Goal: Task Accomplishment & Management: Manage account settings

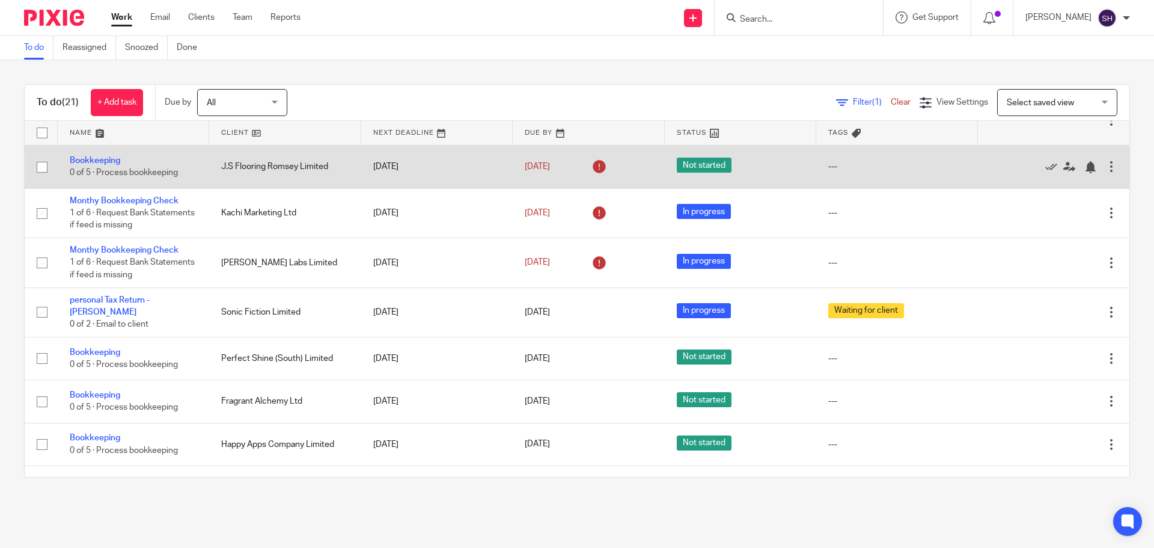
scroll to position [120, 0]
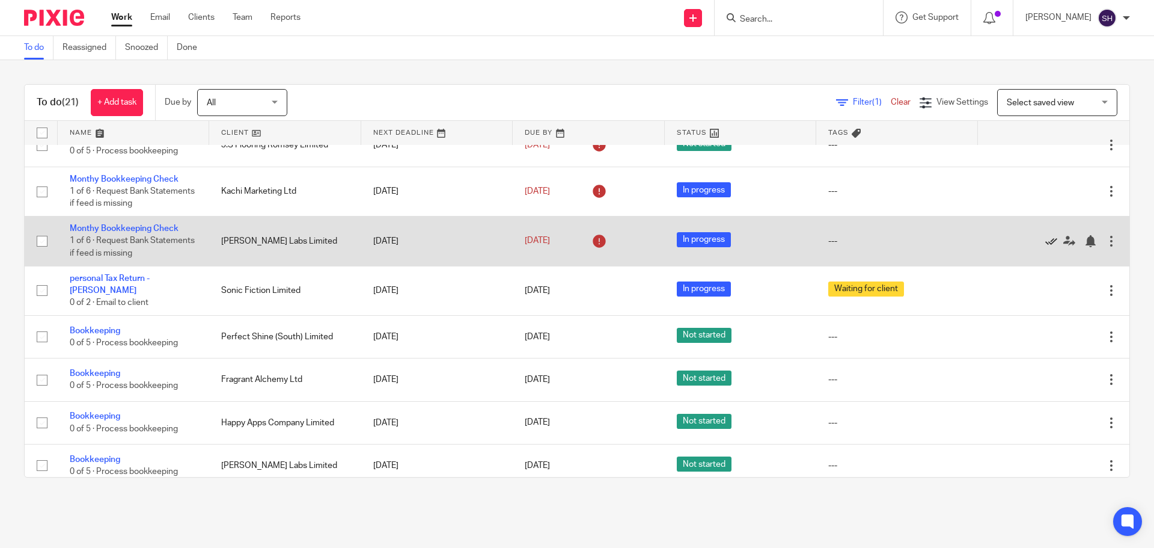
click at [1045, 241] on icon at bounding box center [1051, 241] width 12 height 12
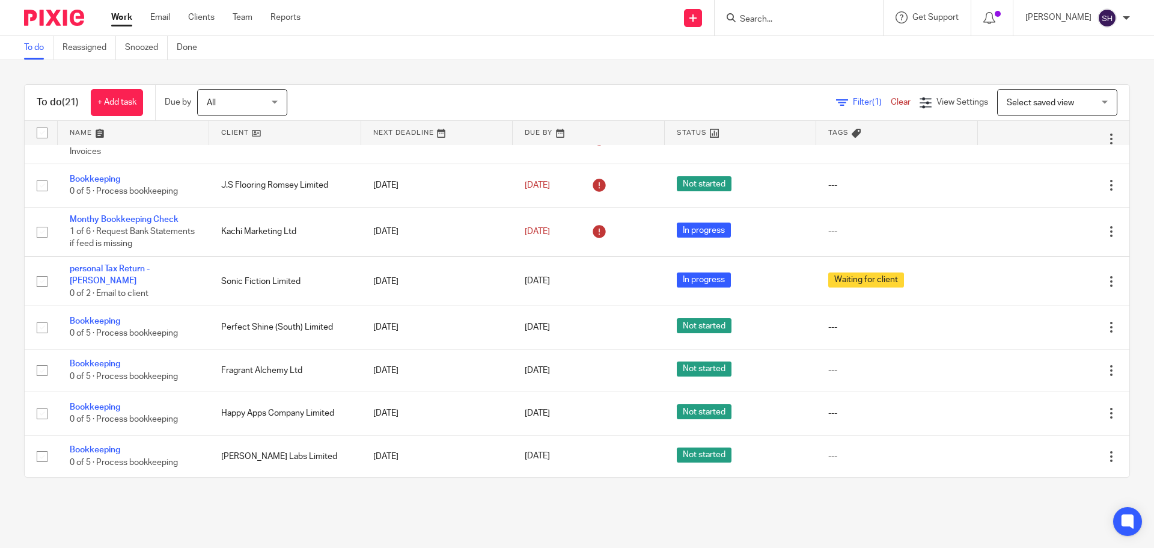
scroll to position [79, 0]
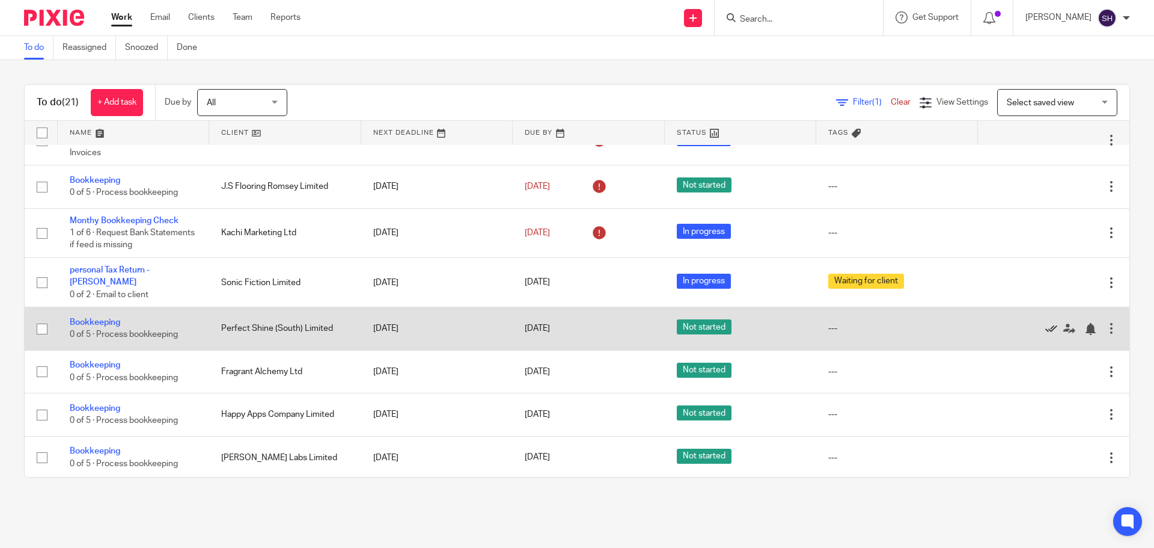
click at [1045, 325] on icon at bounding box center [1051, 329] width 12 height 12
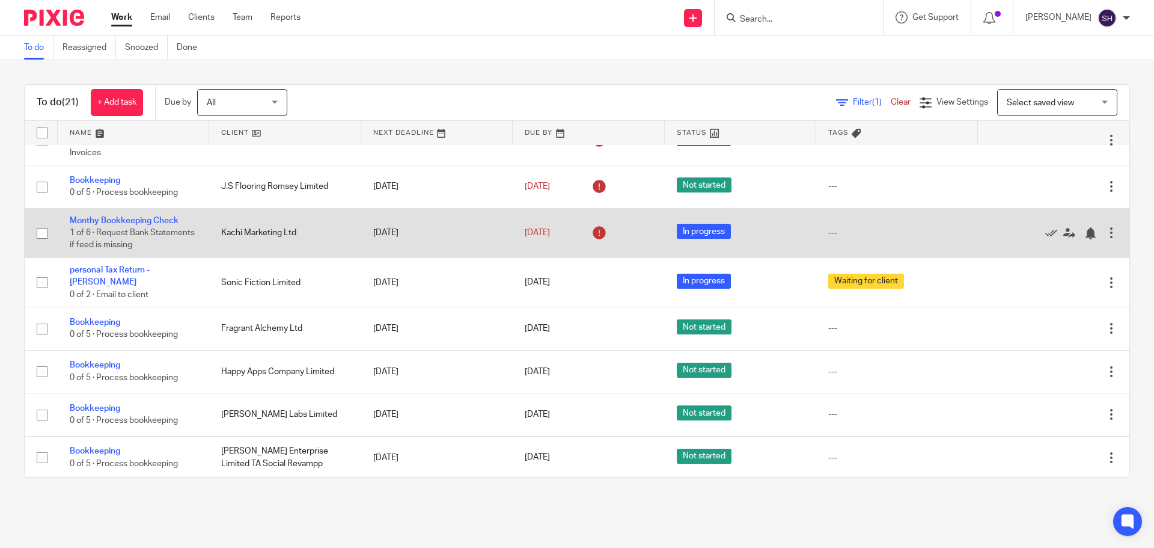
scroll to position [0, 0]
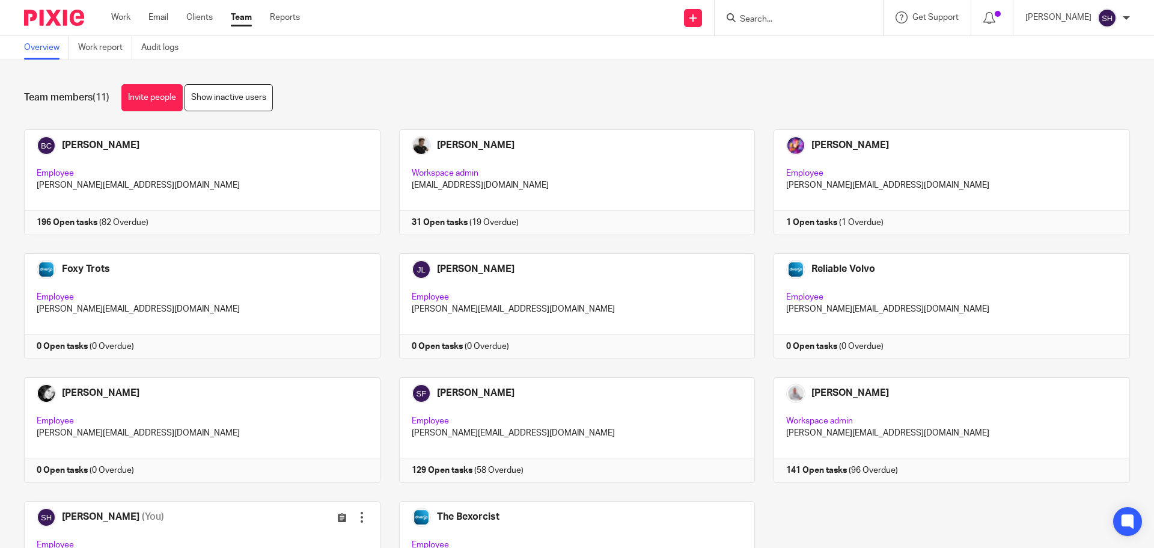
click at [799, 20] on input "Search" at bounding box center [793, 19] width 108 height 11
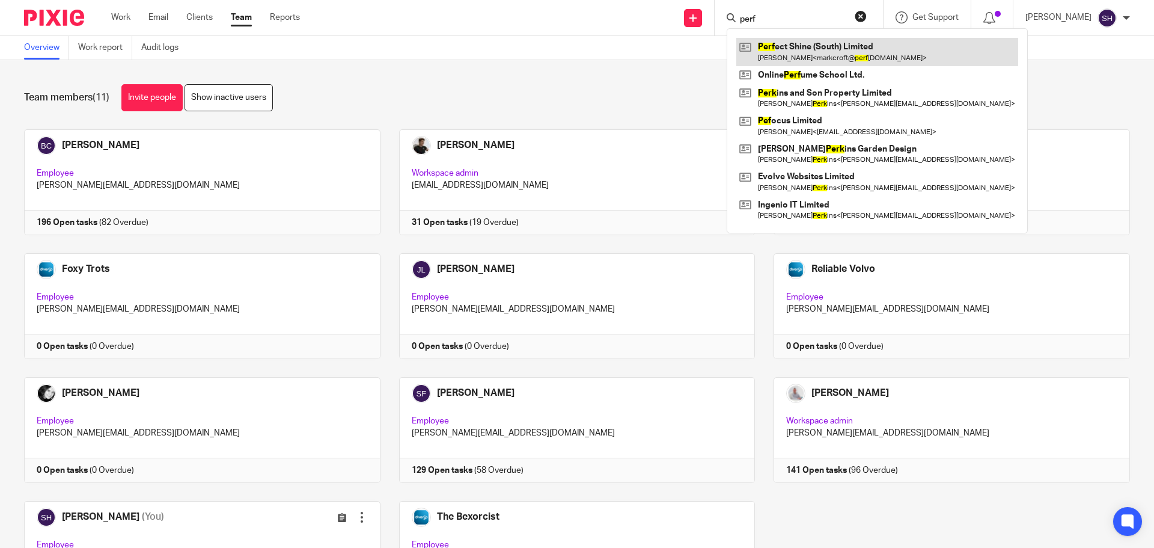
type input "perf"
click at [783, 43] on link at bounding box center [877, 52] width 282 height 28
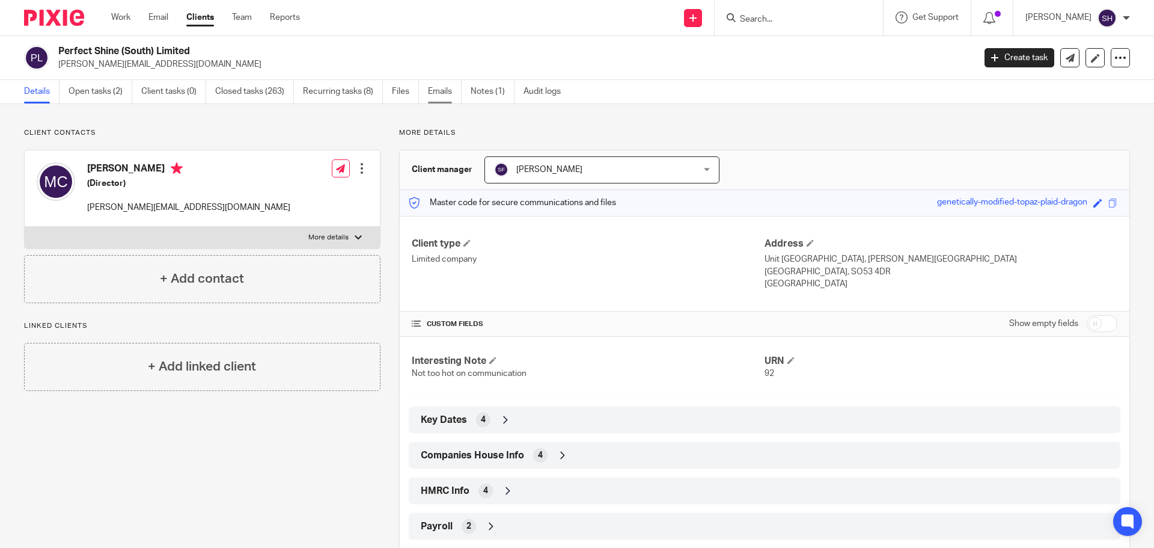
click at [437, 87] on link "Emails" at bounding box center [445, 91] width 34 height 23
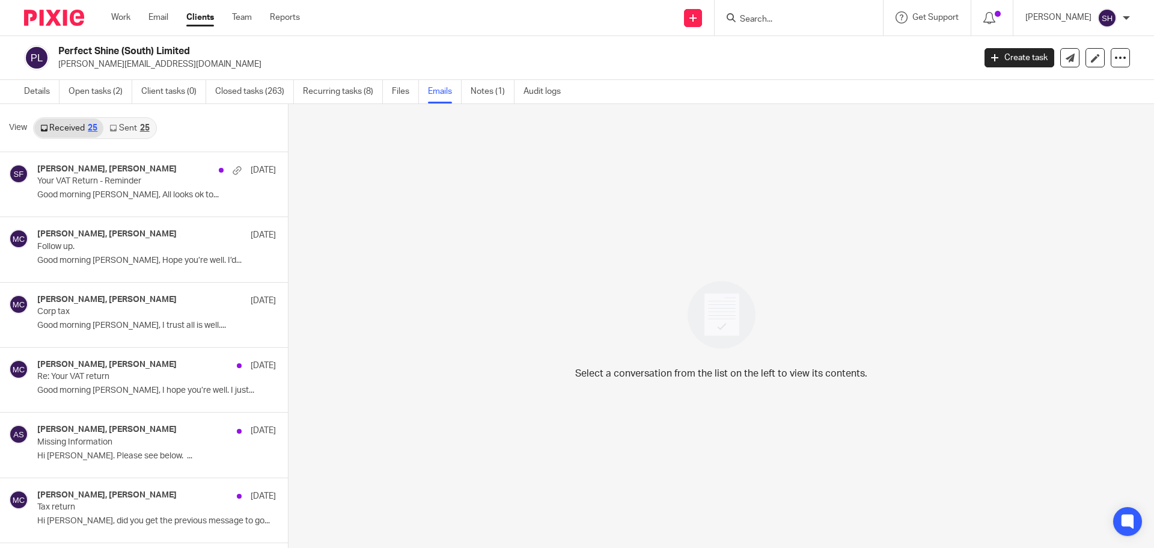
click at [131, 127] on link "Sent 25" at bounding box center [129, 127] width 52 height 19
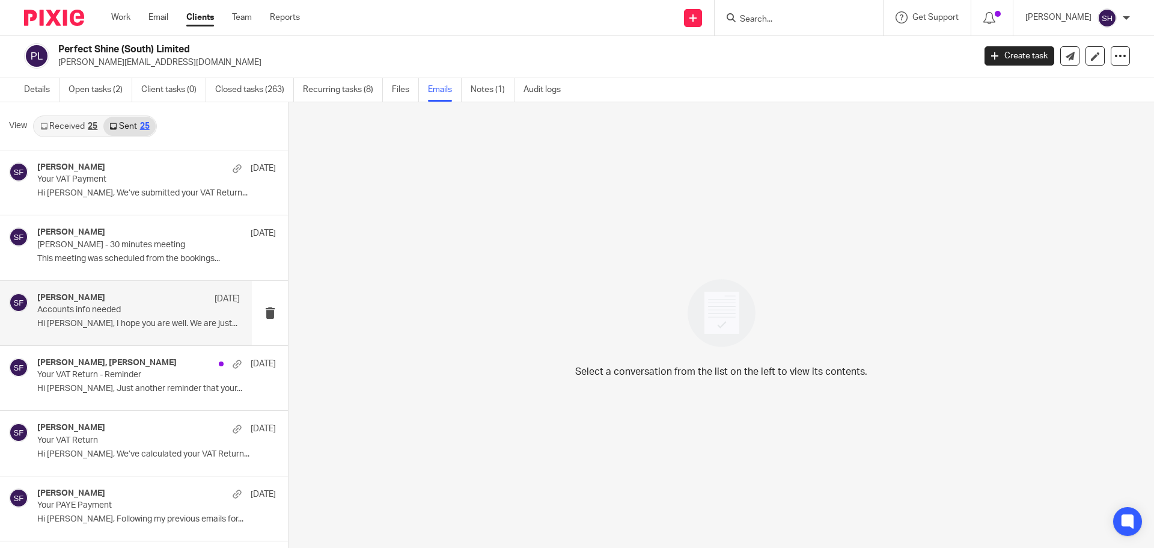
click at [131, 326] on p "Hi Mark, I hope you are well. We are just..." at bounding box center [138, 324] width 203 height 10
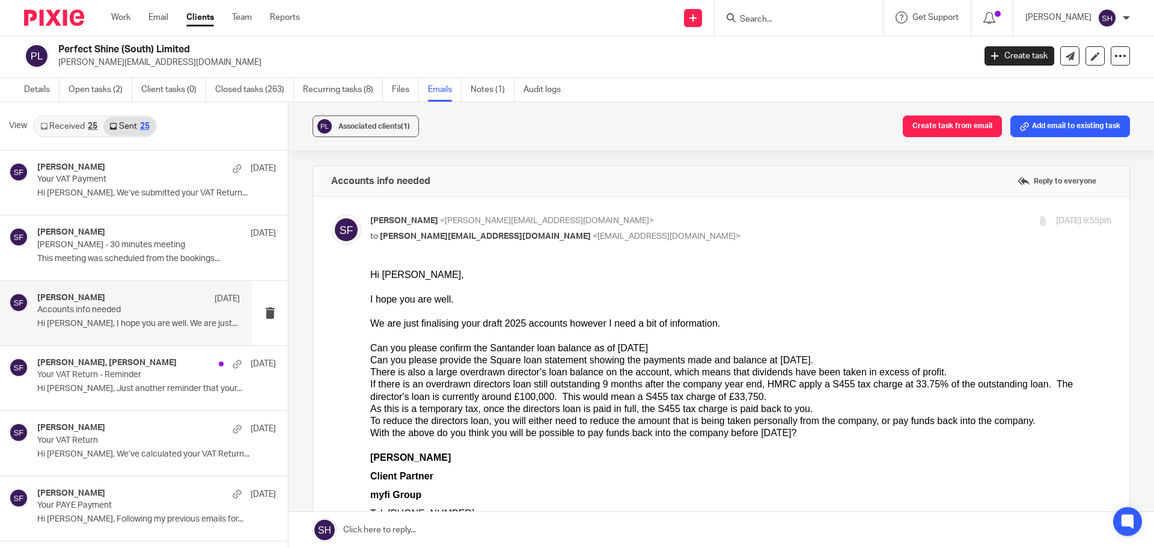
scroll to position [60, 0]
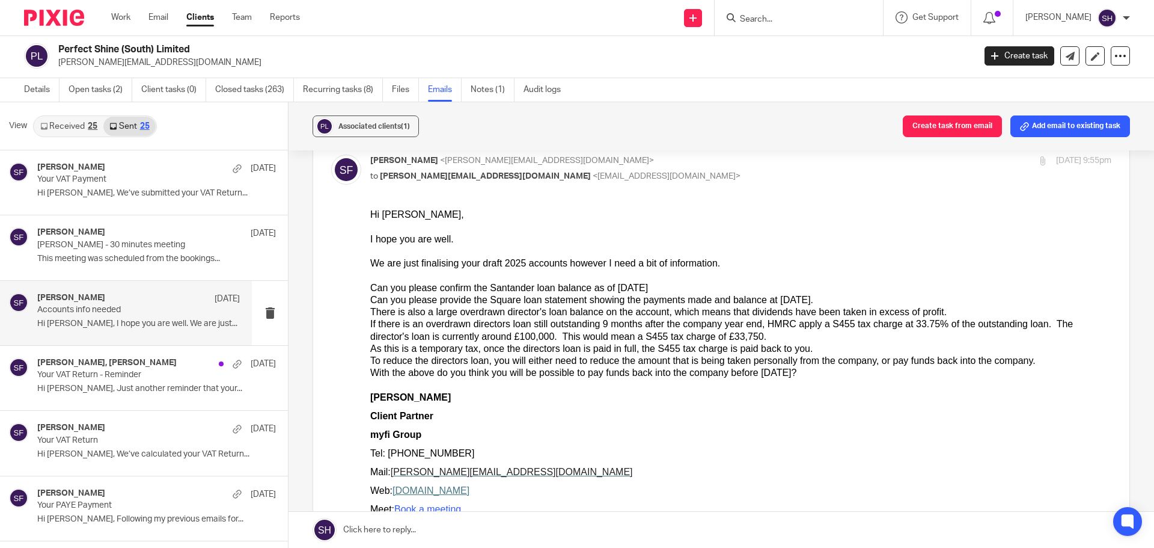
click at [54, 129] on link "Received 25" at bounding box center [68, 126] width 69 height 19
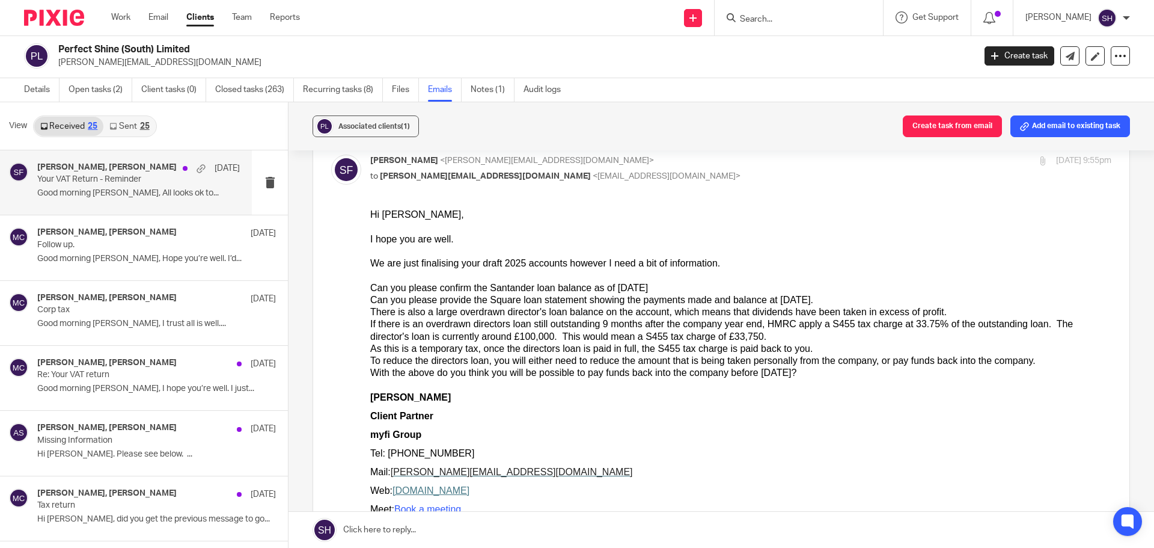
click at [77, 206] on div "Mark Croft, Sarah Fox 7 Oct Your VAT Return - Reminder Good morning Sarah, All …" at bounding box center [126, 182] width 252 height 64
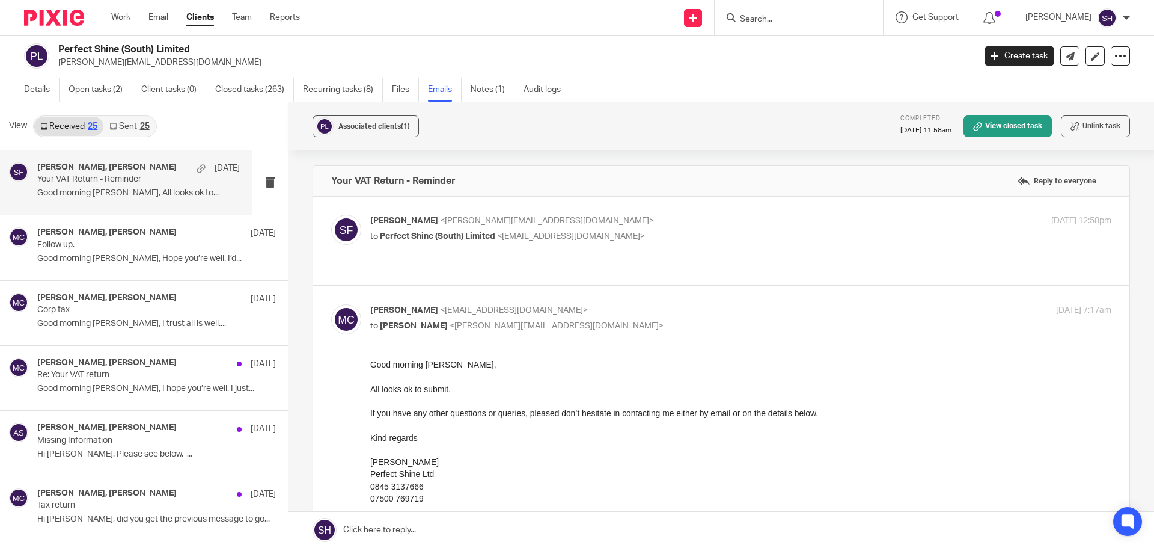
scroll to position [0, 0]
click at [429, 264] on label at bounding box center [721, 241] width 816 height 88
click at [331, 215] on input "checkbox" at bounding box center [331, 214] width 1 height 1
checkbox input "true"
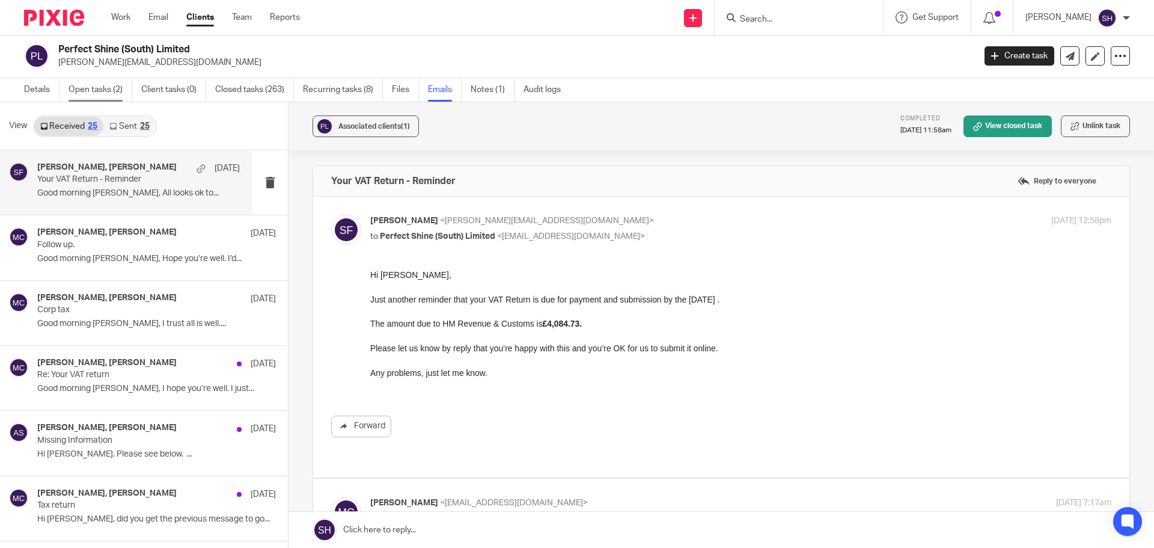
click at [118, 88] on link "Open tasks (2)" at bounding box center [101, 89] width 64 height 23
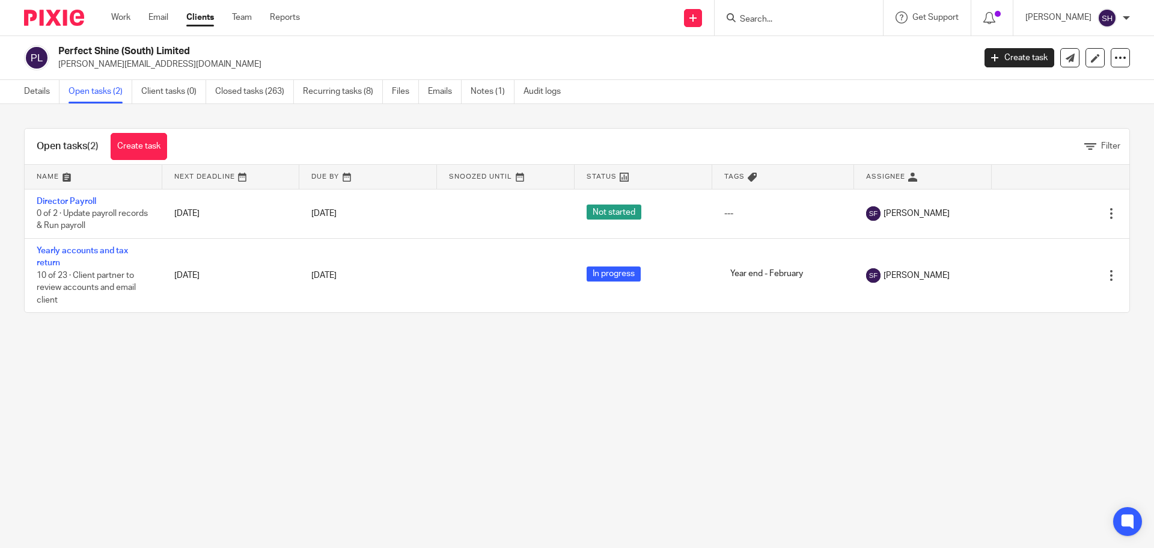
click at [771, 20] on input "Search" at bounding box center [793, 19] width 108 height 11
type input "js"
click at [792, 56] on link at bounding box center [837, 52] width 203 height 28
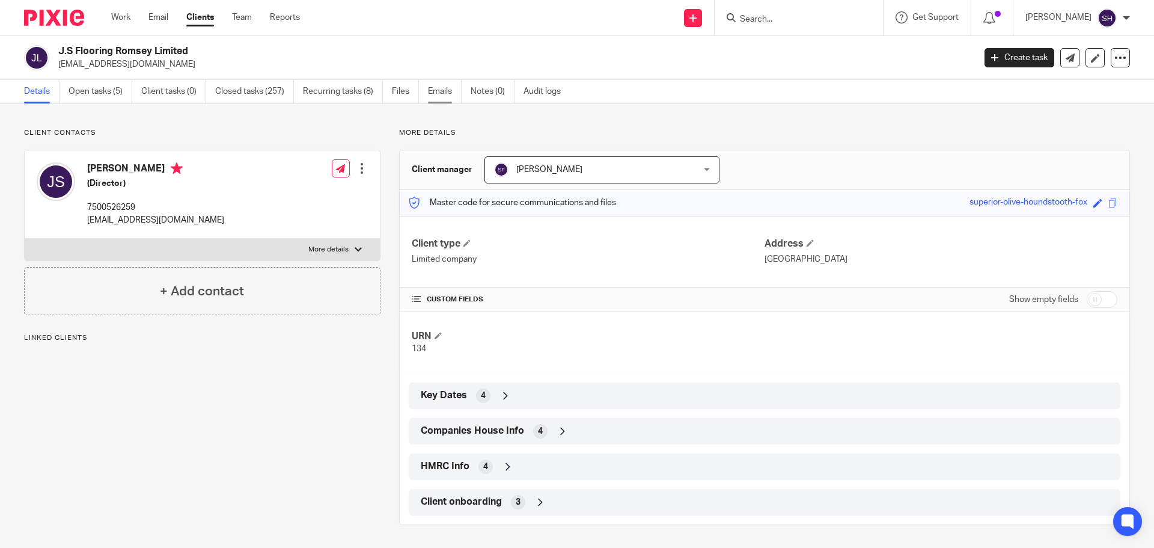
click at [453, 96] on link "Emails" at bounding box center [445, 91] width 34 height 23
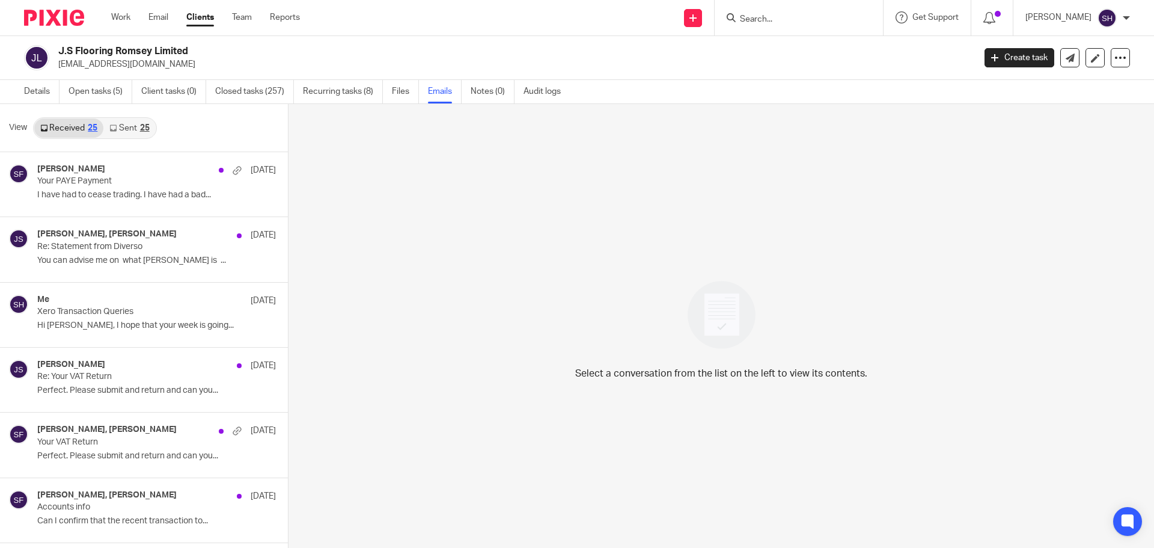
click at [127, 131] on link "Sent 25" at bounding box center [129, 127] width 52 height 19
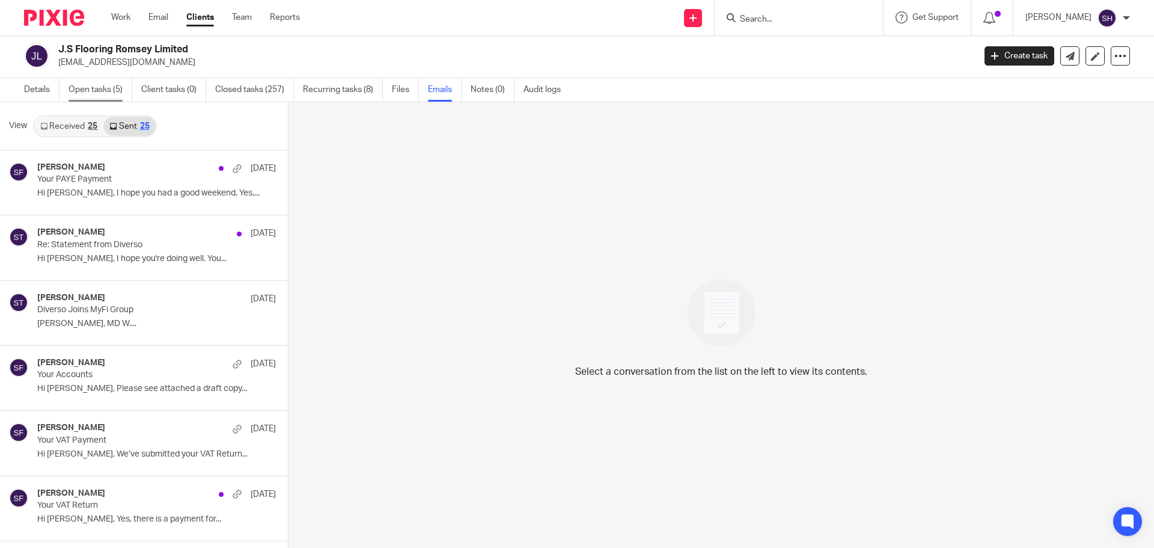
click at [110, 91] on link "Open tasks (5)" at bounding box center [101, 89] width 64 height 23
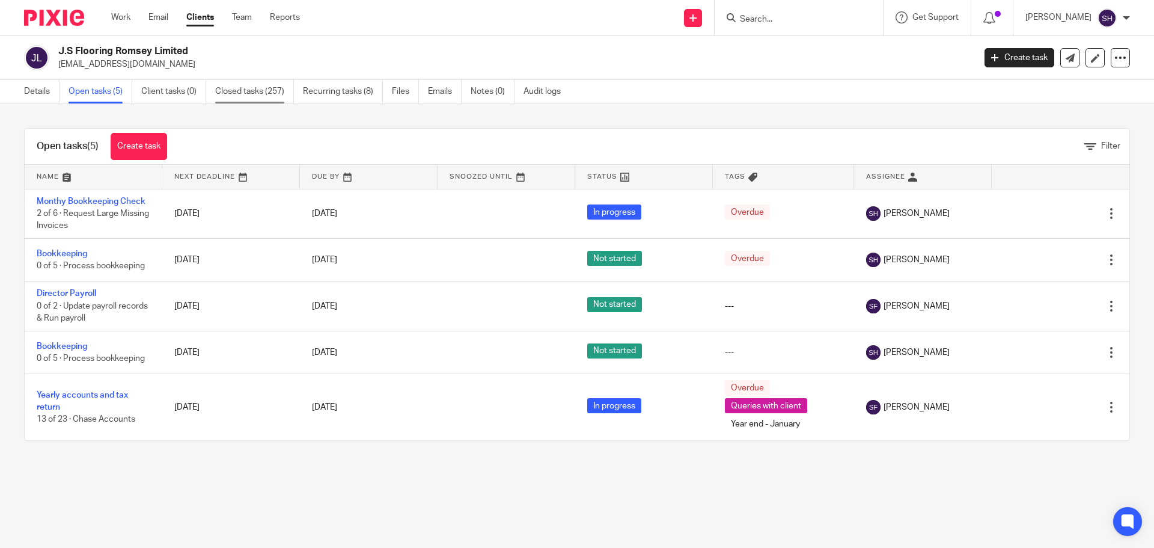
click at [245, 92] on link "Closed tasks (257)" at bounding box center [254, 91] width 79 height 23
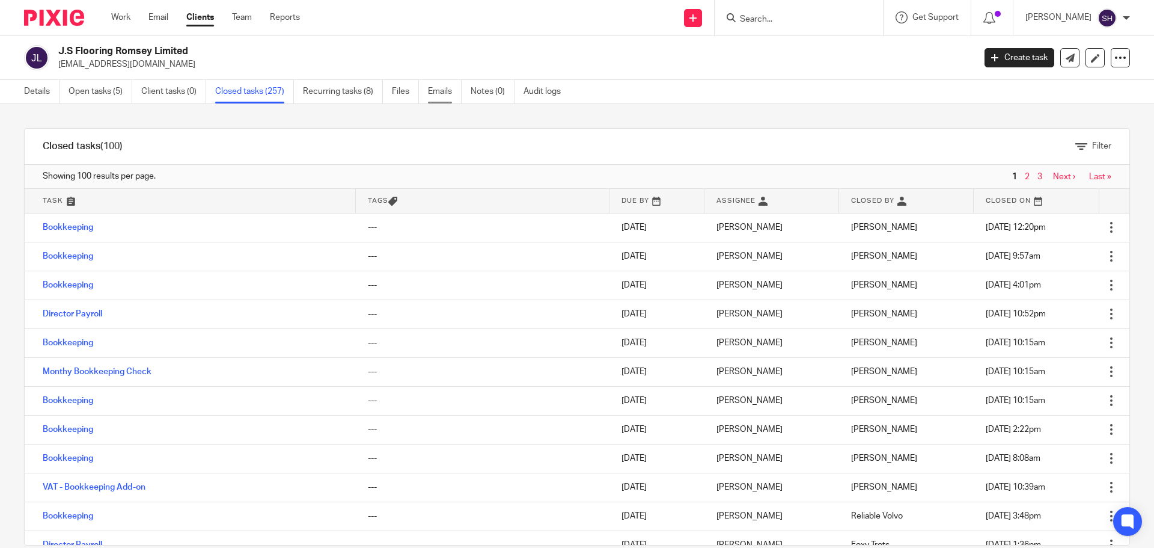
click at [447, 93] on link "Emails" at bounding box center [445, 91] width 34 height 23
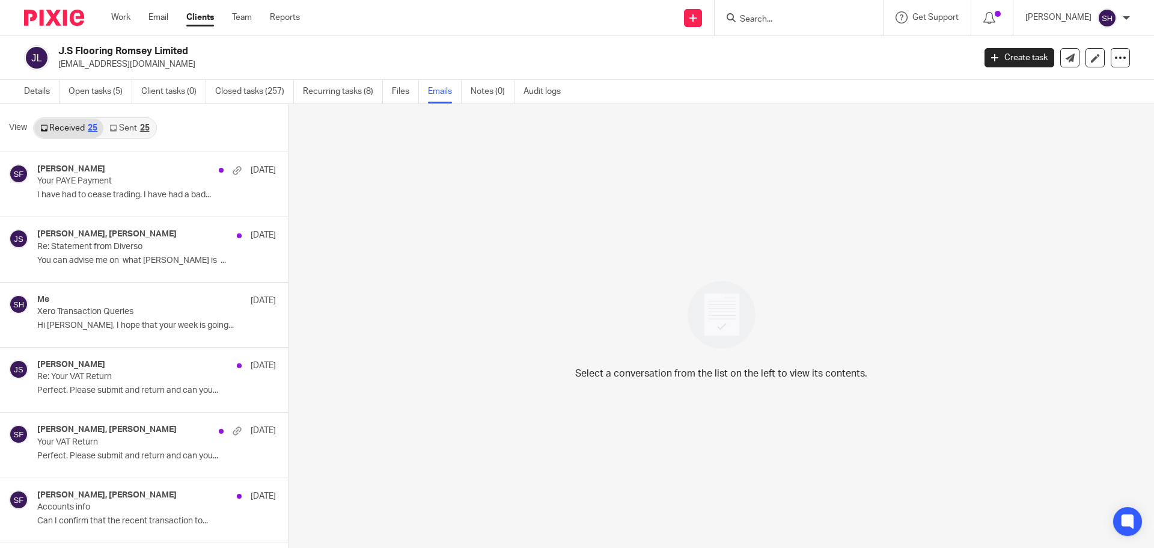
click at [129, 127] on link "Sent 25" at bounding box center [129, 127] width 52 height 19
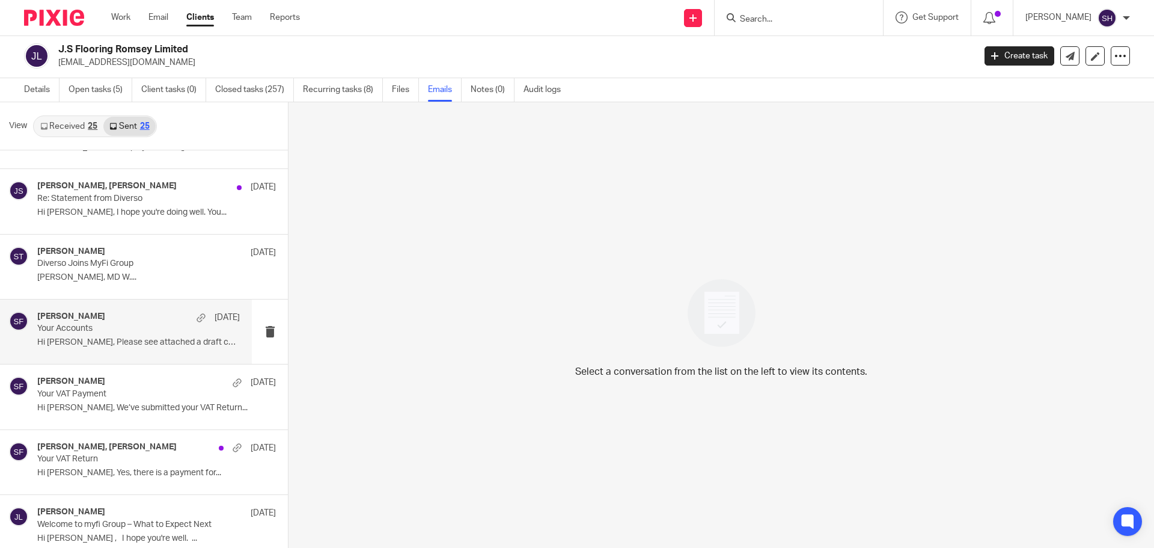
scroll to position [60, 0]
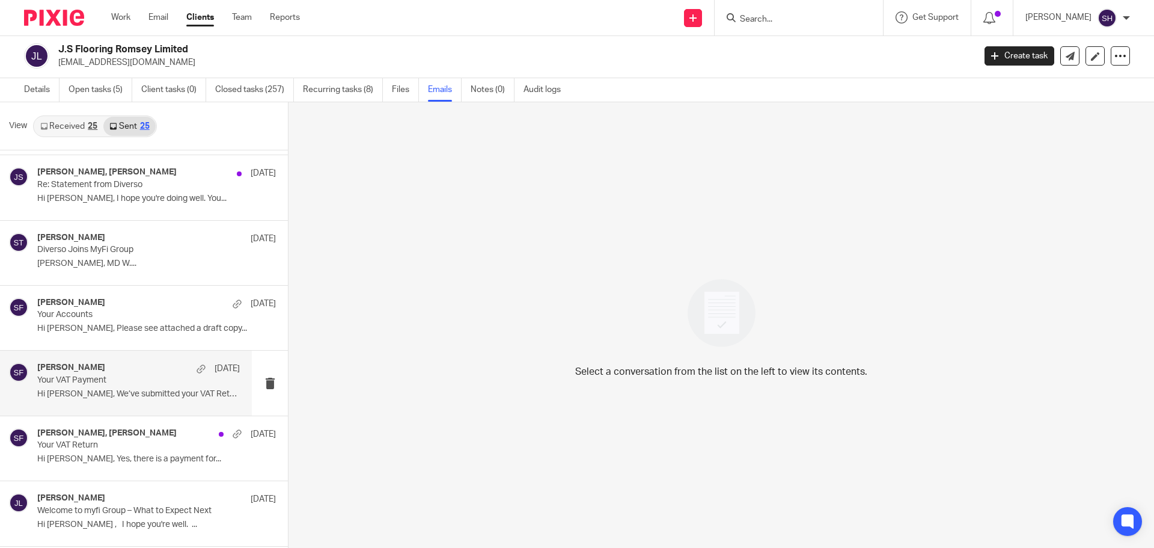
click at [134, 371] on div "Sarah Fox 17 Aug" at bounding box center [138, 368] width 203 height 12
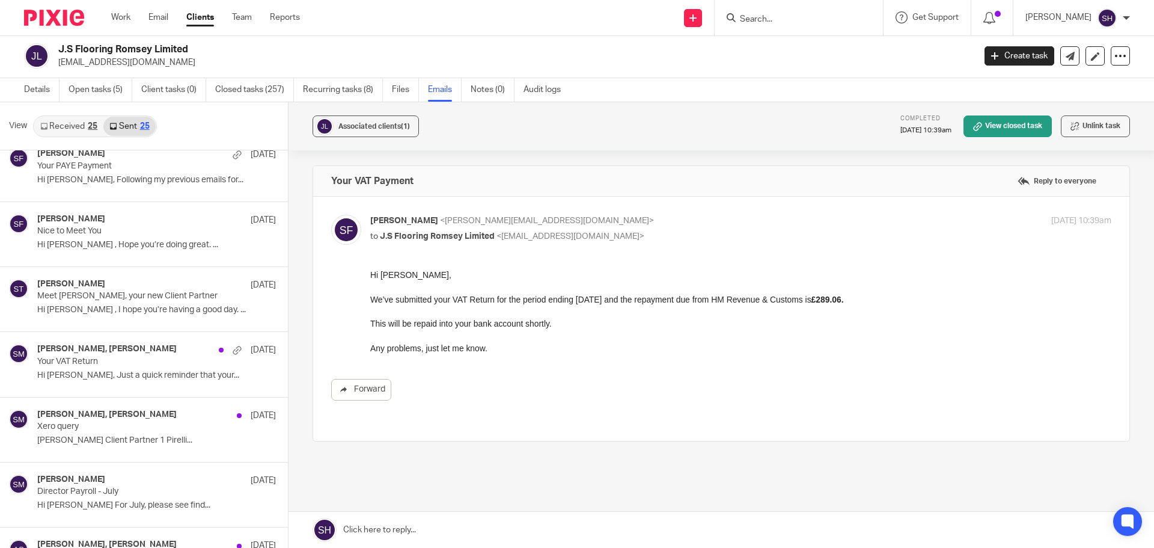
scroll to position [601, 0]
click at [102, 381] on div "James Stack, Sam McGaley 1 Aug Your VAT Return Hi James, Just a quick reminder …" at bounding box center [138, 363] width 203 height 40
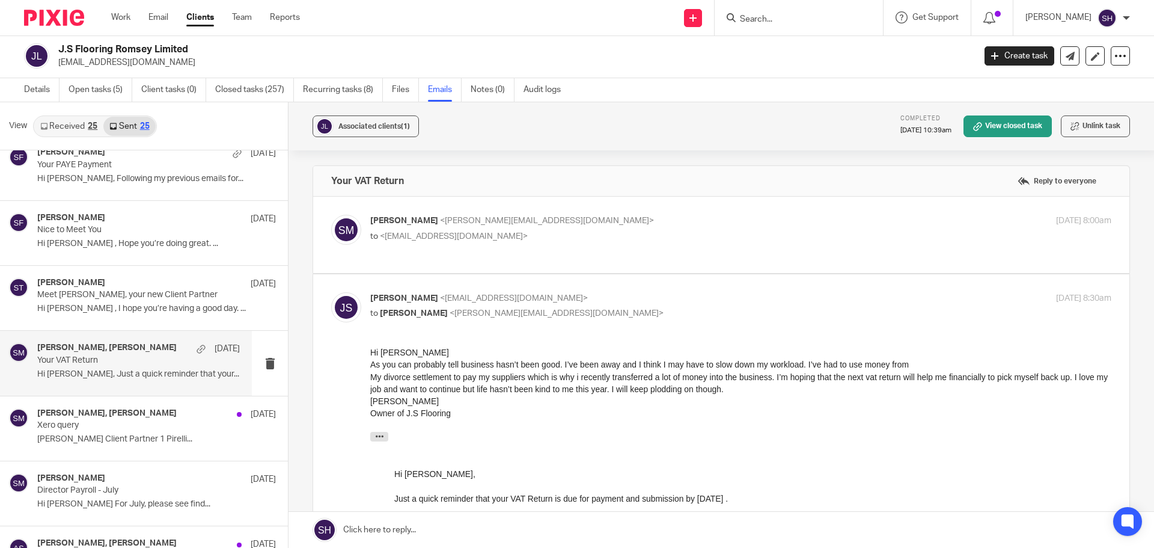
scroll to position [0, 0]
click at [409, 258] on label at bounding box center [721, 235] width 816 height 76
click at [331, 215] on input "checkbox" at bounding box center [331, 214] width 1 height 1
checkbox input "true"
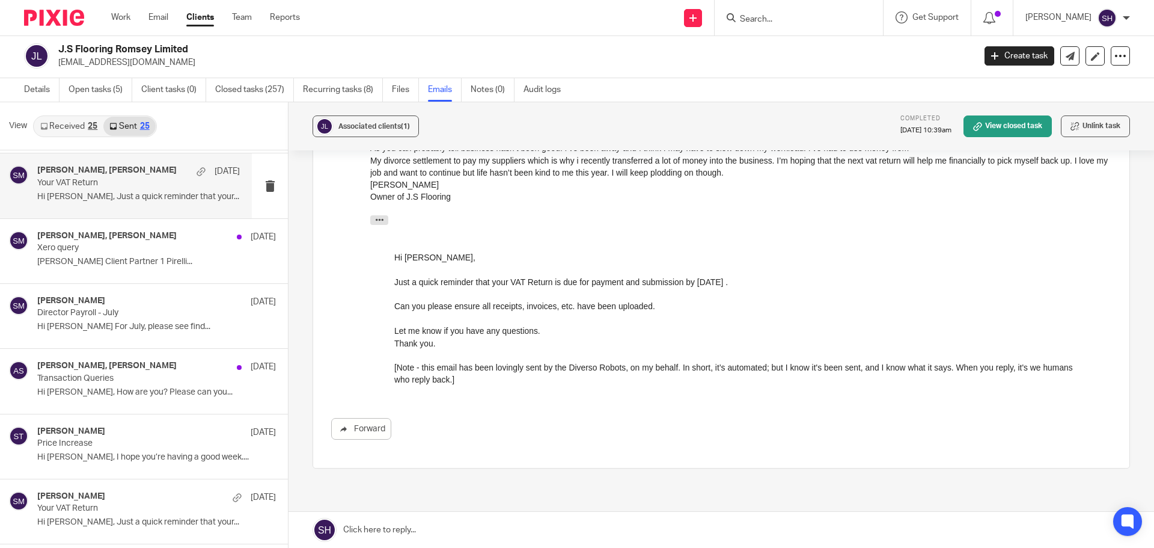
scroll to position [781, 0]
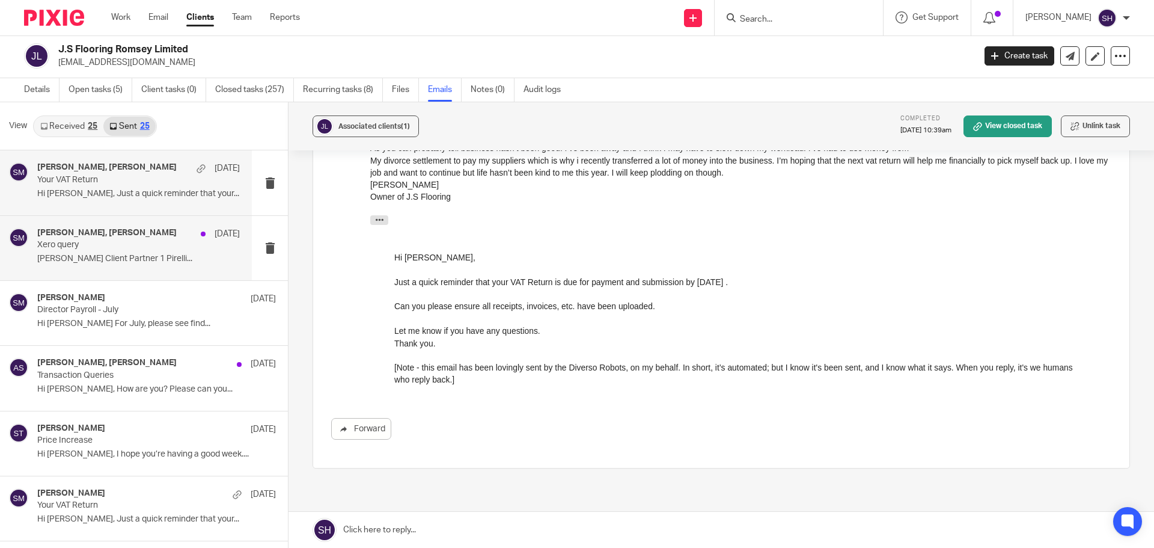
click at [130, 277] on div "Sam McGaley, James Stack 31 Jul Xero query Sam McGaley Client Partner 1 Pirelli…" at bounding box center [126, 248] width 252 height 64
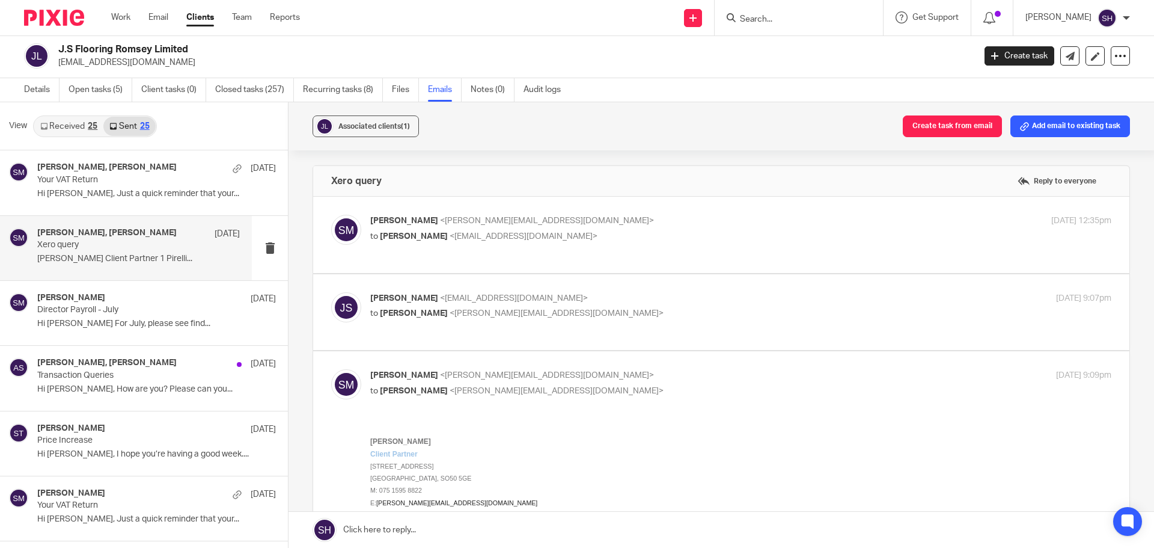
scroll to position [0, 0]
click at [456, 264] on label at bounding box center [721, 235] width 816 height 76
click at [331, 215] on input "checkbox" at bounding box center [331, 214] width 1 height 1
checkbox input "true"
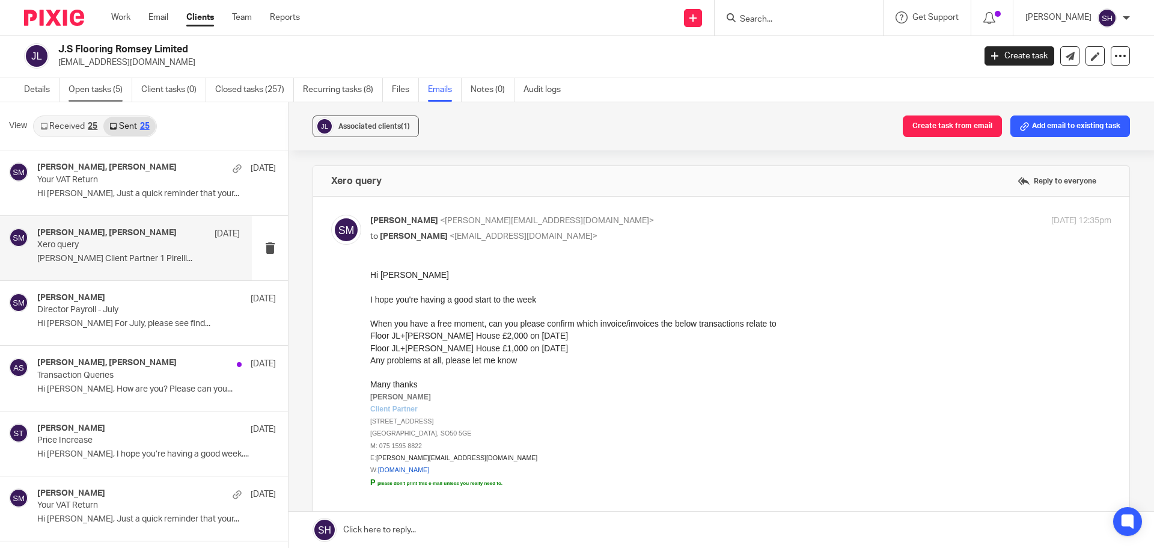
click at [89, 90] on link "Open tasks (5)" at bounding box center [101, 89] width 64 height 23
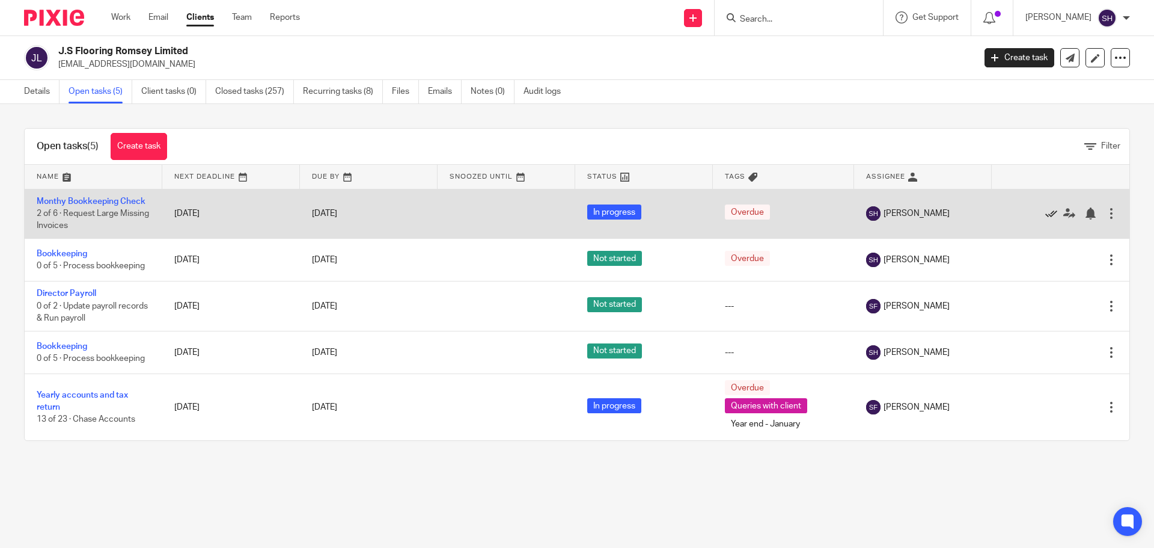
click at [1045, 213] on icon at bounding box center [1051, 213] width 12 height 12
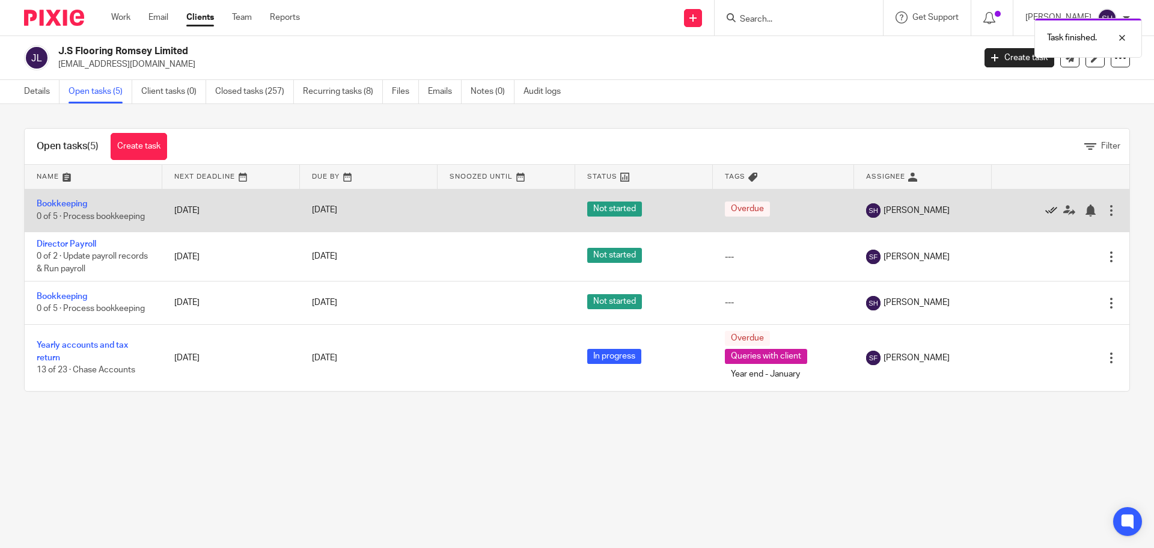
click at [1045, 207] on icon at bounding box center [1051, 210] width 12 height 12
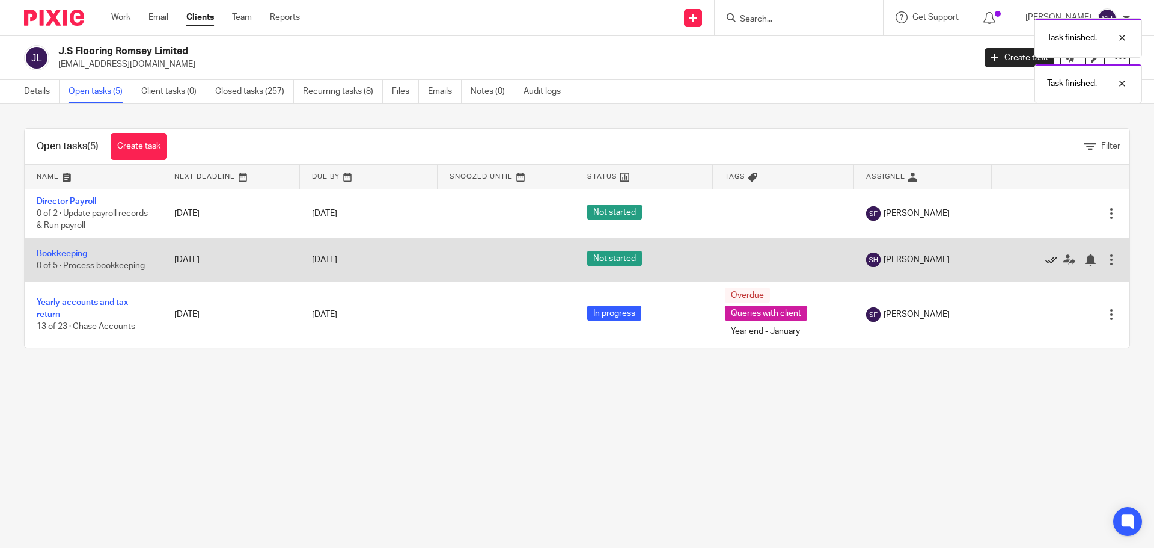
click at [1045, 255] on icon at bounding box center [1051, 260] width 12 height 12
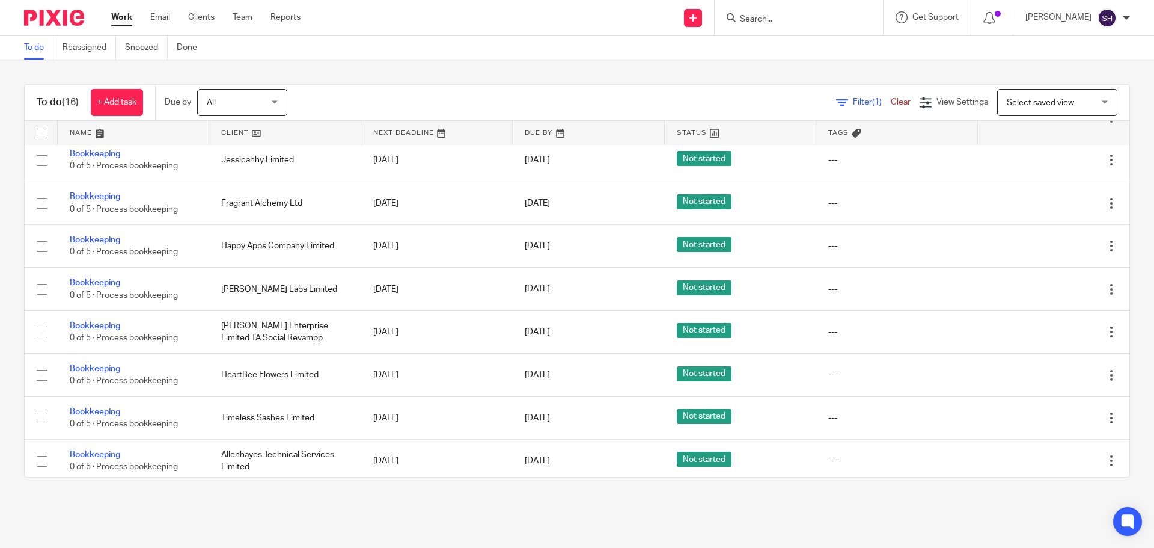
scroll to position [381, 0]
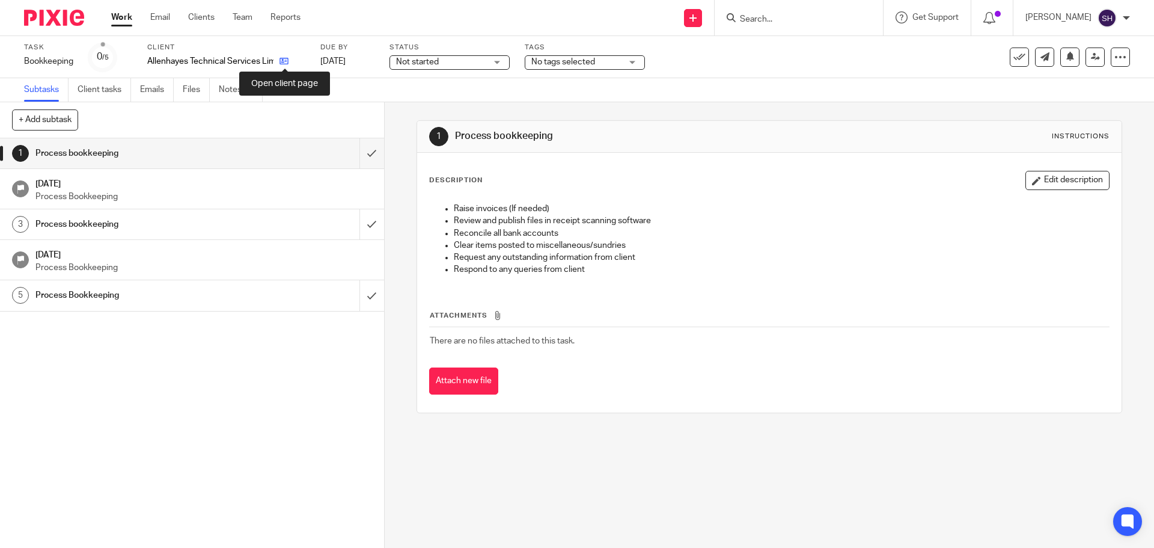
click at [287, 65] on icon at bounding box center [284, 61] width 9 height 9
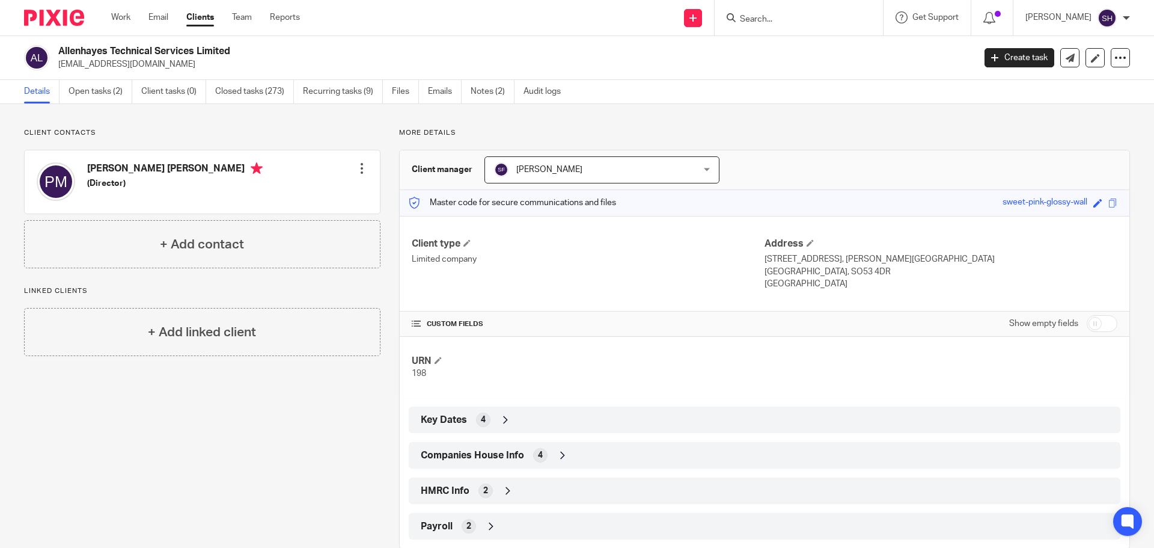
click at [426, 86] on ul "Details Open tasks (2) Client tasks (0) Closed tasks (273) Recurring tasks (9) …" at bounding box center [301, 91] width 555 height 23
click at [439, 95] on link "Emails" at bounding box center [445, 91] width 34 height 23
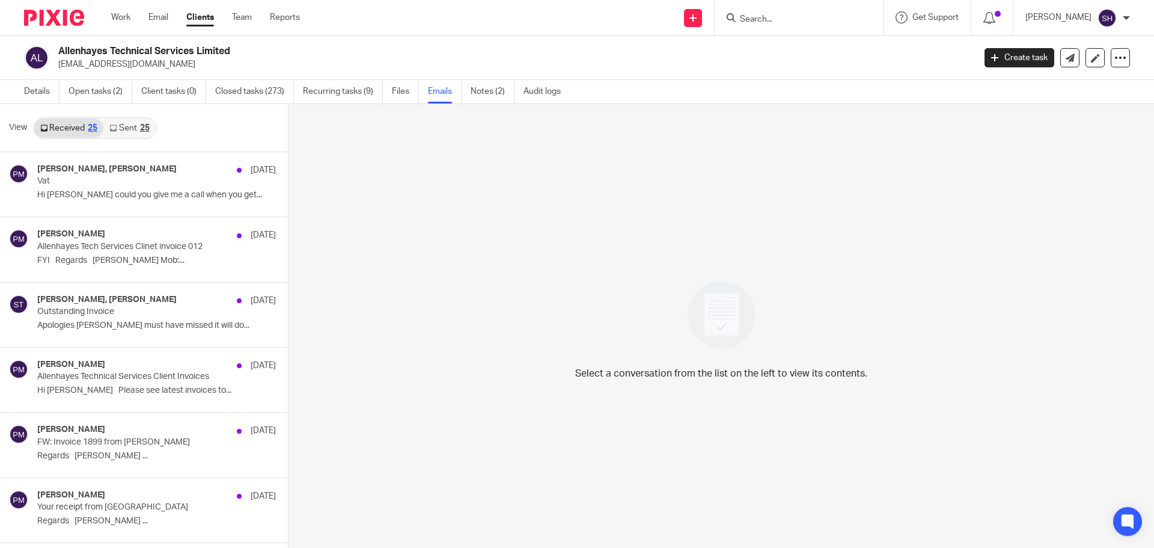
click at [131, 125] on link "Sent 25" at bounding box center [129, 127] width 52 height 19
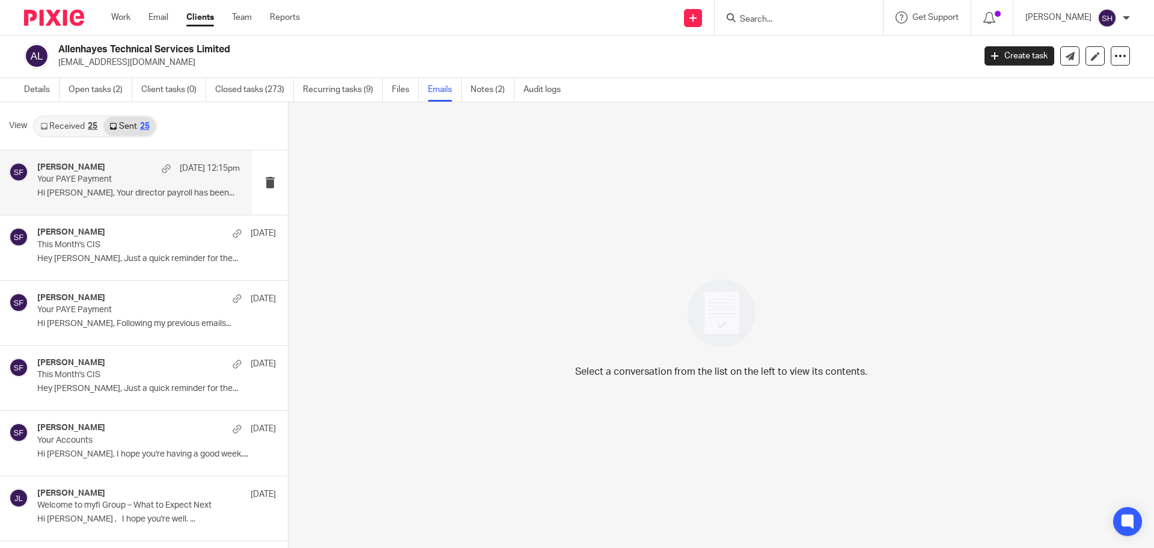
click at [118, 206] on div "Sarah Fox 11 Oct 12:15pm Your PAYE Payment Hi Phil, Your director payroll has b…" at bounding box center [126, 182] width 252 height 64
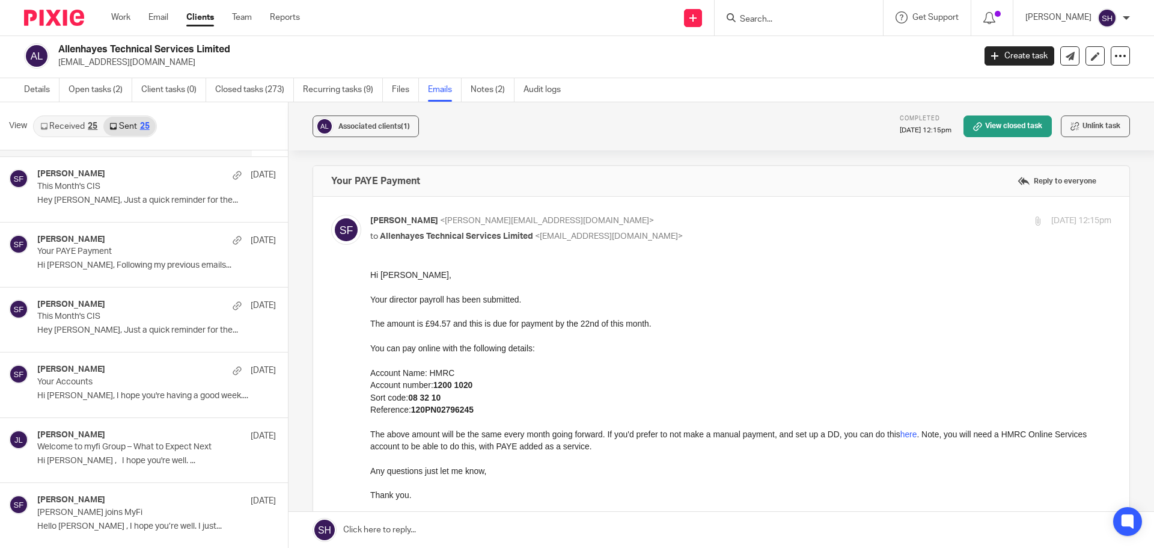
scroll to position [0, 0]
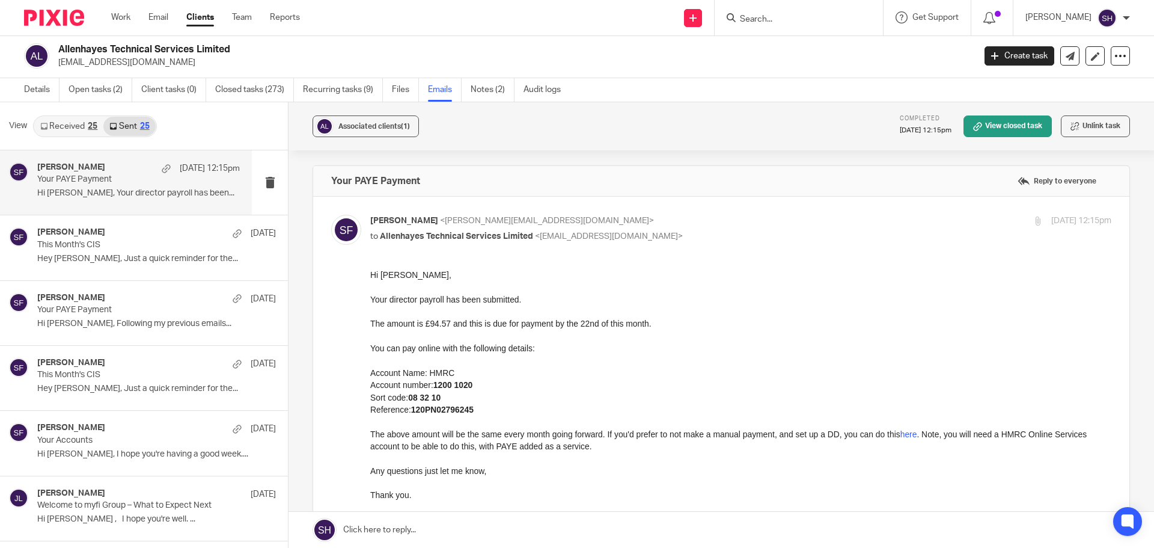
click at [83, 125] on link "Received 25" at bounding box center [68, 126] width 69 height 19
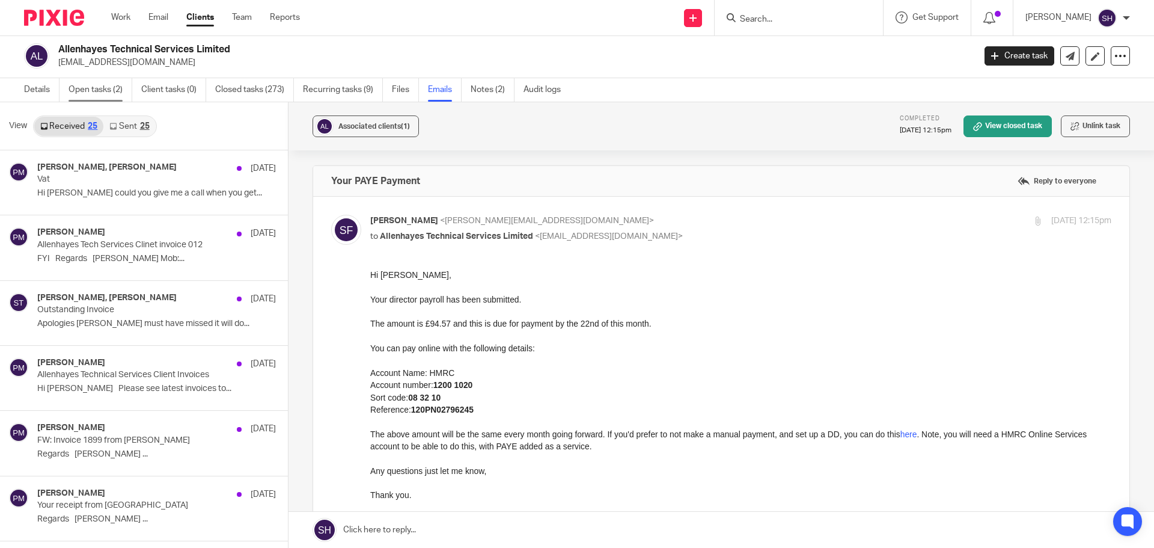
click at [93, 84] on link "Open tasks (2)" at bounding box center [101, 89] width 64 height 23
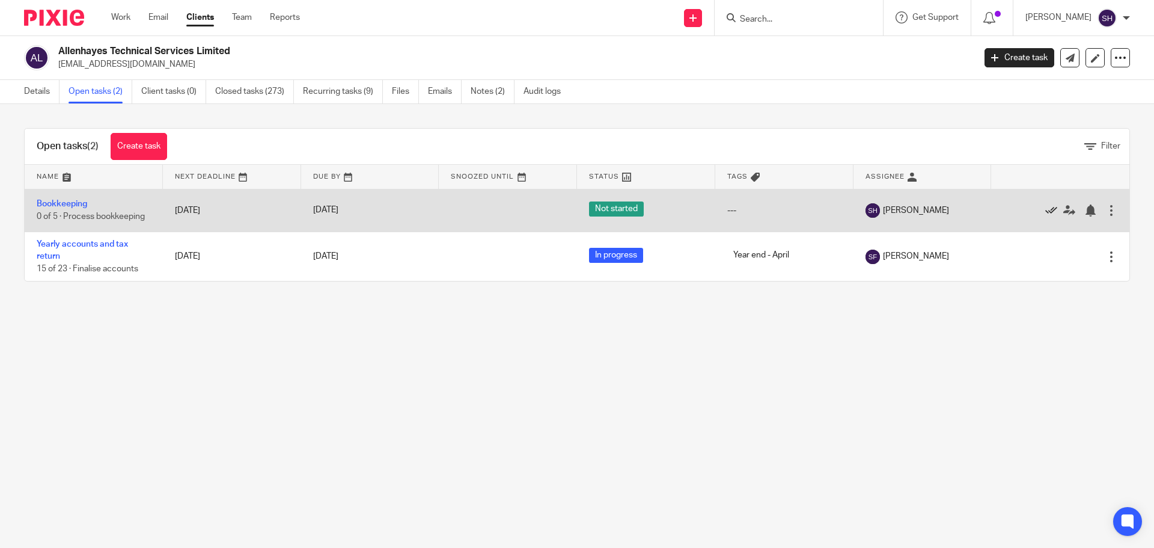
click at [1045, 210] on icon at bounding box center [1051, 210] width 12 height 12
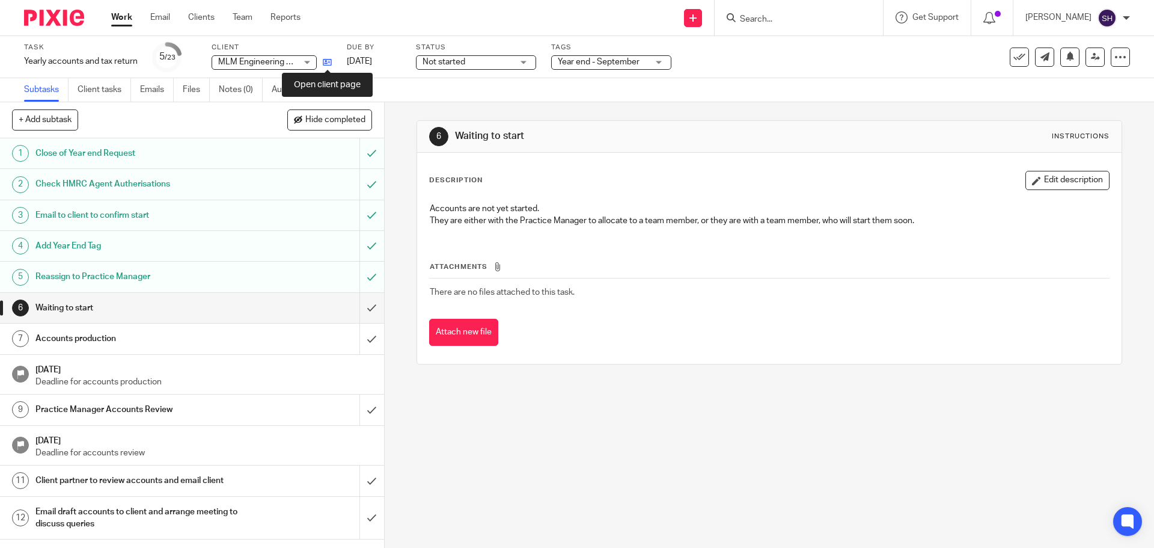
click at [329, 58] on icon at bounding box center [327, 62] width 9 height 9
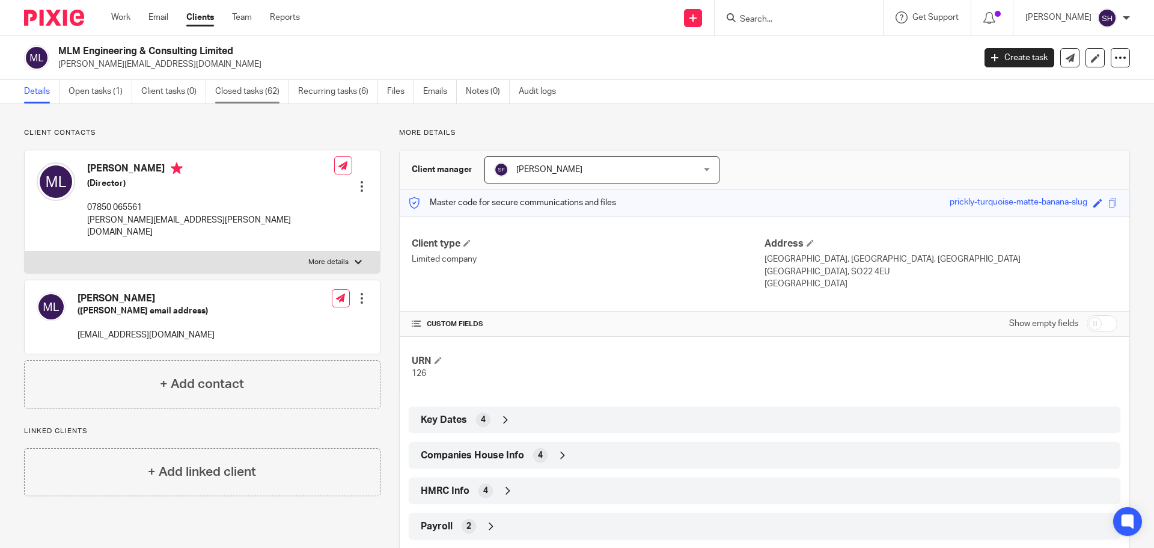
click at [248, 84] on link "Closed tasks (62)" at bounding box center [252, 91] width 74 height 23
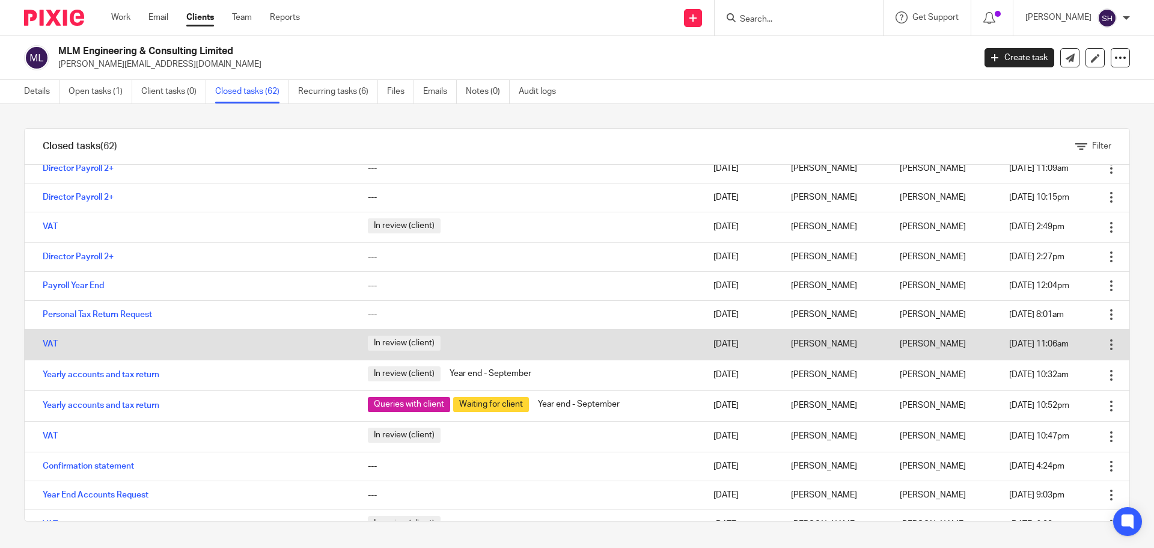
scroll to position [180, 0]
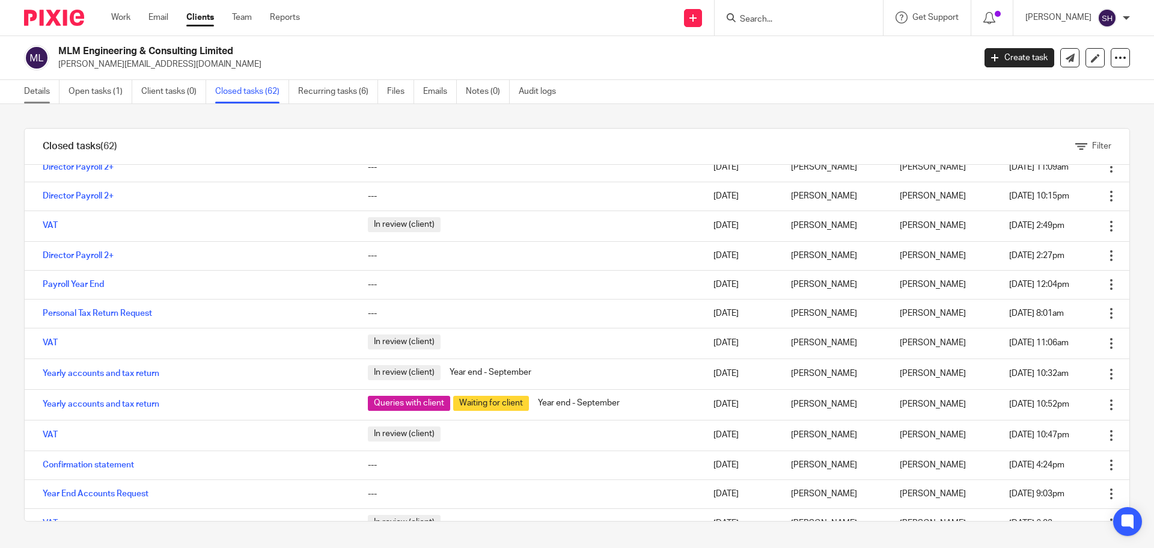
click at [46, 94] on link "Details" at bounding box center [41, 91] width 35 height 23
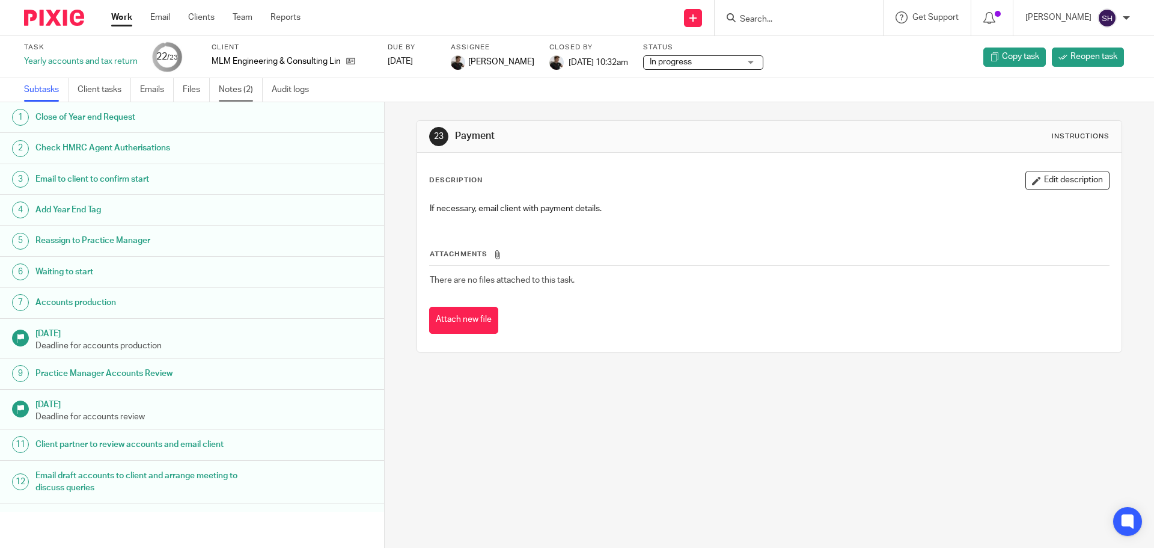
click at [237, 86] on link "Notes (2)" at bounding box center [241, 89] width 44 height 23
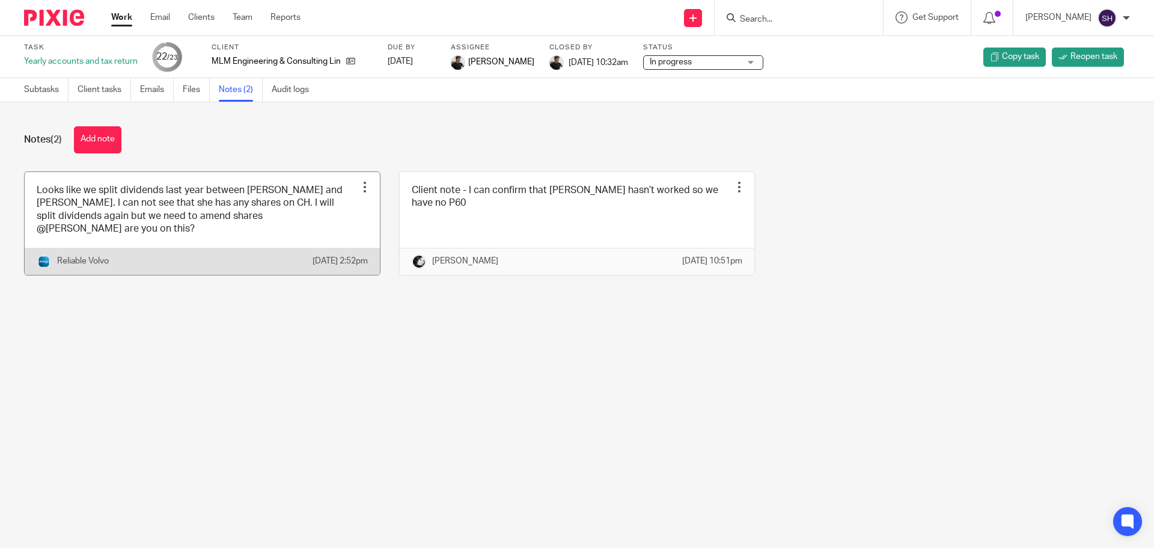
click at [155, 228] on link at bounding box center [202, 223] width 355 height 103
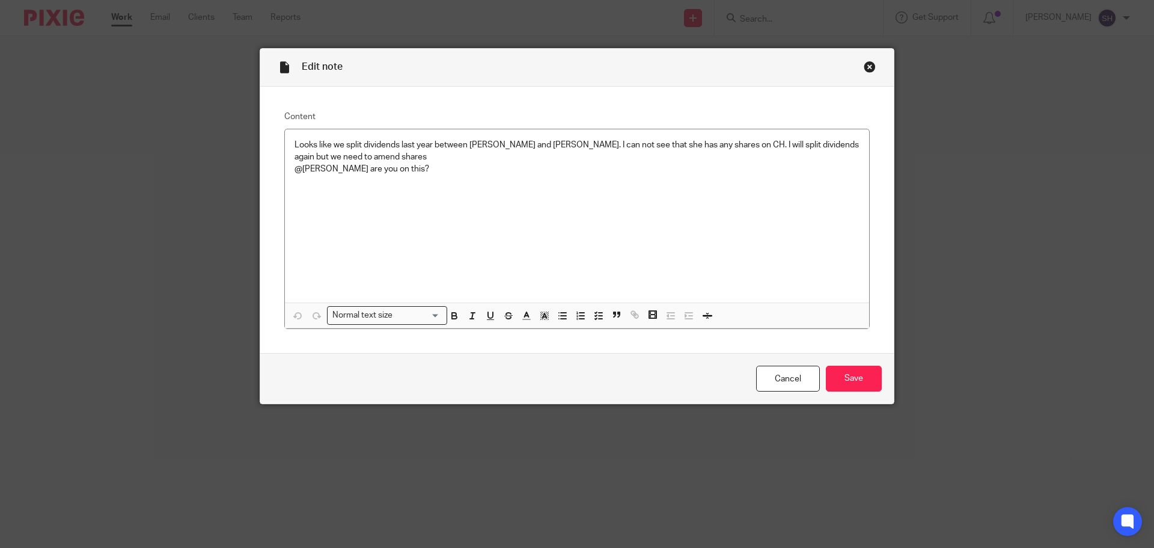
click at [865, 63] on div "Close this dialog window" at bounding box center [870, 67] width 12 height 12
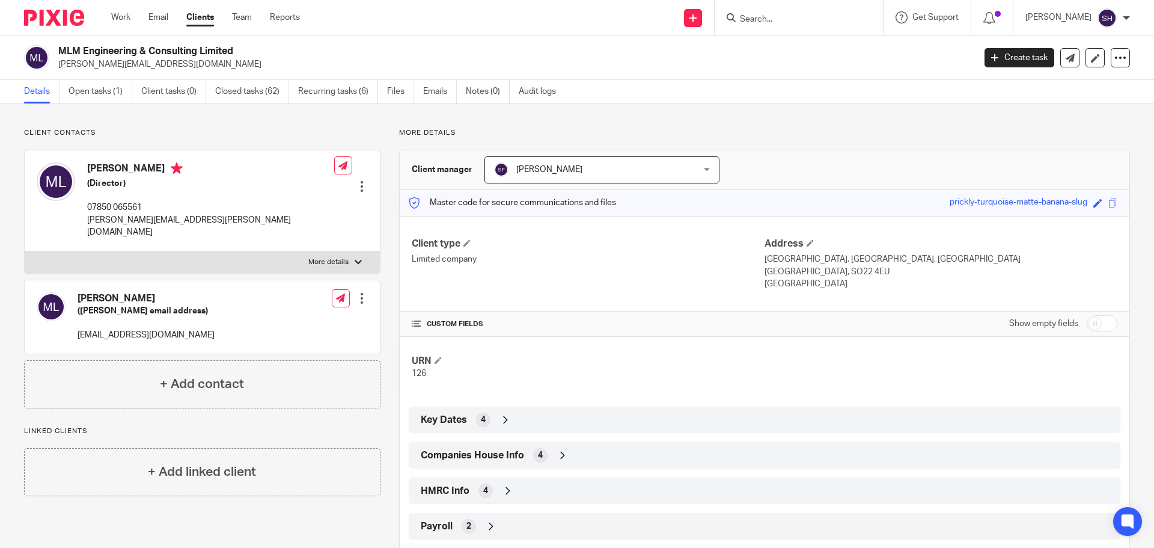
click at [325, 257] on p "More details" at bounding box center [328, 262] width 40 height 10
click at [25, 251] on input "More details" at bounding box center [24, 251] width 1 height 1
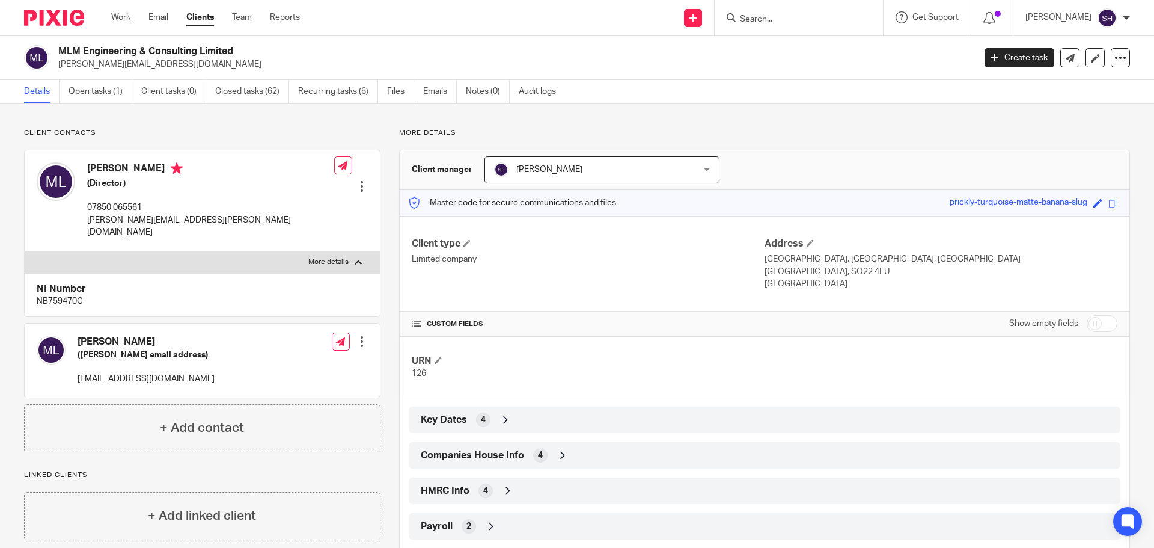
click at [325, 257] on p "More details" at bounding box center [328, 262] width 40 height 10
click at [25, 251] on input "More details" at bounding box center [24, 251] width 1 height 1
checkbox input "false"
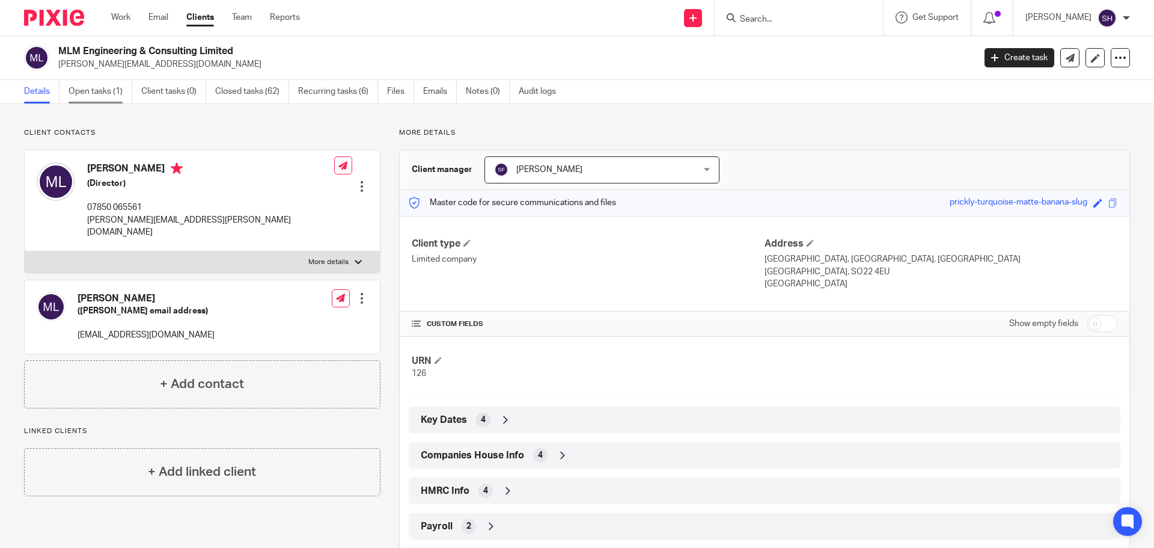
click at [105, 85] on link "Open tasks (1)" at bounding box center [101, 91] width 64 height 23
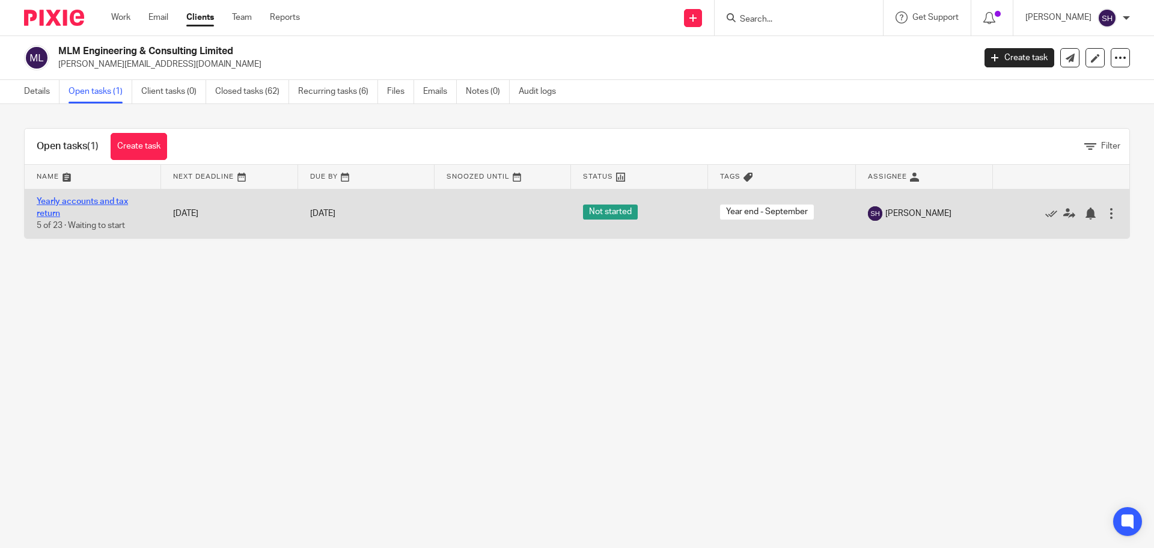
click at [105, 203] on link "Yearly accounts and tax return" at bounding box center [82, 207] width 91 height 20
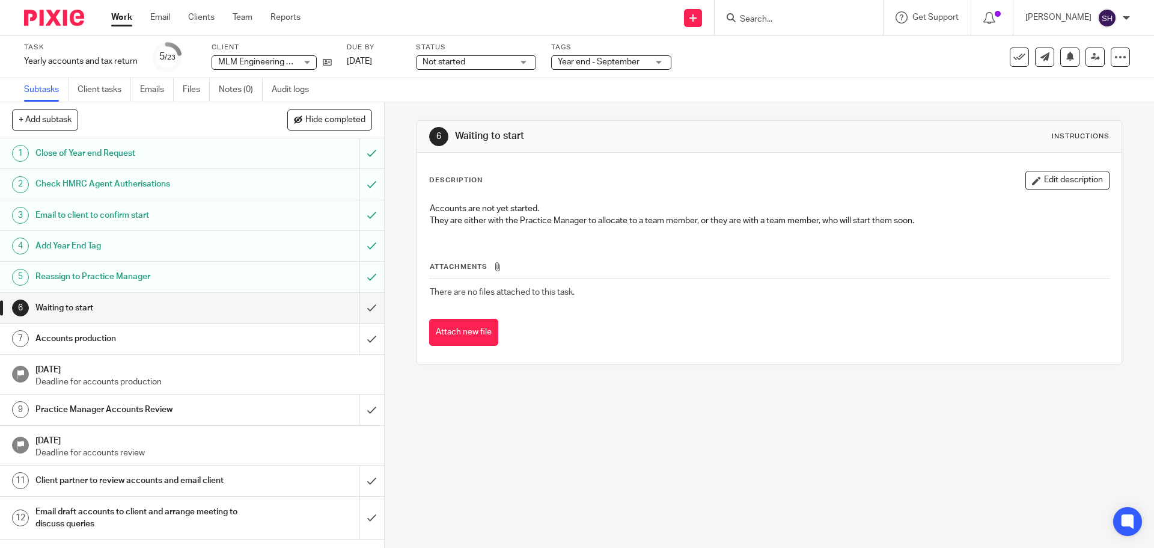
click at [218, 92] on ul "Subtasks Client tasks Emails Files Notes (0) Audit logs" at bounding box center [175, 89] width 303 height 23
click at [234, 94] on link "Notes (0)" at bounding box center [241, 89] width 44 height 23
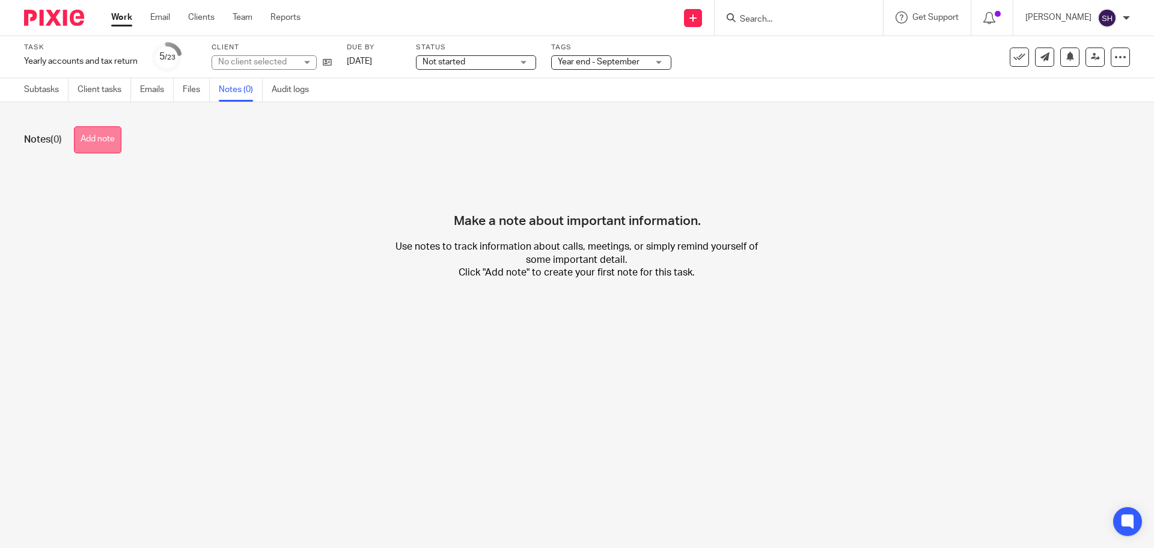
click at [108, 134] on button "Add note" at bounding box center [97, 139] width 47 height 27
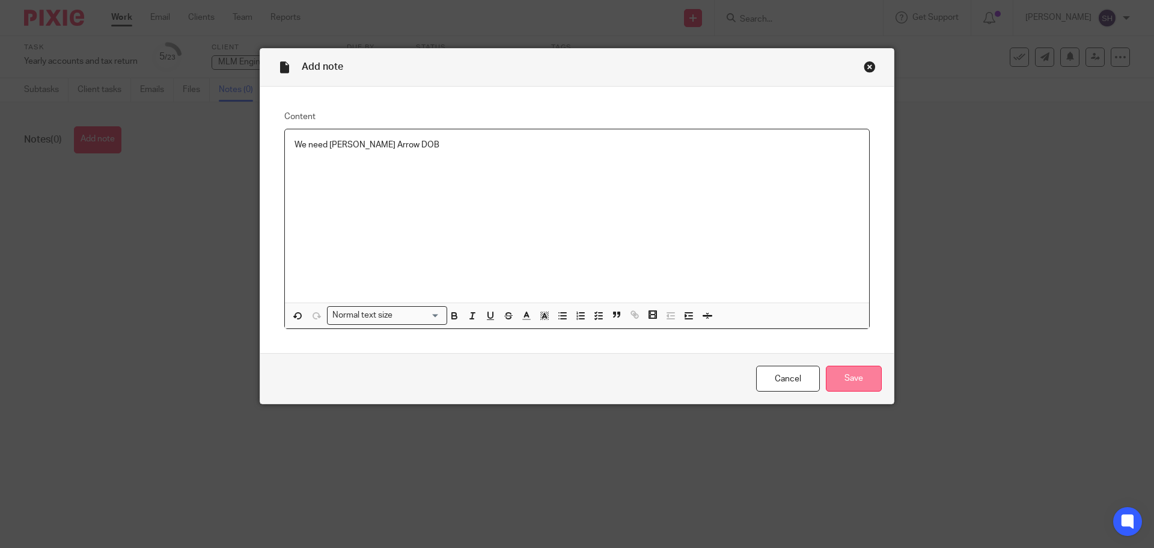
click at [861, 386] on input "Save" at bounding box center [854, 378] width 56 height 26
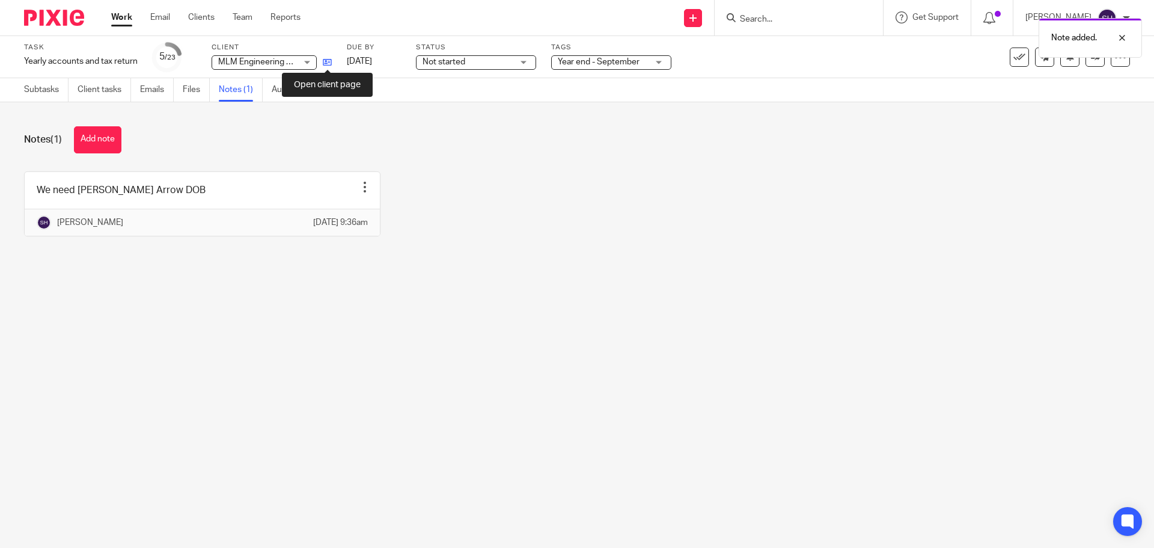
click at [326, 64] on icon at bounding box center [327, 62] width 9 height 9
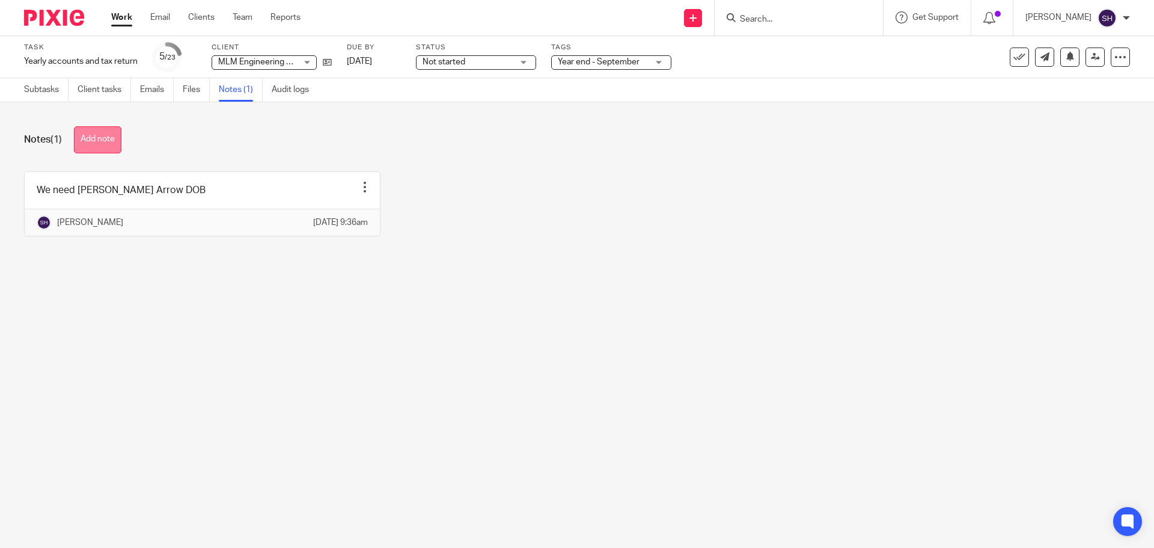
click at [121, 133] on button "Add note" at bounding box center [97, 139] width 47 height 27
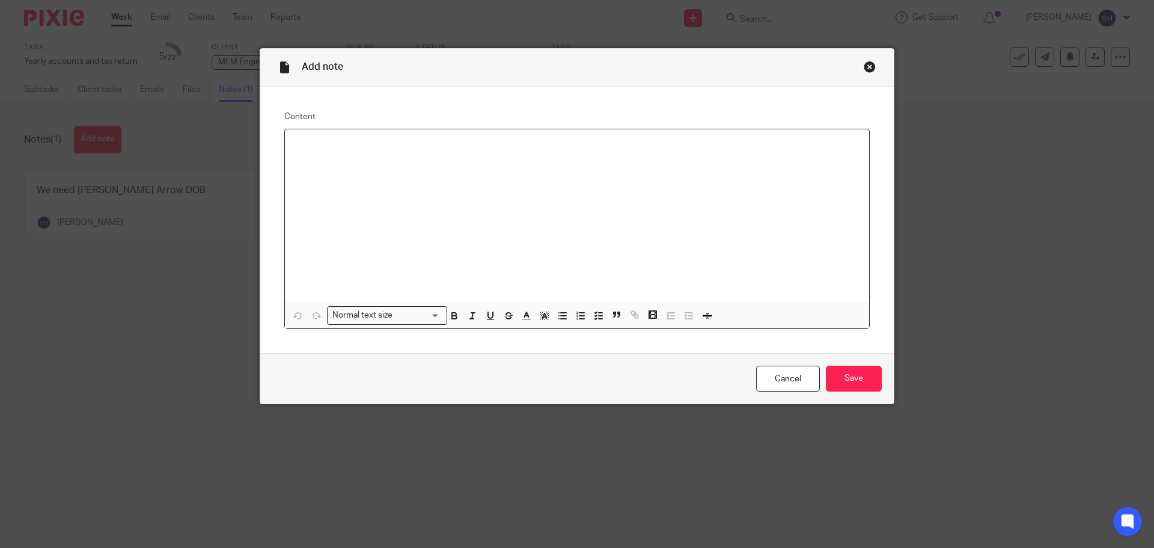
click at [331, 146] on p at bounding box center [577, 145] width 565 height 12
click at [844, 369] on input "Save" at bounding box center [854, 378] width 56 height 26
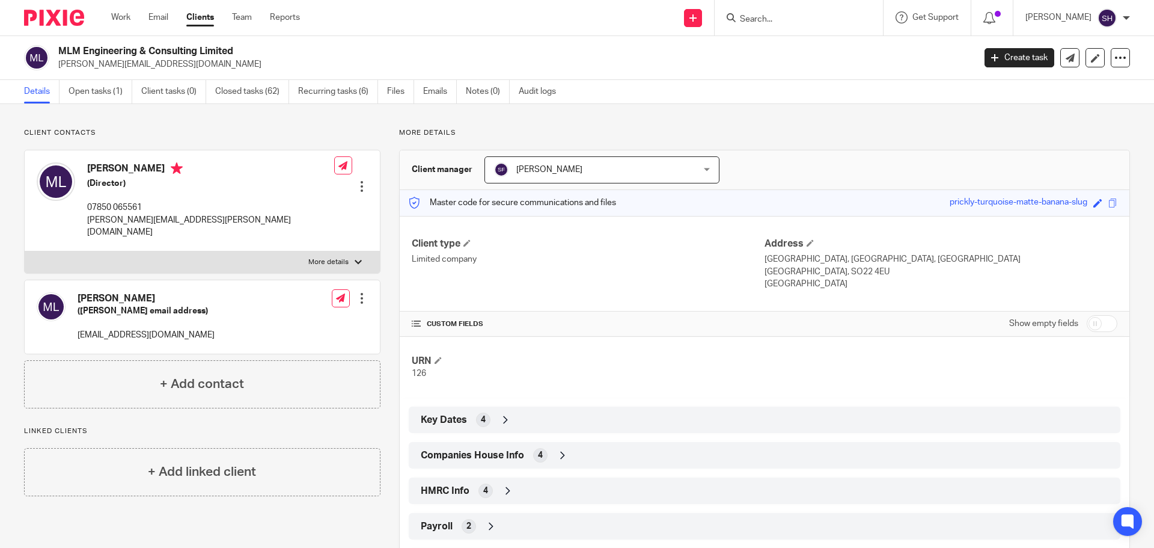
click at [488, 451] on span "Companies House Info" at bounding box center [472, 455] width 103 height 13
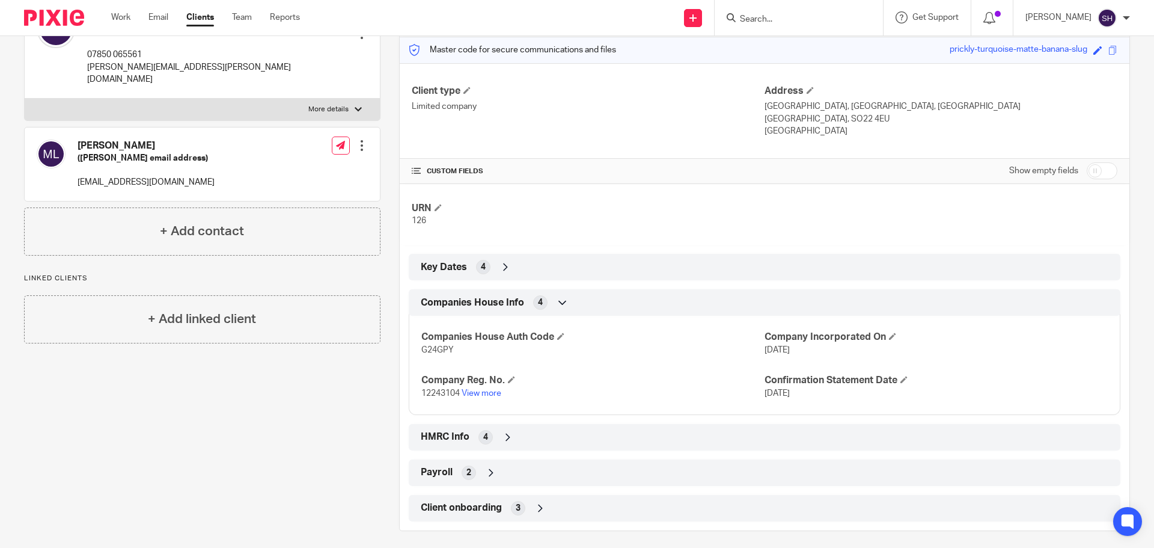
scroll to position [160, 0]
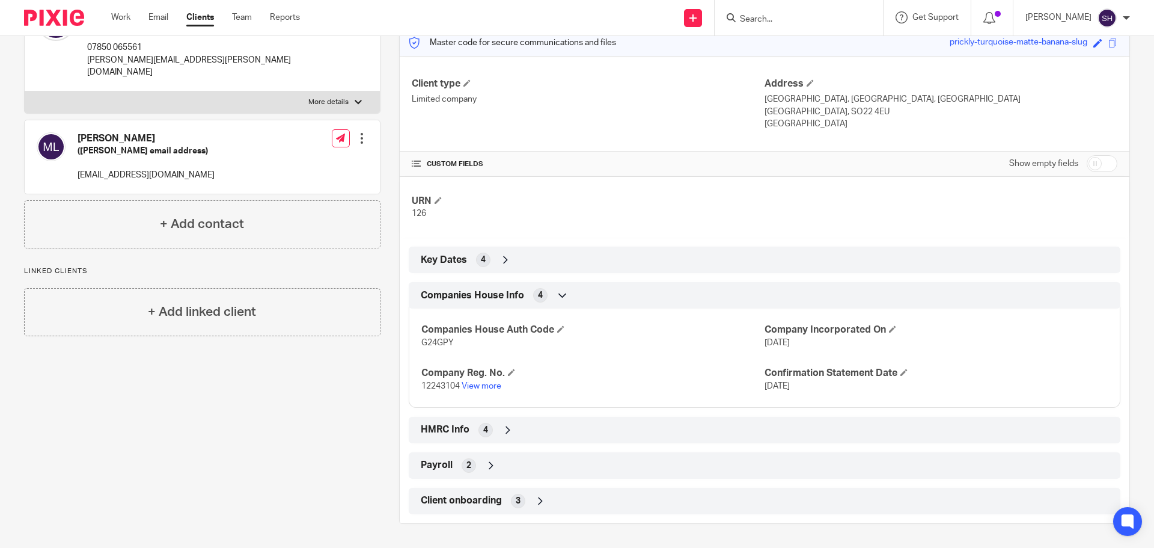
click at [486, 391] on p "12243104 View more" at bounding box center [592, 386] width 343 height 12
click at [486, 387] on link "View more" at bounding box center [482, 386] width 40 height 8
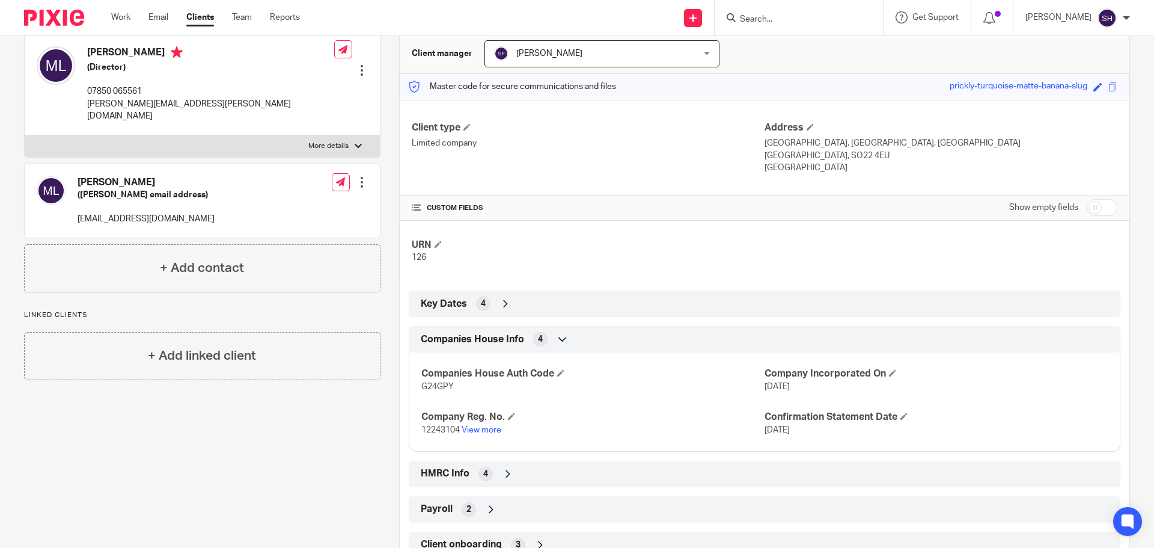
scroll to position [40, 0]
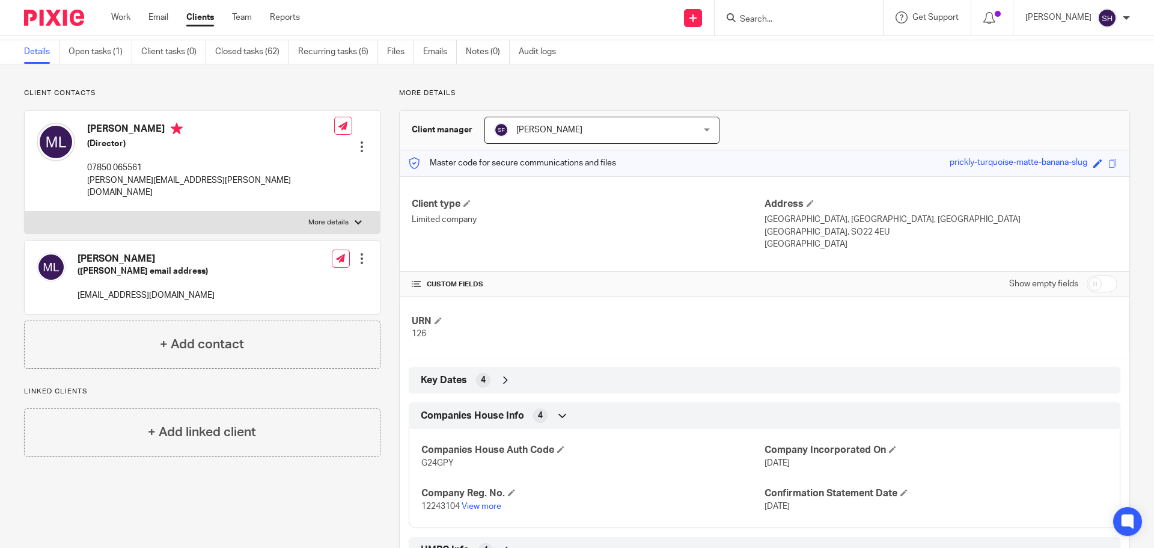
click at [186, 218] on label "More details" at bounding box center [202, 223] width 355 height 22
click at [25, 212] on input "More details" at bounding box center [24, 211] width 1 height 1
checkbox input "true"
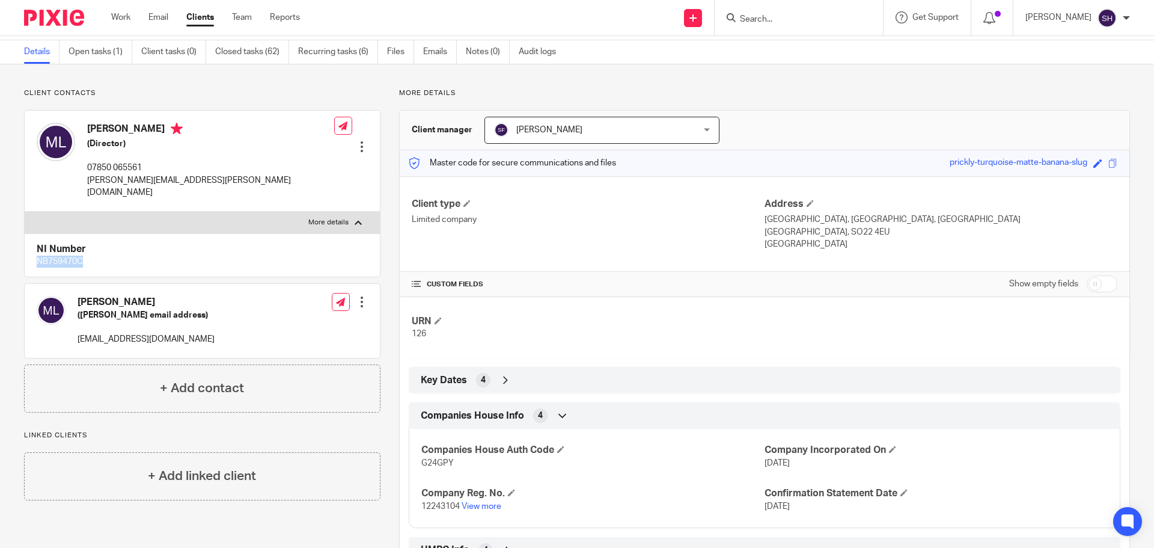
drag, startPoint x: 87, startPoint y: 251, endPoint x: 28, endPoint y: 247, distance: 59.1
click at [28, 247] on div "NI Number NB759470C" at bounding box center [202, 255] width 355 height 44
copy p "NB759470C"
click at [435, 53] on link "Emails" at bounding box center [440, 51] width 34 height 23
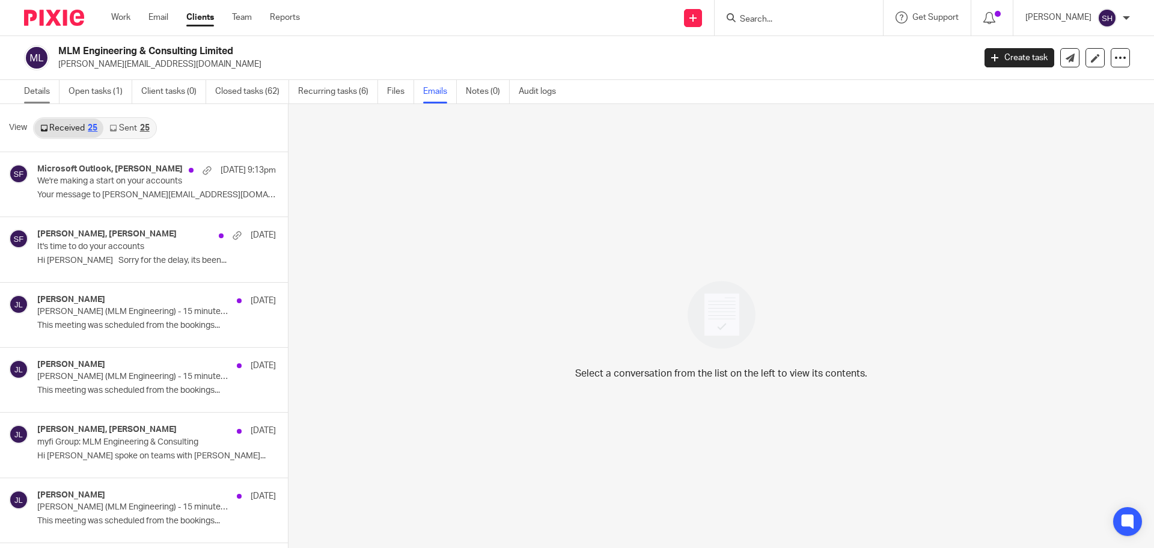
click at [43, 94] on link "Details" at bounding box center [41, 91] width 35 height 23
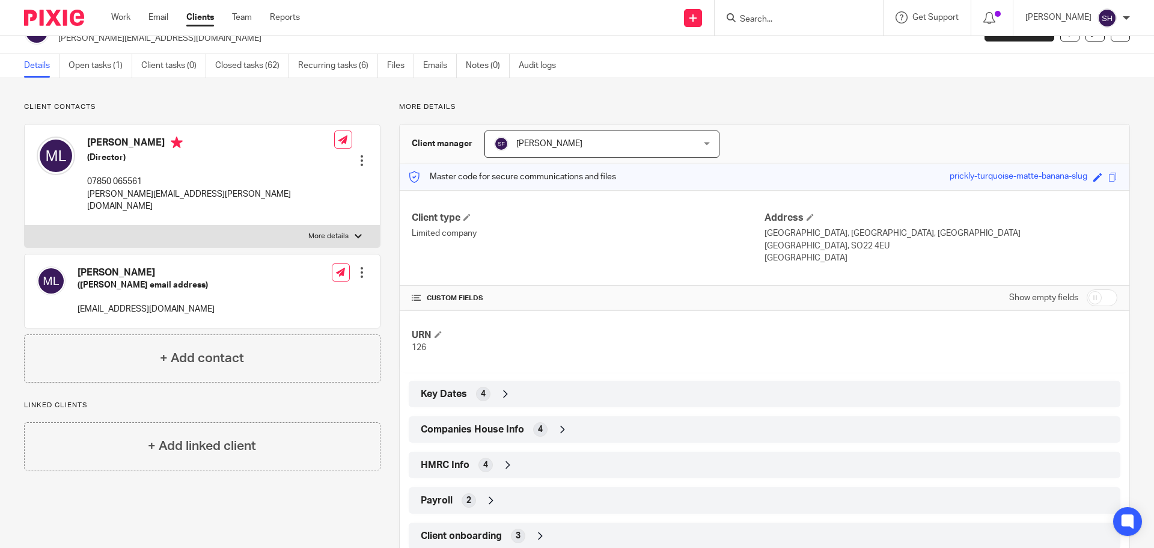
scroll to position [61, 0]
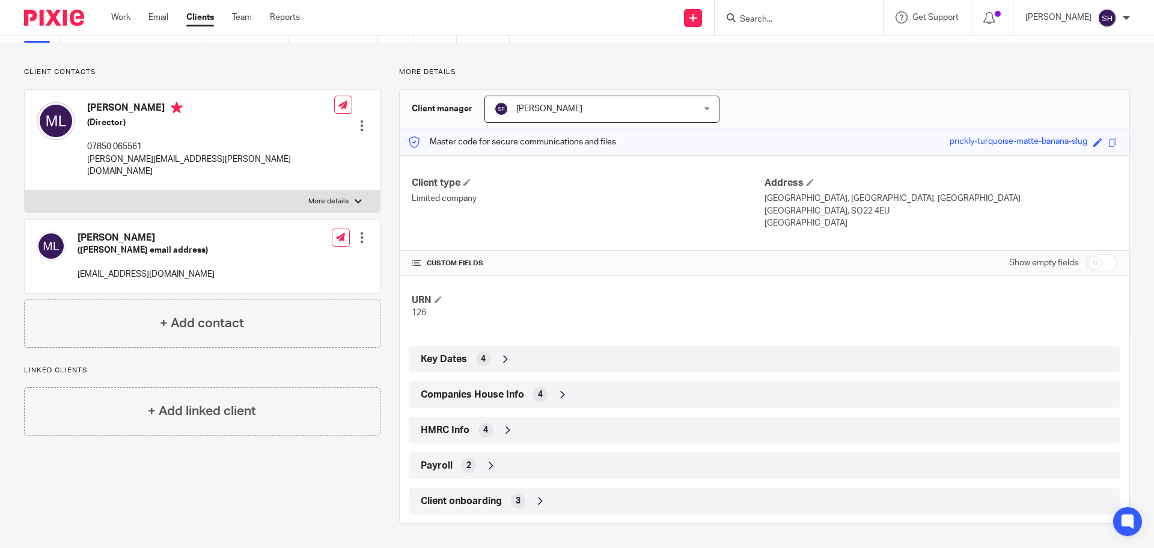
click at [470, 402] on div "Companies House Info 4" at bounding box center [765, 394] width 694 height 20
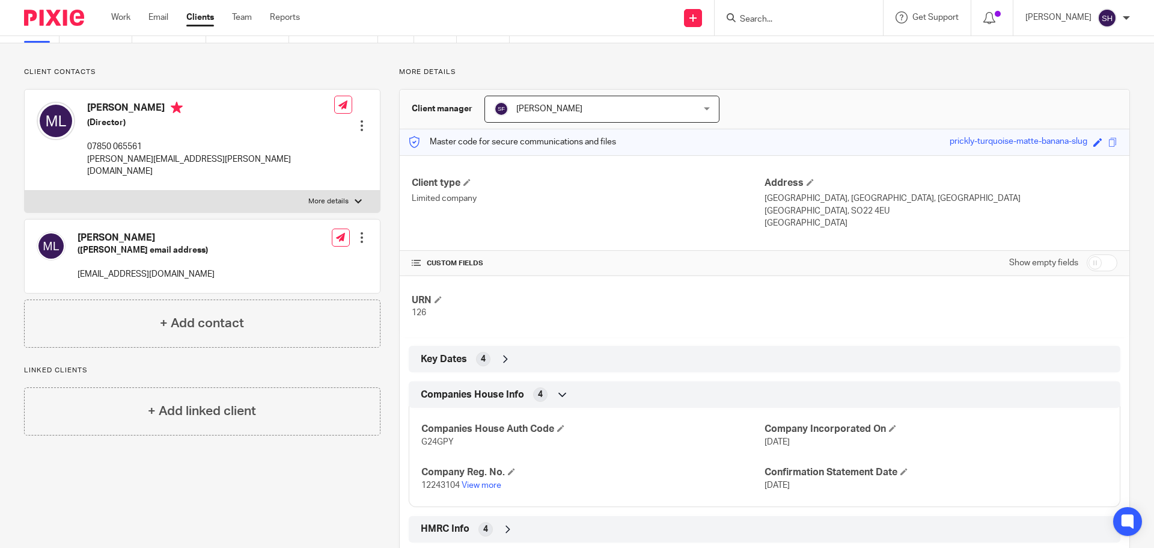
drag, startPoint x: 460, startPoint y: 439, endPoint x: 370, endPoint y: 439, distance: 90.2
click at [370, 439] on div "Client contacts Michael Lemarquand (Trant email address) mikespsukltd@aol.com E…" at bounding box center [567, 344] width 1125 height 555
click at [554, 447] on p "G24GPY" at bounding box center [592, 442] width 343 height 12
click at [460, 438] on p "G24GPY" at bounding box center [592, 442] width 343 height 12
drag, startPoint x: 448, startPoint y: 441, endPoint x: 420, endPoint y: 444, distance: 28.4
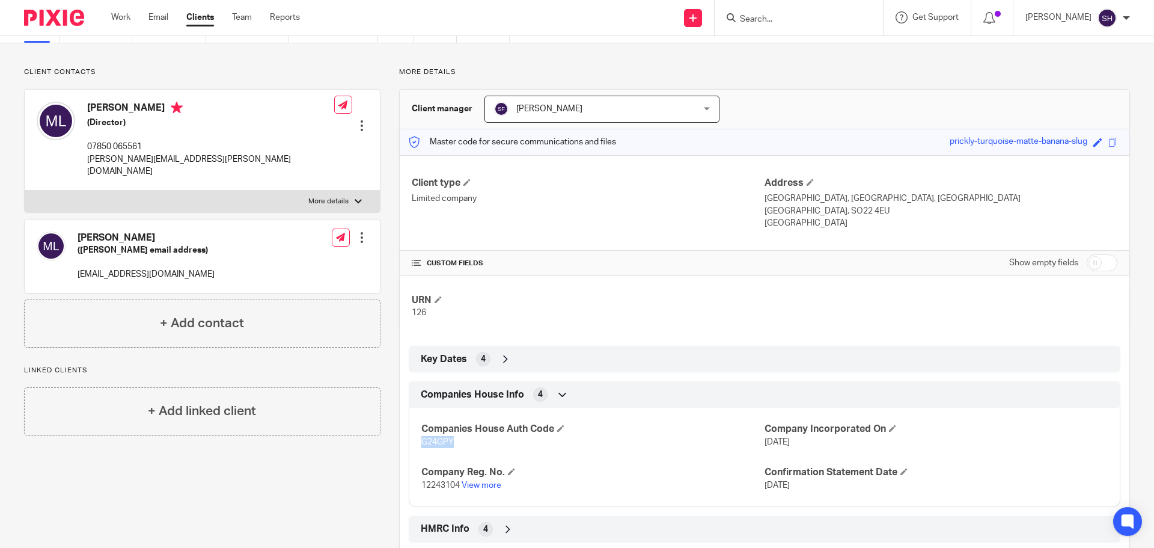
click at [421, 444] on p "G24GPY" at bounding box center [592, 442] width 343 height 12
copy span "G24GPY"
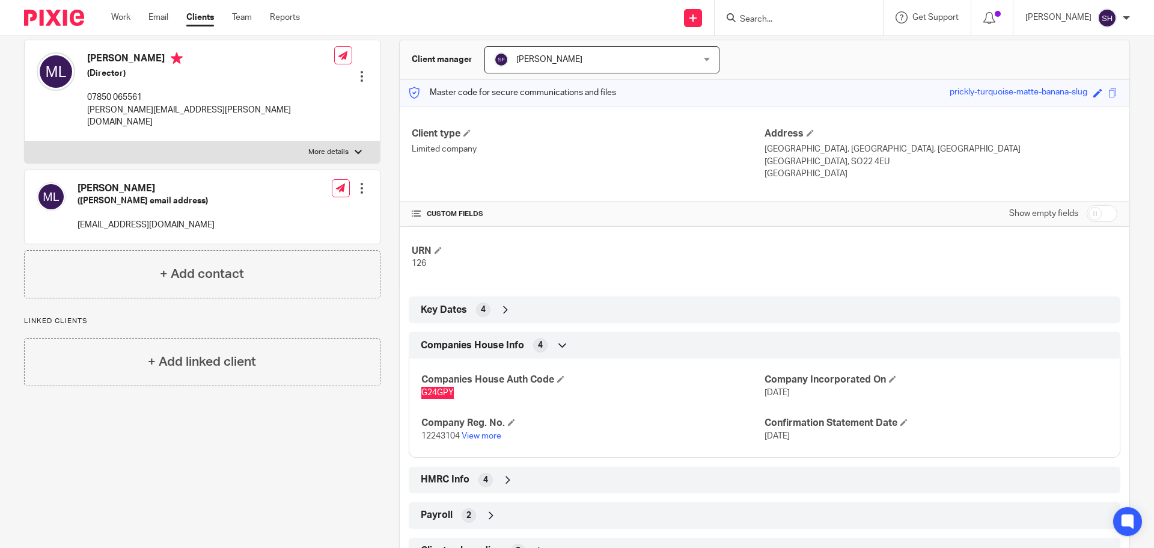
scroll to position [160, 0]
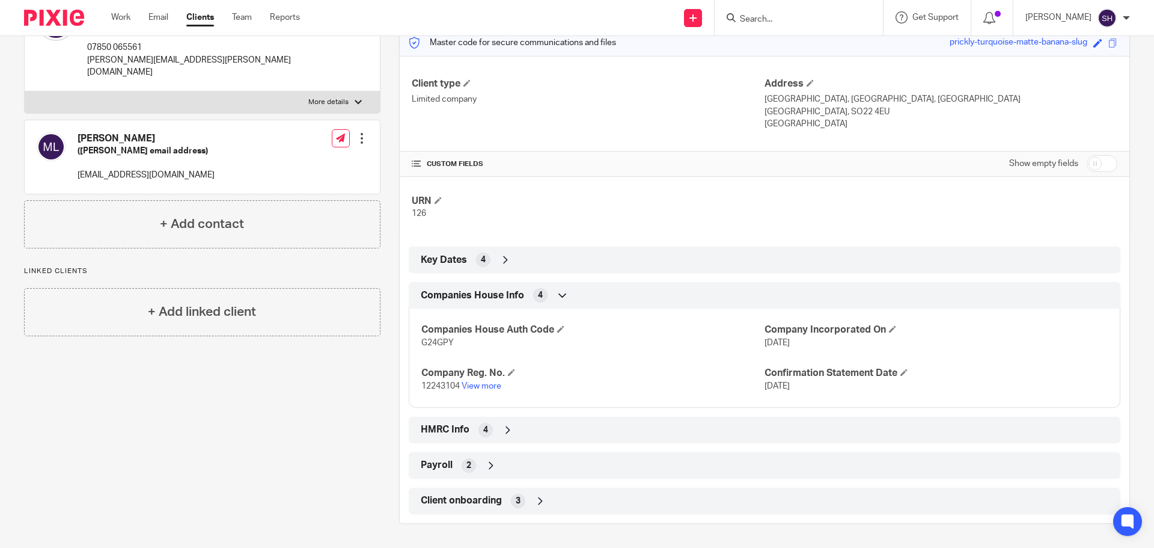
click at [498, 439] on div "HMRC Info 4" at bounding box center [765, 430] width 694 height 20
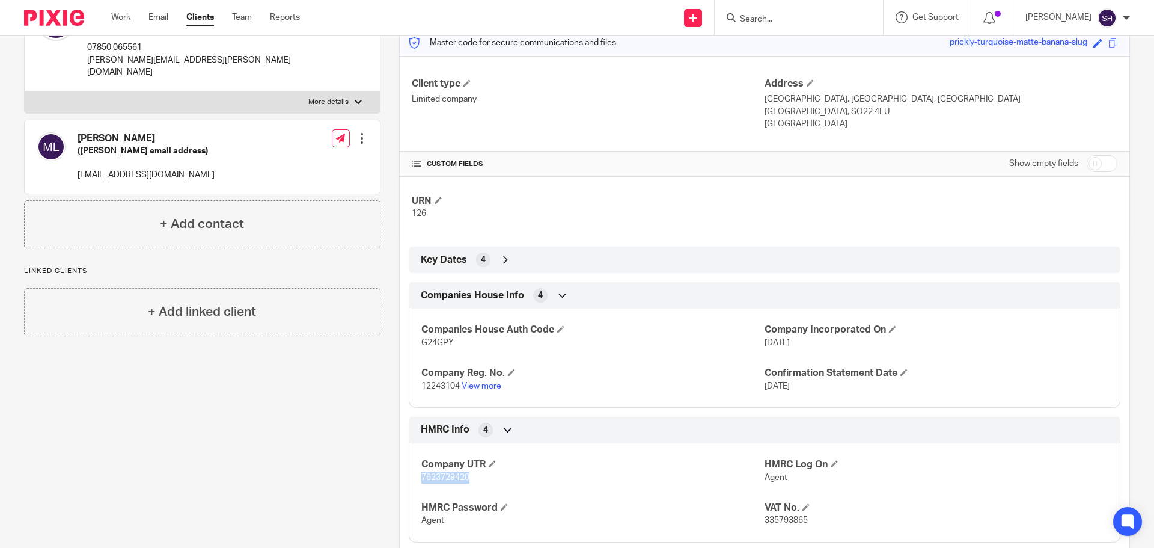
drag, startPoint x: 474, startPoint y: 477, endPoint x: 411, endPoint y: 481, distance: 63.3
click at [411, 481] on div "Company UTR 7623729420 HMRC Log On Agent HMRC Password Agent VAT No. 335793865" at bounding box center [765, 488] width 712 height 108
copy span "7623729420"
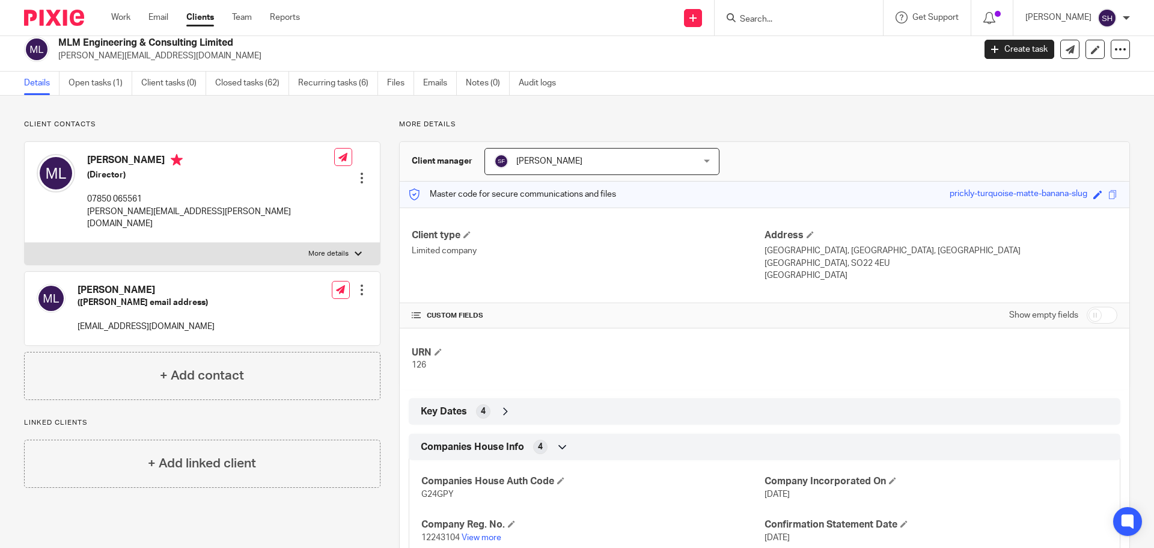
scroll to position [0, 0]
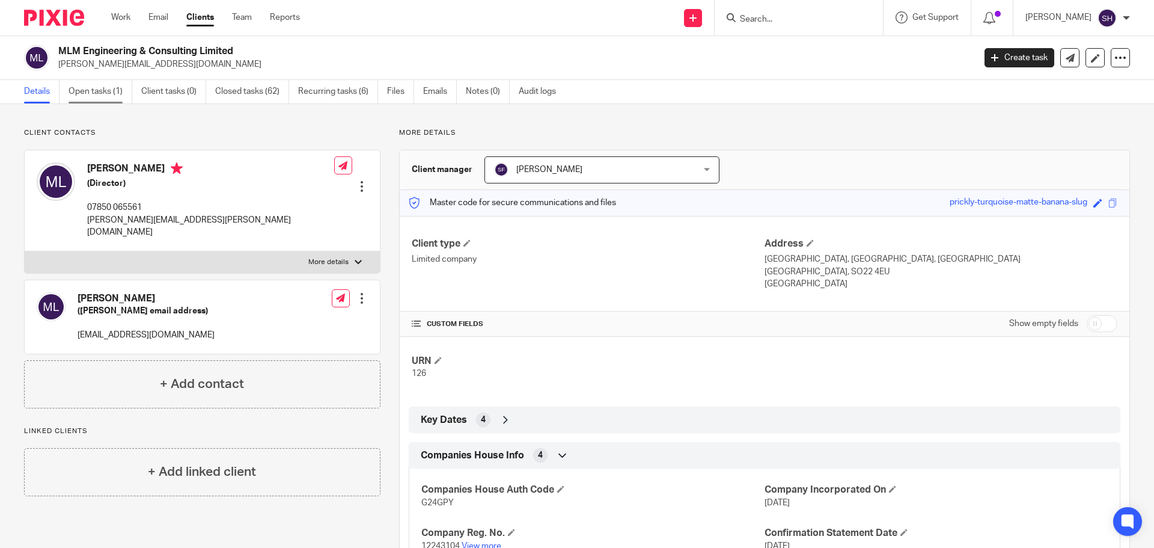
click at [111, 90] on link "Open tasks (1)" at bounding box center [101, 91] width 64 height 23
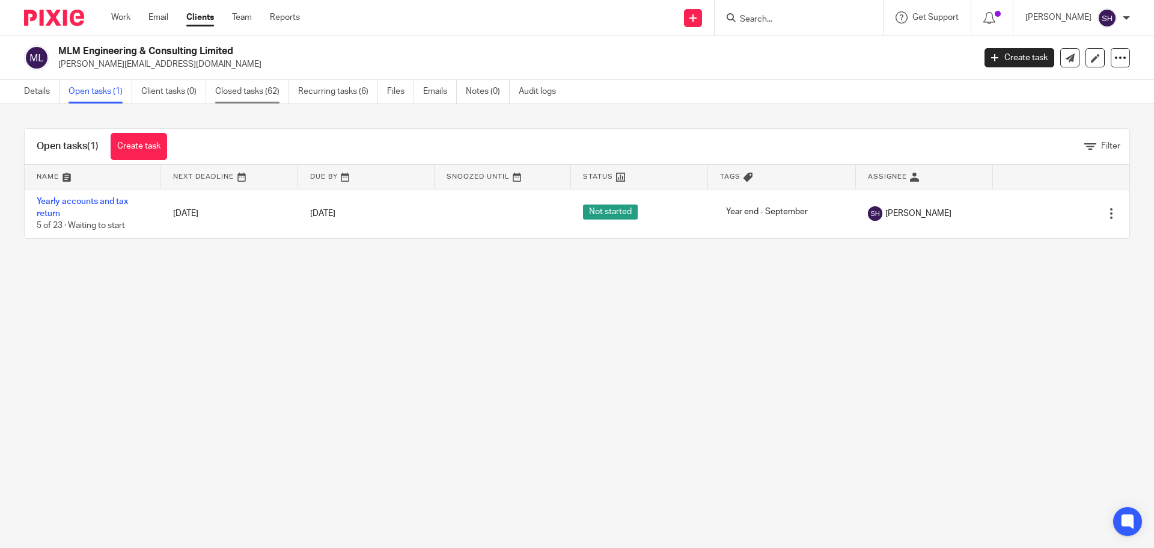
click at [239, 93] on link "Closed tasks (62)" at bounding box center [252, 91] width 74 height 23
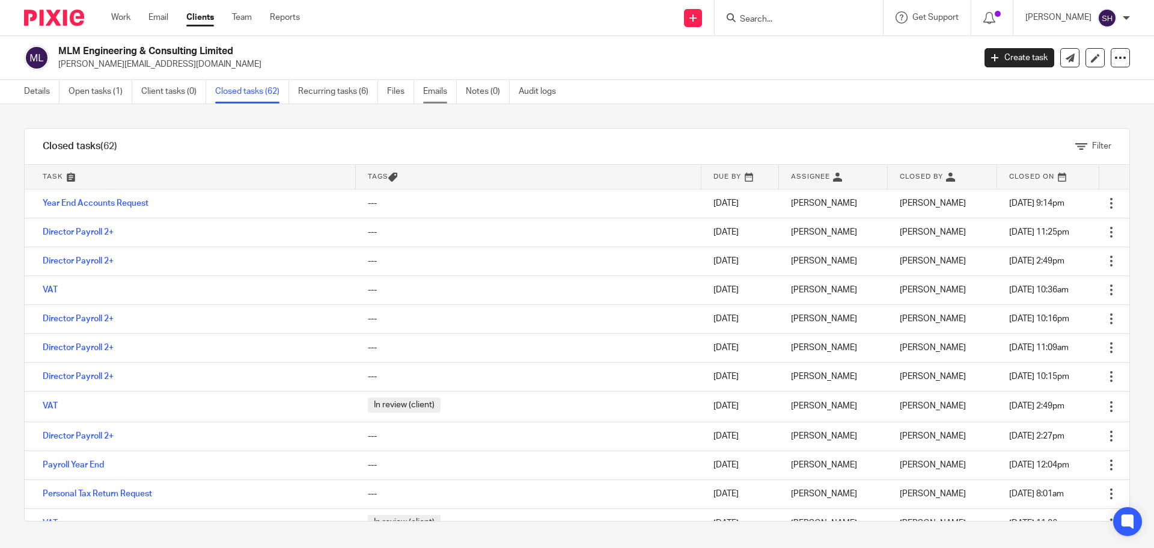
click at [431, 86] on link "Emails" at bounding box center [440, 91] width 34 height 23
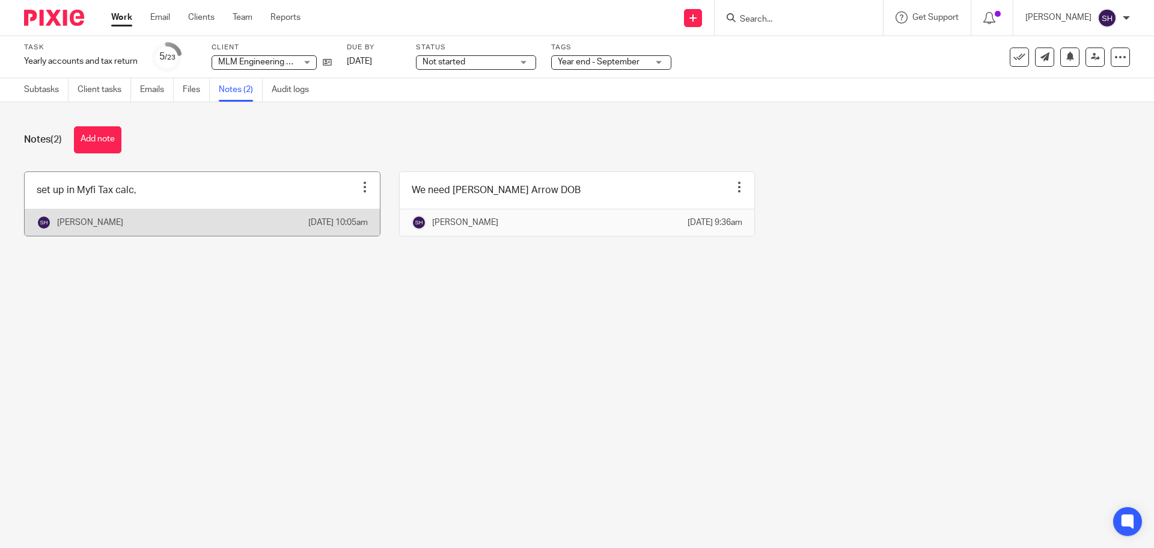
click at [165, 196] on link at bounding box center [202, 204] width 355 height 64
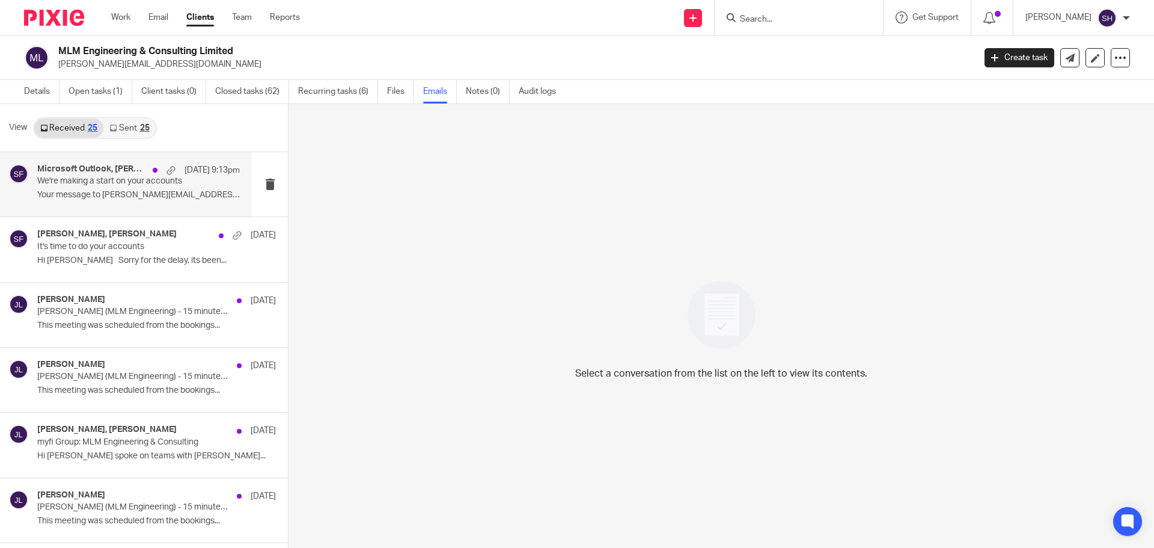
click at [79, 203] on div "Microsoft Outlook, Sarah Fox 12 Oct 9:13pm We're making a start on your account…" at bounding box center [138, 184] width 203 height 40
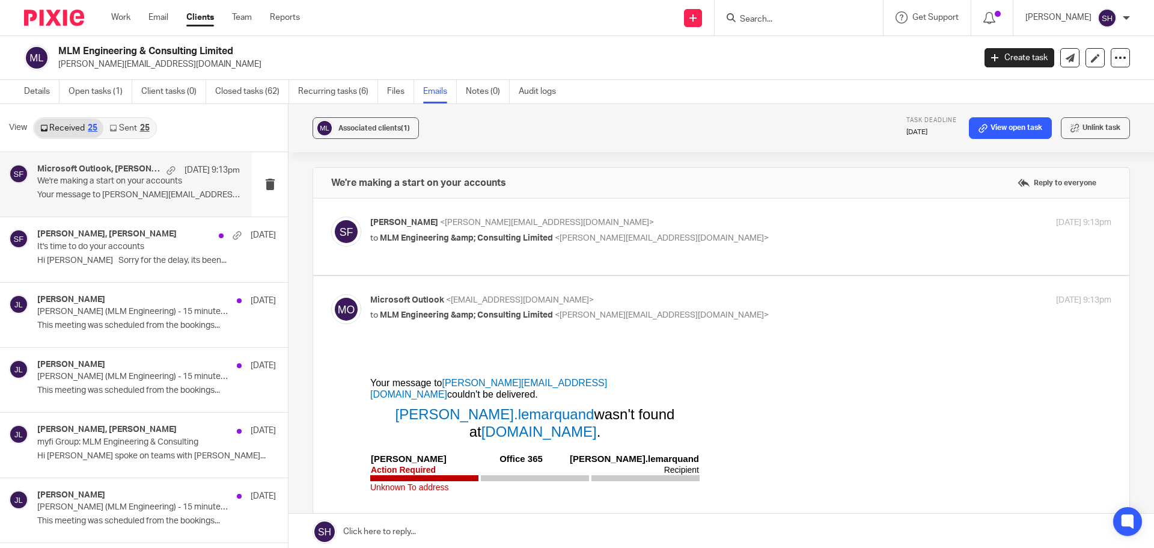
click at [490, 254] on div "Sarah Fox <sarah@myfigroup.com> to MLM Engineering &amp; Consulting Limited <mi…" at bounding box center [721, 236] width 780 height 40
click at [486, 261] on label at bounding box center [721, 236] width 816 height 76
click at [331, 216] on input "checkbox" at bounding box center [331, 216] width 1 height 1
checkbox input "true"
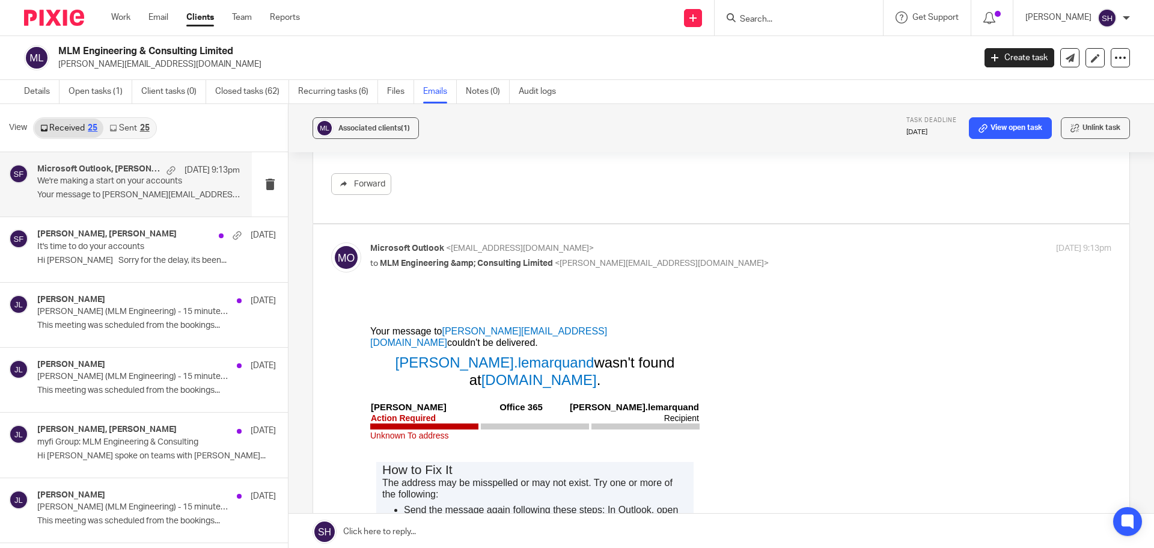
scroll to position [180, 0]
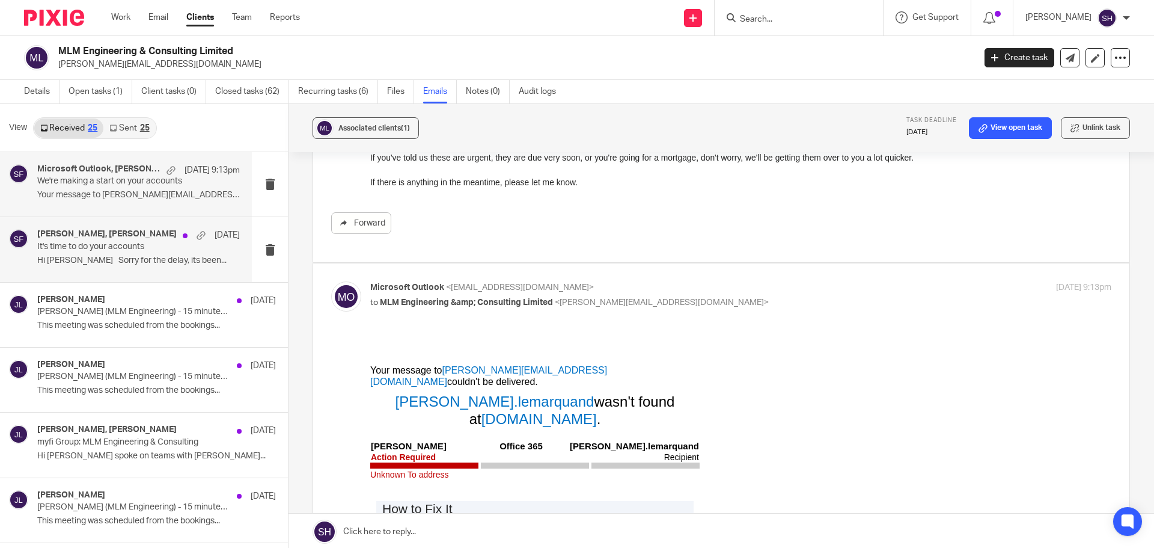
click at [136, 266] on div "Michael Le Marquand, Sarah Fox 3 Oct It's time to do your accounts Hi Sarah Sor…" at bounding box center [138, 249] width 203 height 40
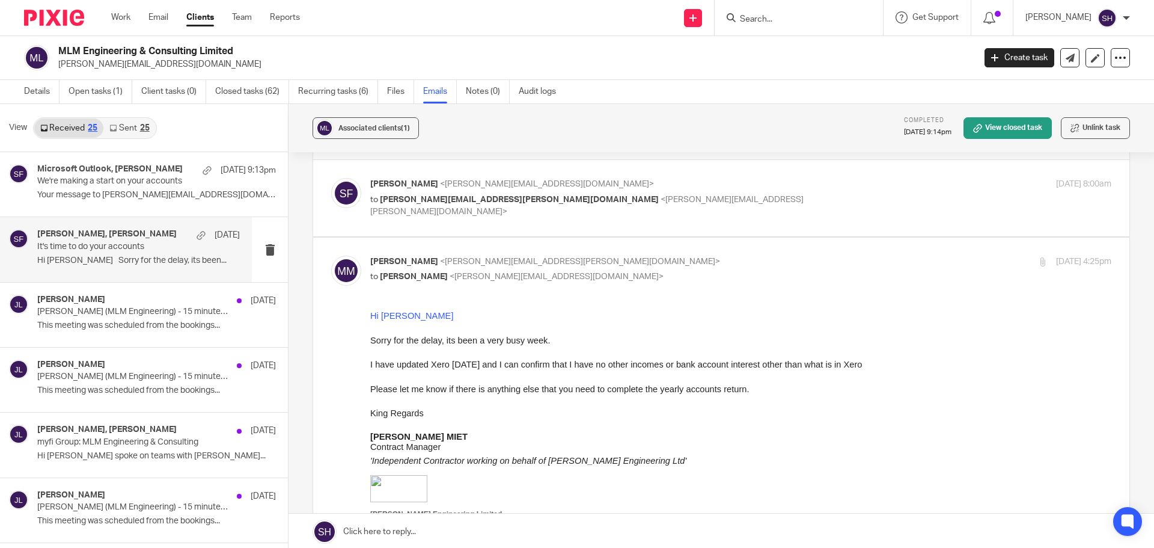
scroll to position [60, 0]
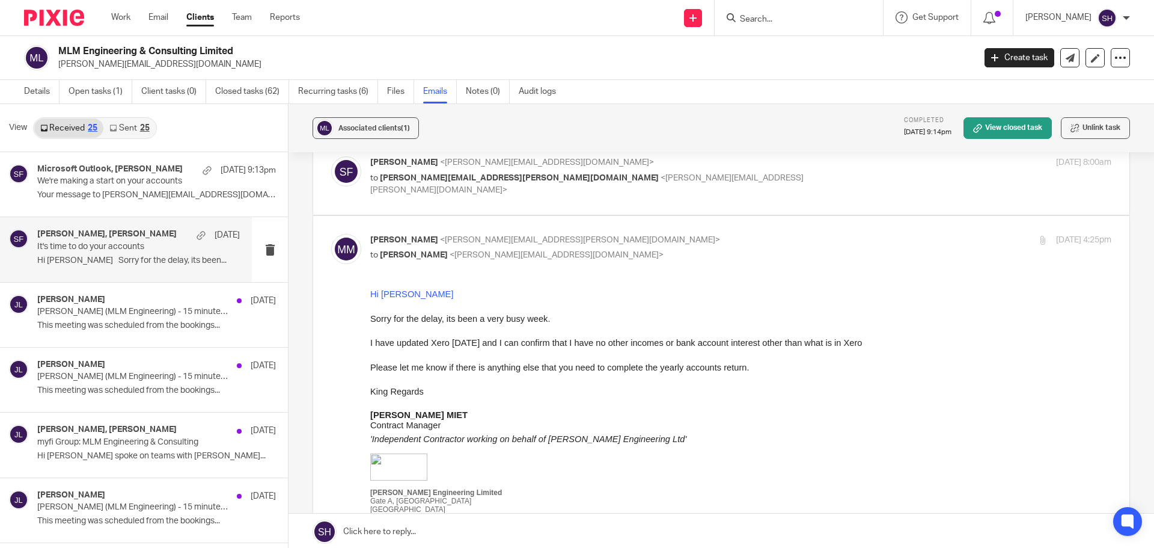
click at [471, 195] on div "Sarah Fox <sarah@myfigroup.com> to michael.lemarquand@trant.co.uk <michael.lema…" at bounding box center [721, 176] width 780 height 40
click at [453, 196] on div "Sarah Fox <sarah@myfigroup.com> to michael.lemarquand@trant.co.uk <michael.lema…" at bounding box center [721, 176] width 780 height 40
click at [449, 200] on label at bounding box center [721, 176] width 816 height 76
click at [331, 156] on input "checkbox" at bounding box center [331, 156] width 1 height 1
checkbox input "true"
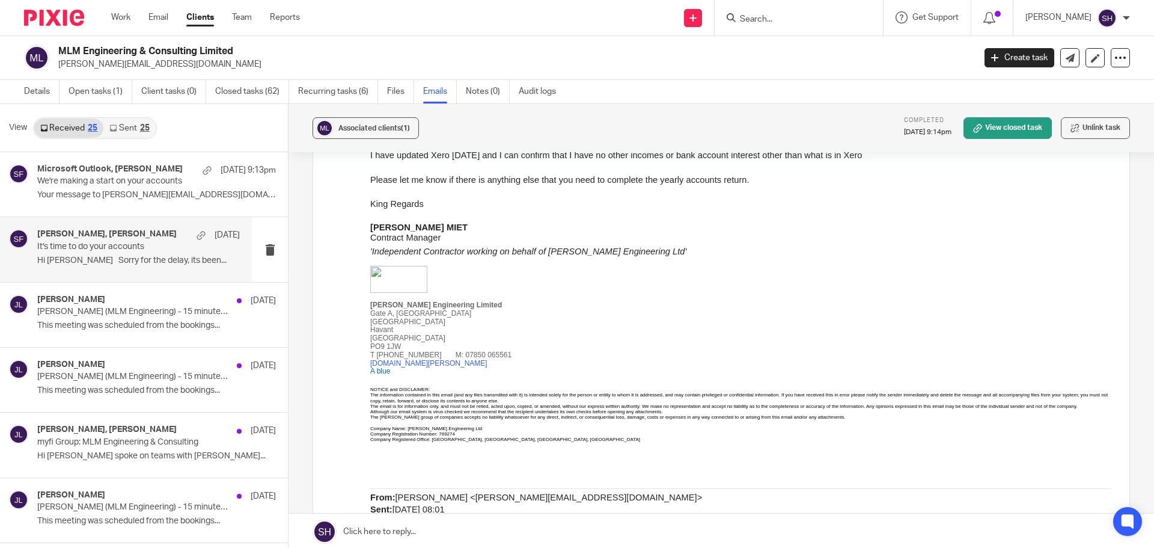
scroll to position [481, 0]
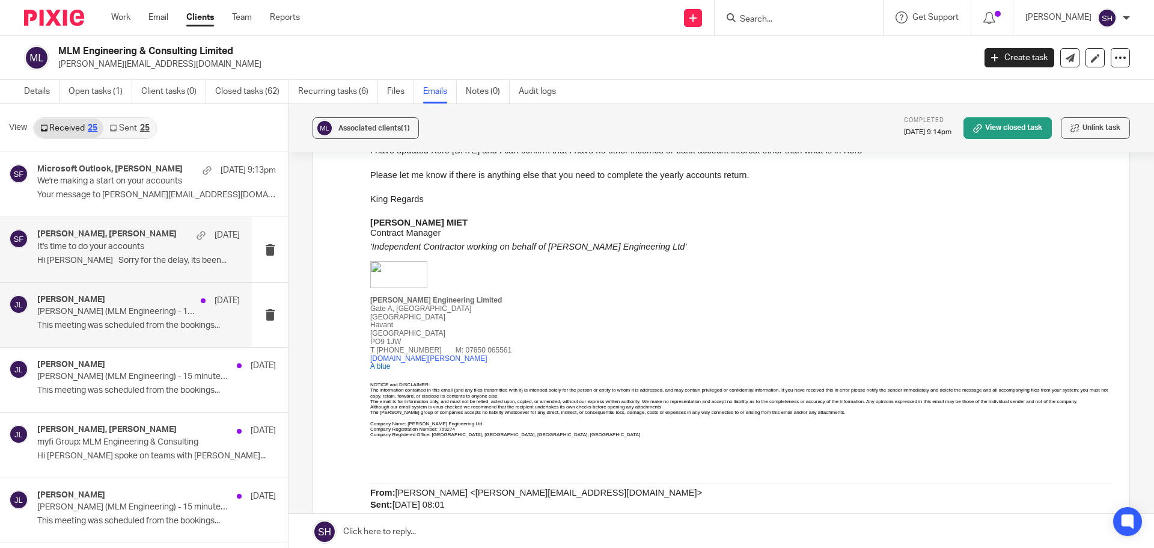
click at [150, 334] on div "James Lynch 25 Aug Michael Le Marquand (MLM Engineering) - 15 minute meeting Th…" at bounding box center [138, 315] width 203 height 40
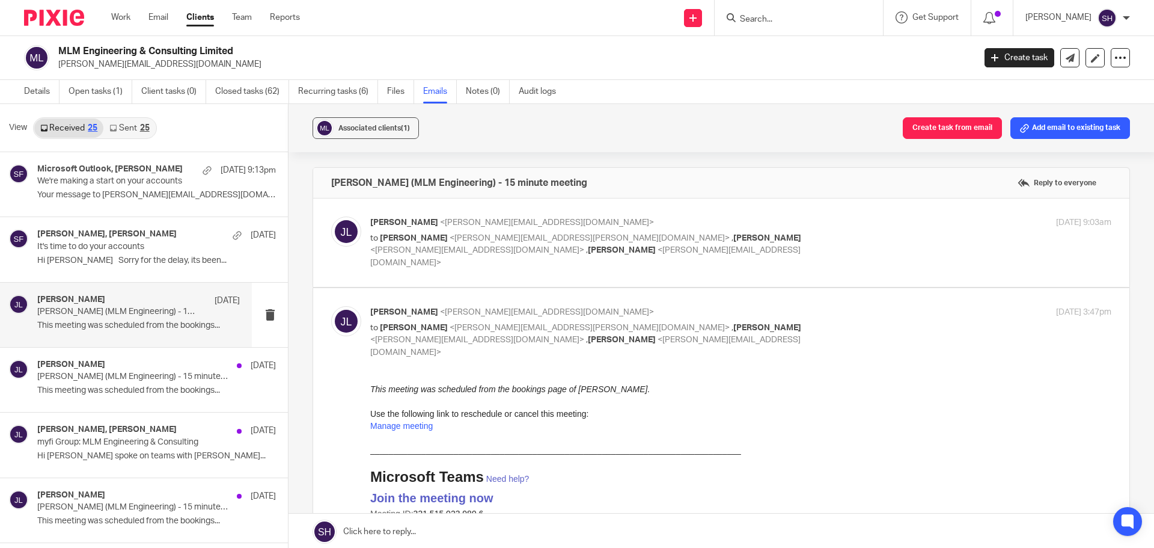
scroll to position [0, 0]
click at [138, 133] on link "Sent 25" at bounding box center [129, 127] width 52 height 19
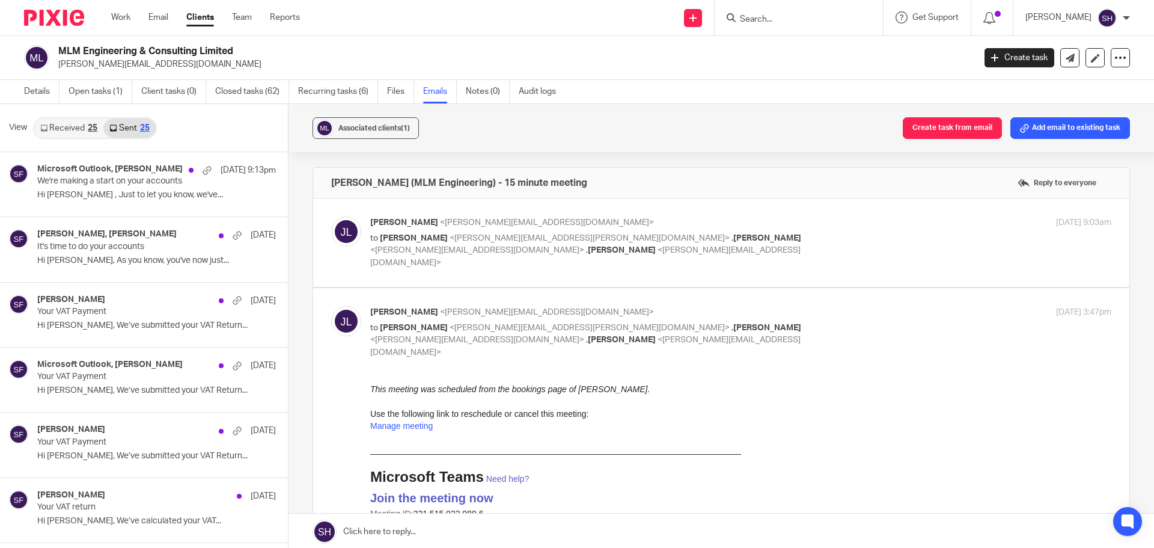
scroll to position [2, 0]
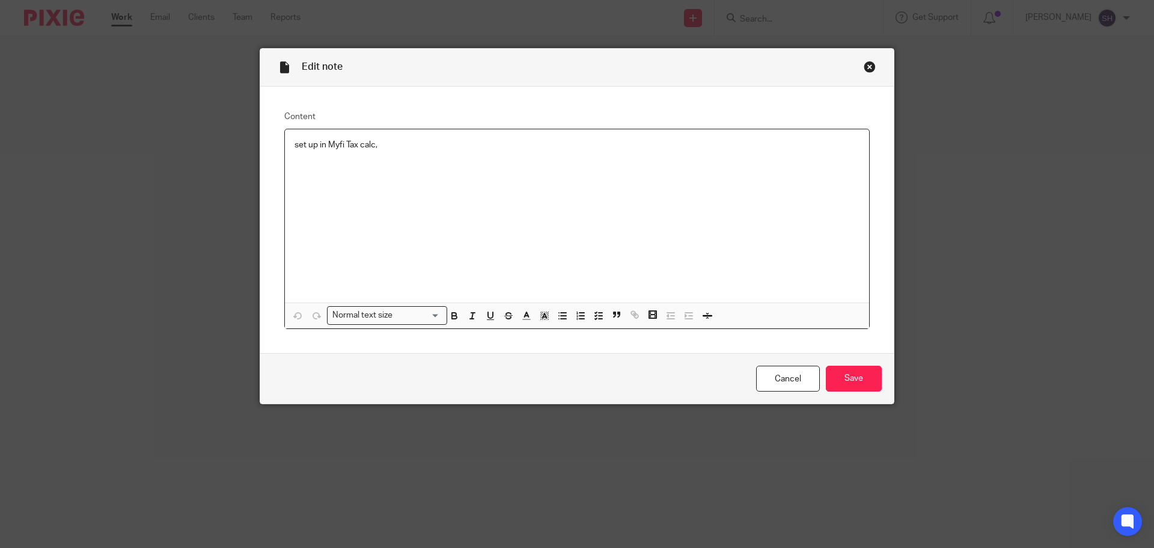
click at [407, 141] on p "set up in Myfi Tax calc," at bounding box center [577, 145] width 565 height 12
drag, startPoint x: 454, startPoint y: 162, endPoint x: 272, endPoint y: 163, distance: 181.5
click at [272, 163] on div "Content set up in Myfi Tax calc. myFI xERO AND wORKING PAPERS USED. Normal text…" at bounding box center [577, 220] width 634 height 267
click at [833, 385] on input "Save" at bounding box center [854, 378] width 56 height 26
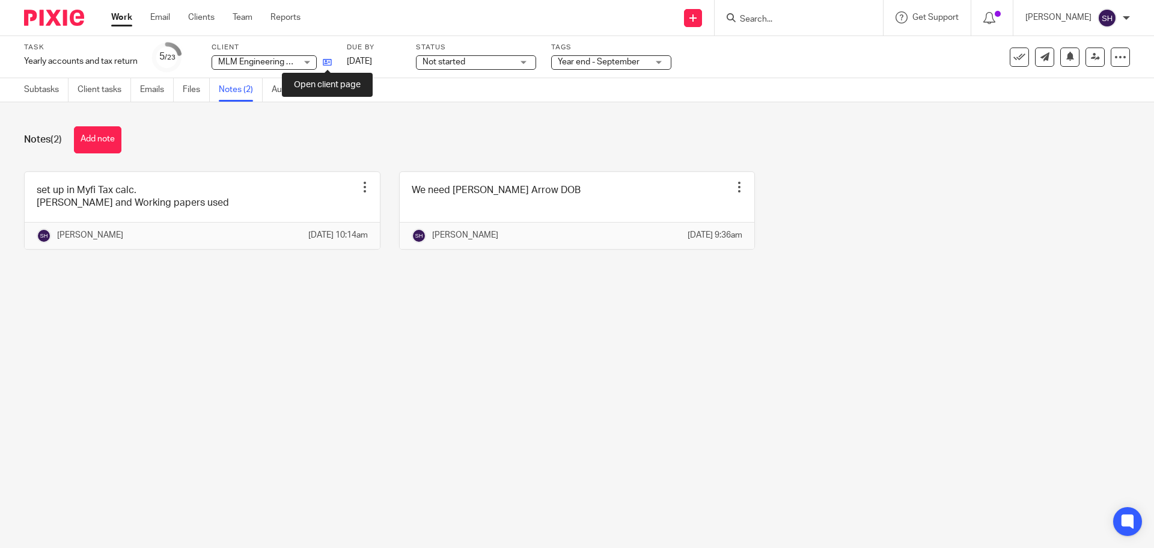
click at [328, 64] on icon at bounding box center [327, 62] width 9 height 9
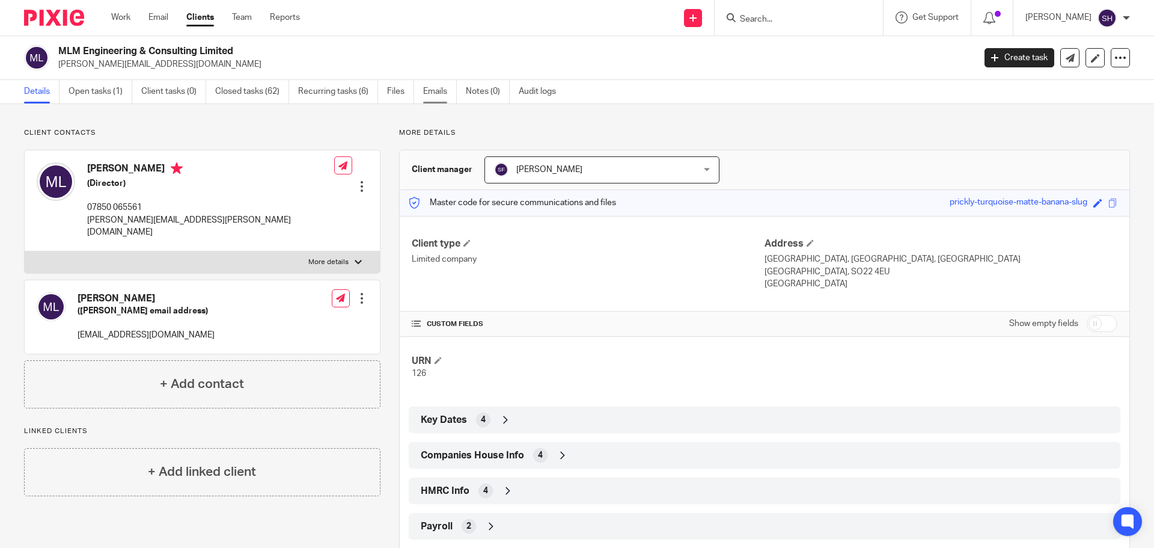
click at [440, 92] on link "Emails" at bounding box center [440, 91] width 34 height 23
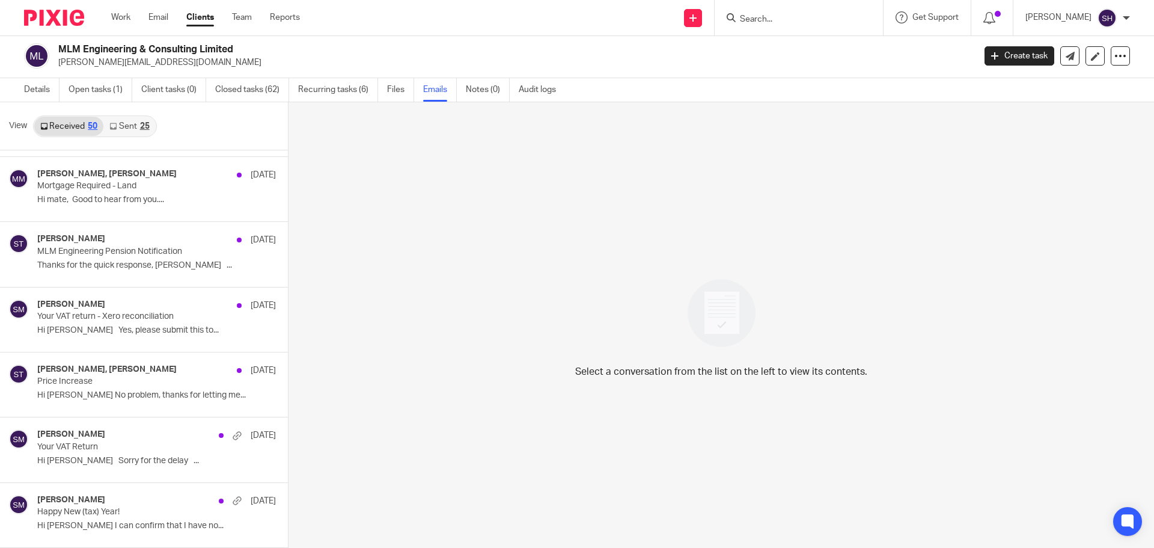
scroll to position [1200, 0]
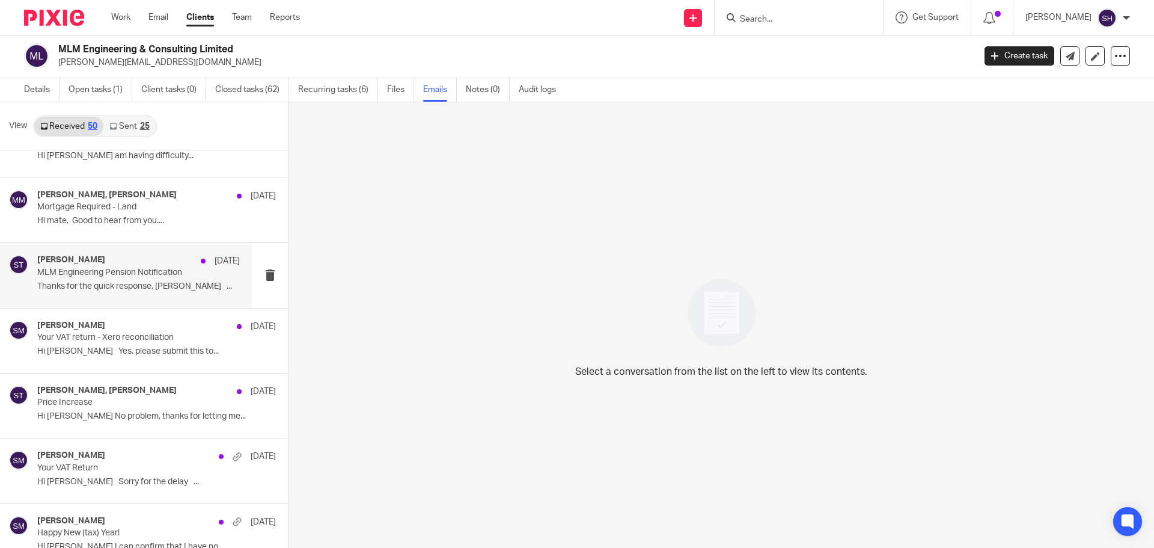
click at [140, 302] on div "[PERSON_NAME] [DATE] MLM Engineering Pension Notification Thanks for the quick …" at bounding box center [126, 275] width 252 height 64
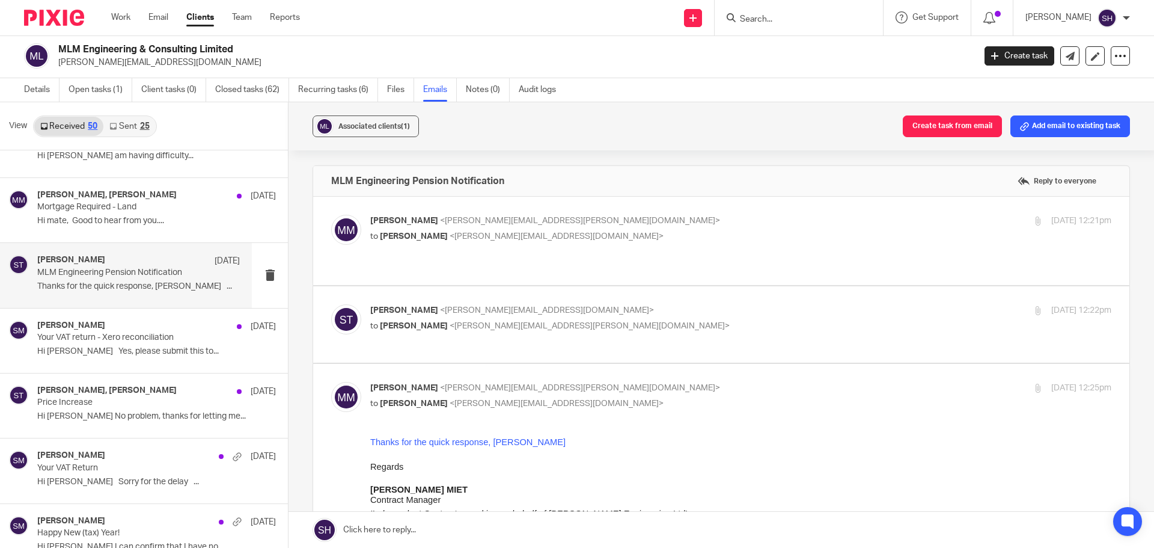
scroll to position [0, 0]
click at [556, 264] on label at bounding box center [721, 241] width 816 height 88
click at [331, 215] on input "checkbox" at bounding box center [331, 214] width 1 height 1
checkbox input "true"
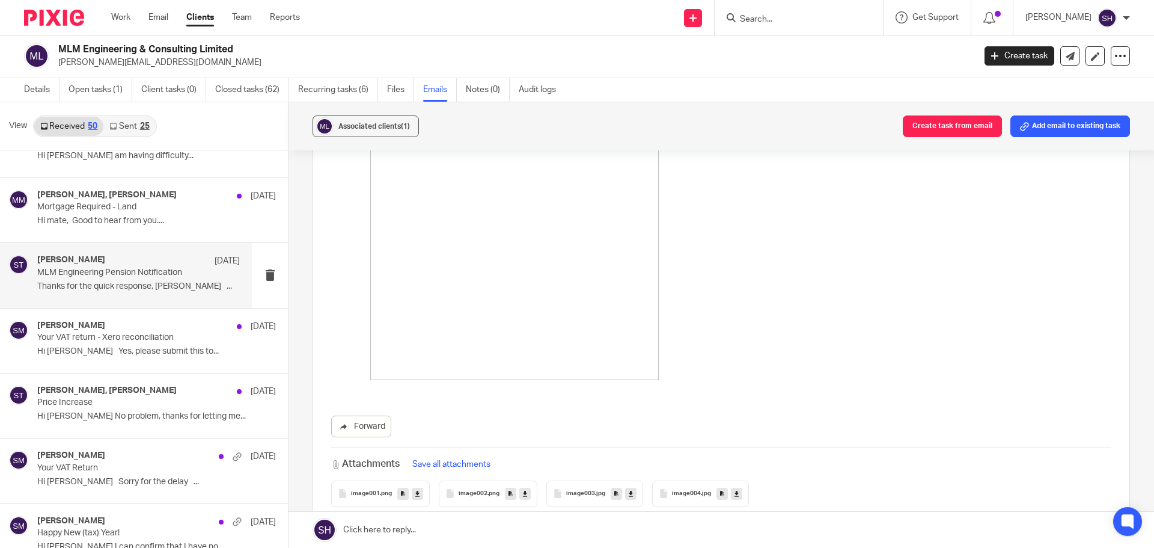
scroll to position [1383, 0]
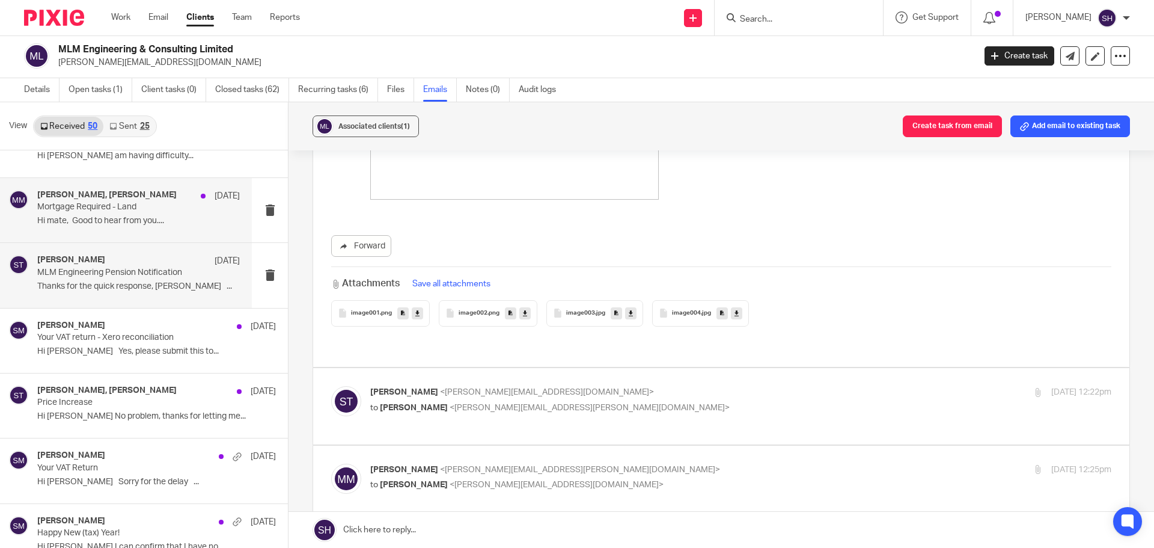
click at [166, 232] on div "[PERSON_NAME], [PERSON_NAME] [DATE] Mortgage Required - Land Hi mate, Good to h…" at bounding box center [126, 210] width 252 height 64
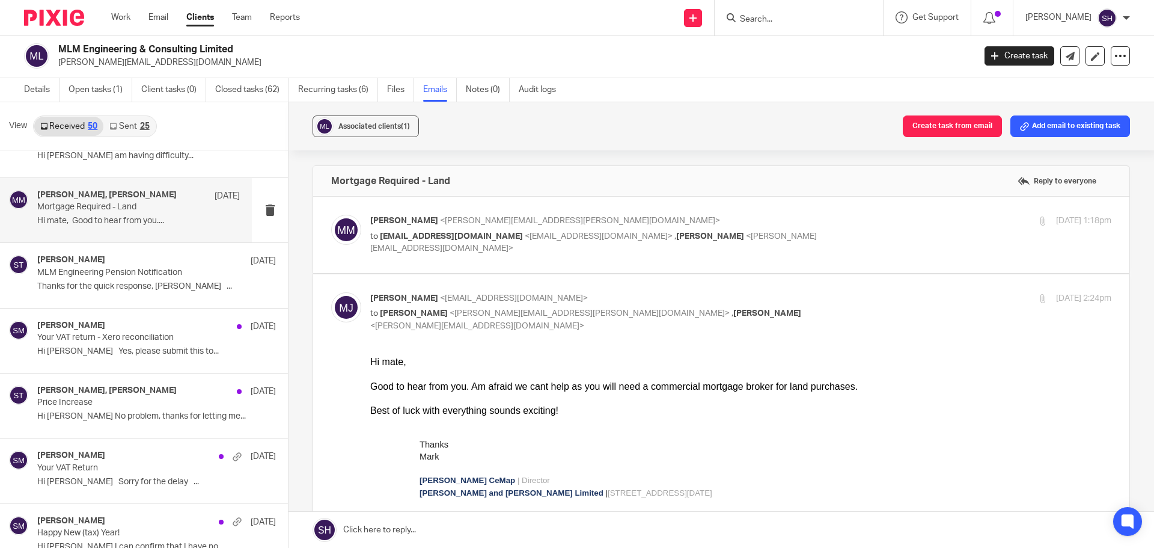
scroll to position [0, 0]
click at [465, 254] on div "[PERSON_NAME] <[PERSON_NAME][EMAIL_ADDRESS][PERSON_NAME][DOMAIN_NAME]> to [EMAI…" at bounding box center [721, 235] width 780 height 40
click at [460, 259] on label at bounding box center [721, 235] width 816 height 76
click at [331, 215] on input "checkbox" at bounding box center [331, 214] width 1 height 1
checkbox input "true"
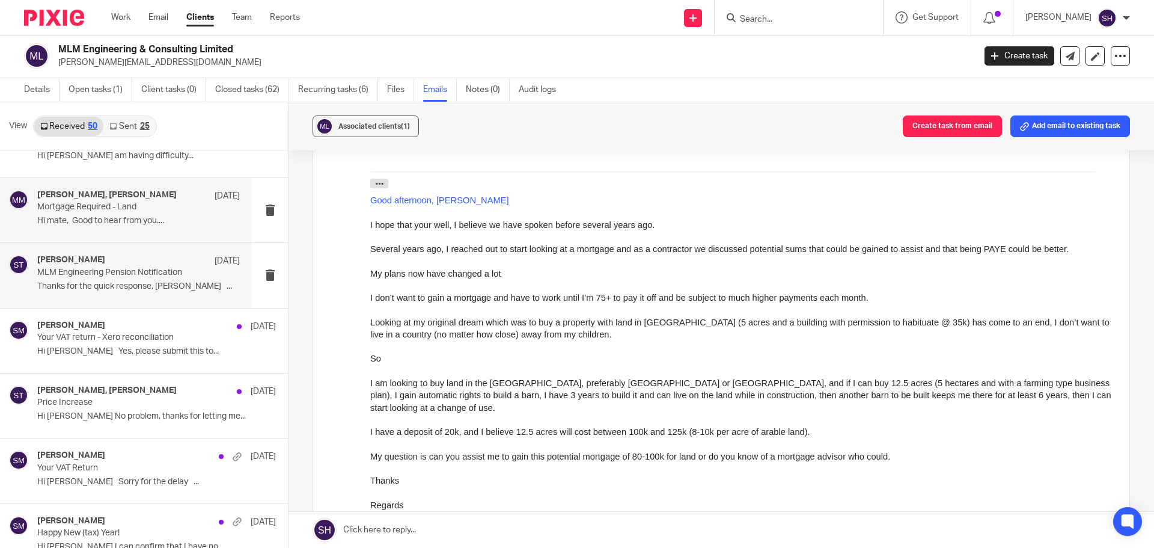
scroll to position [1080, 0]
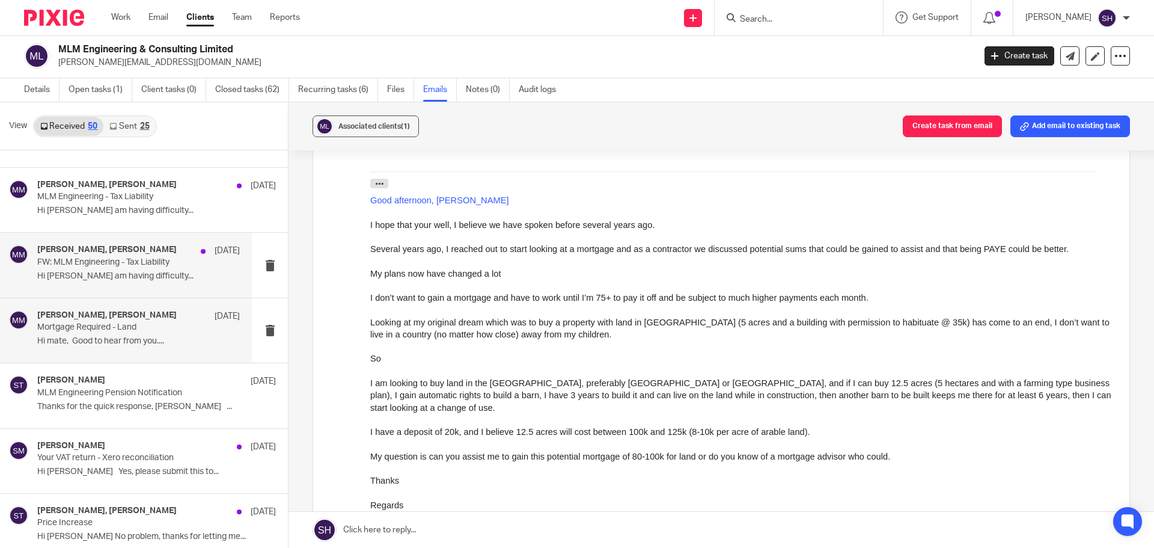
click at [141, 286] on div "[PERSON_NAME], [PERSON_NAME] [DATE] FW: MLM Engineering - Tax Liability Hi [PER…" at bounding box center [126, 265] width 252 height 64
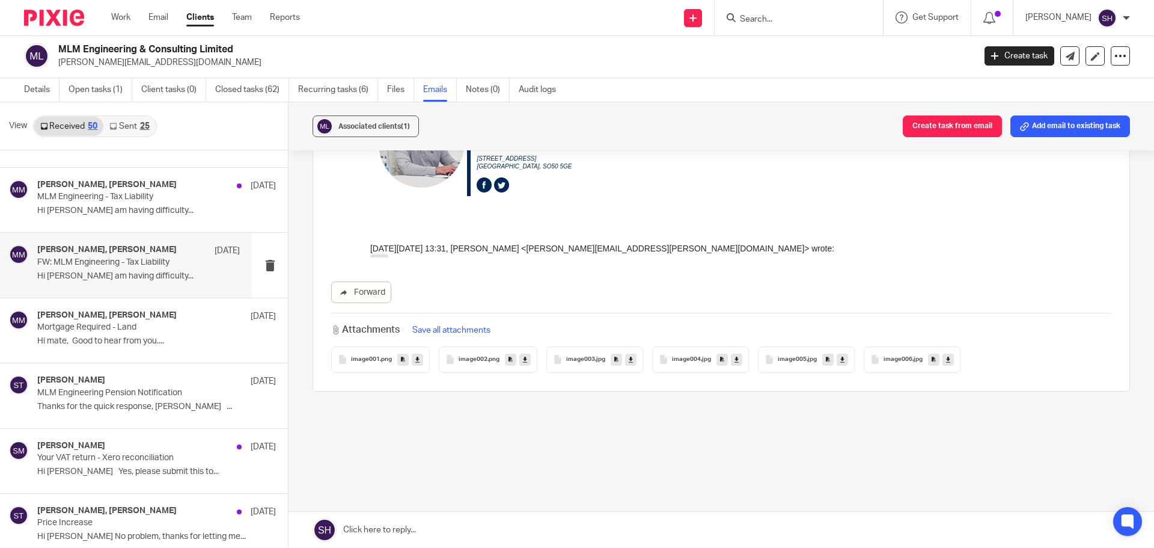
scroll to position [0, 0]
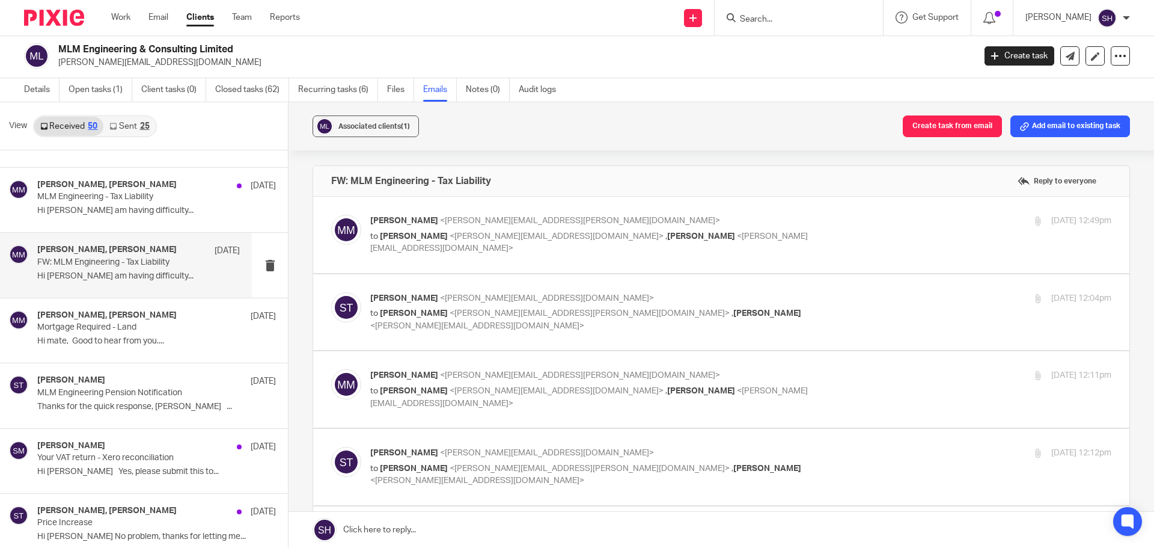
click at [517, 260] on label at bounding box center [721, 235] width 816 height 76
click at [331, 215] on input "checkbox" at bounding box center [331, 214] width 1 height 1
checkbox input "true"
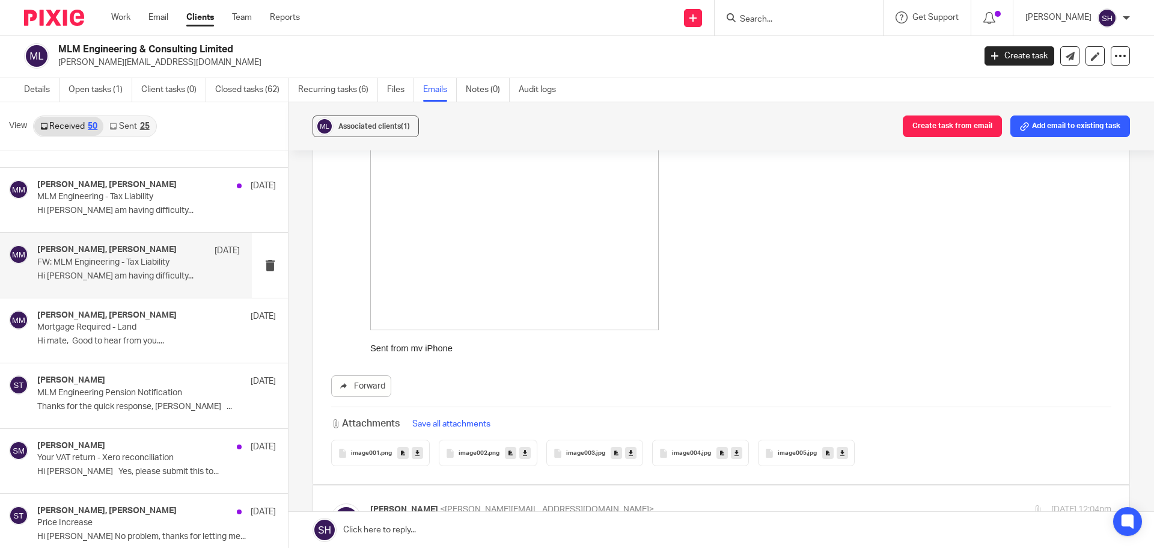
scroll to position [2885, 0]
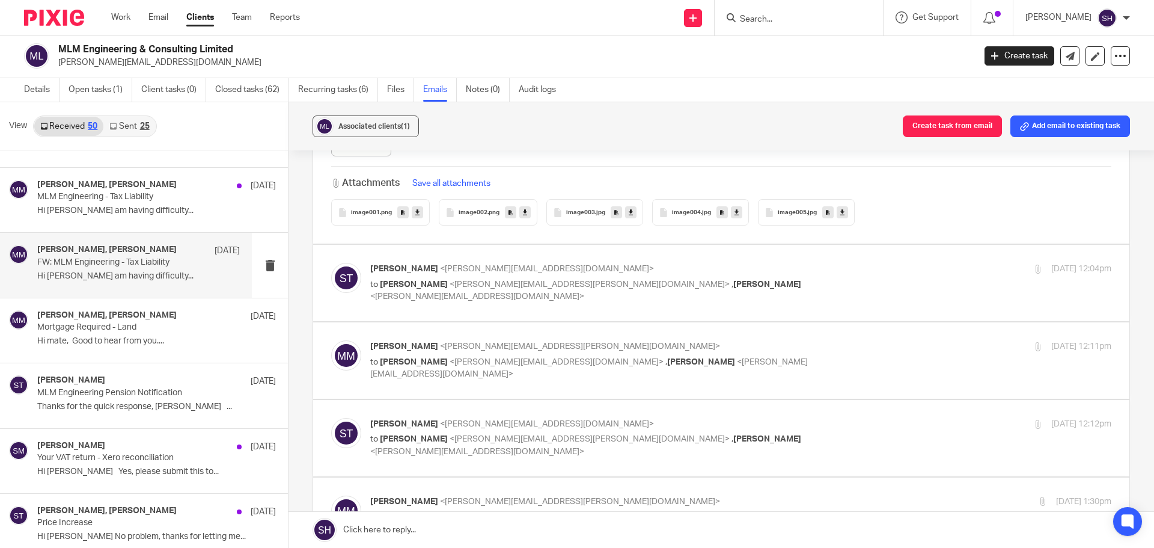
click at [503, 310] on label at bounding box center [721, 283] width 816 height 76
click at [331, 263] on input "checkbox" at bounding box center [331, 262] width 1 height 1
checkbox input "true"
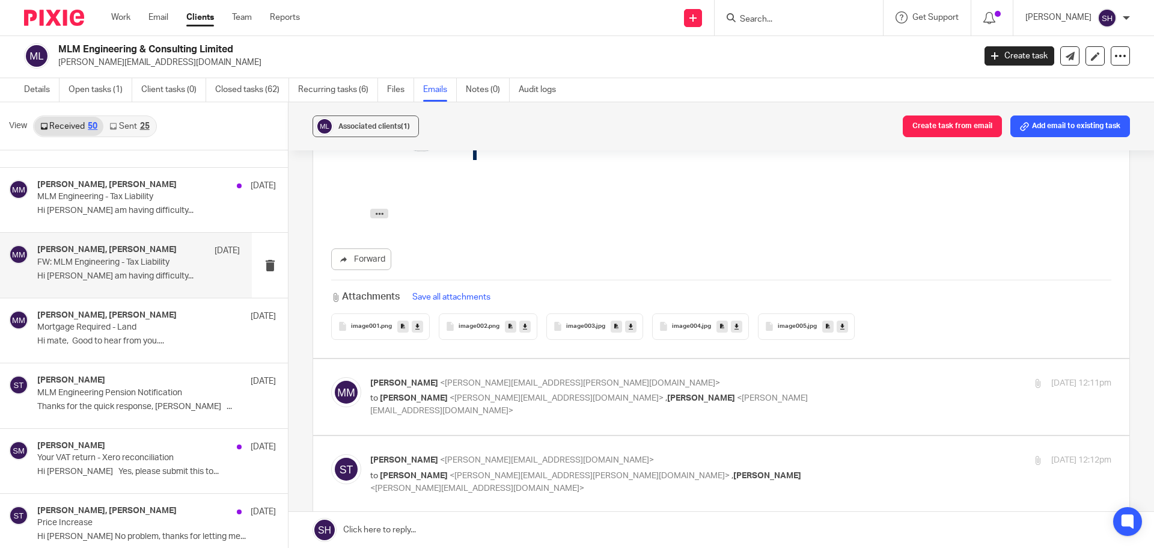
scroll to position [3306, 0]
click at [469, 414] on div "[PERSON_NAME] <[PERSON_NAME][EMAIL_ADDRESS][PERSON_NAME][DOMAIN_NAME]> to [PERS…" at bounding box center [721, 396] width 780 height 40
click at [466, 423] on label at bounding box center [721, 396] width 816 height 76
click at [331, 376] on input "checkbox" at bounding box center [331, 375] width 1 height 1
checkbox input "true"
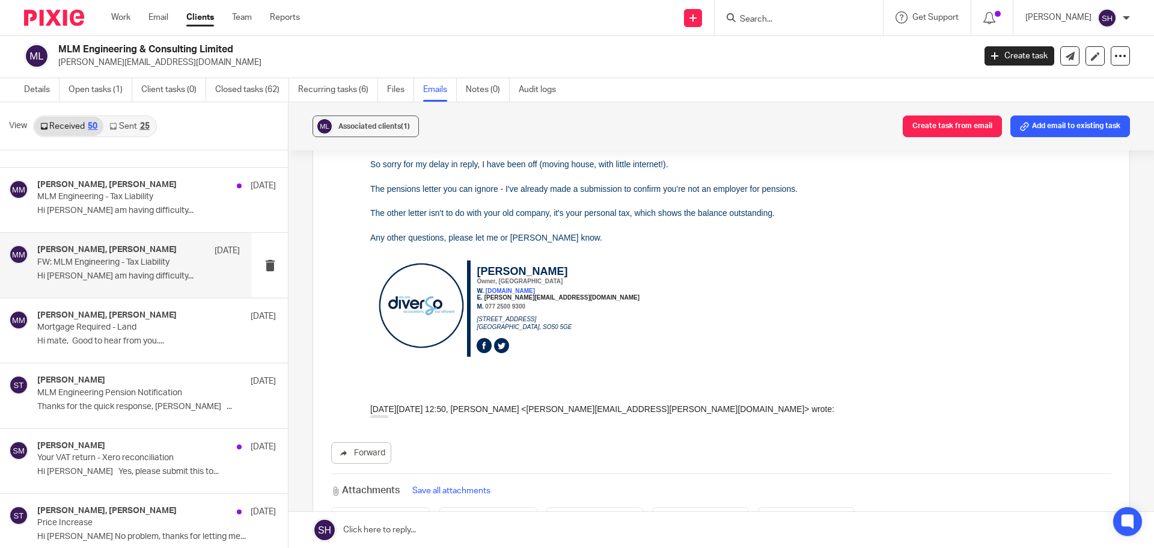
scroll to position [4268, 0]
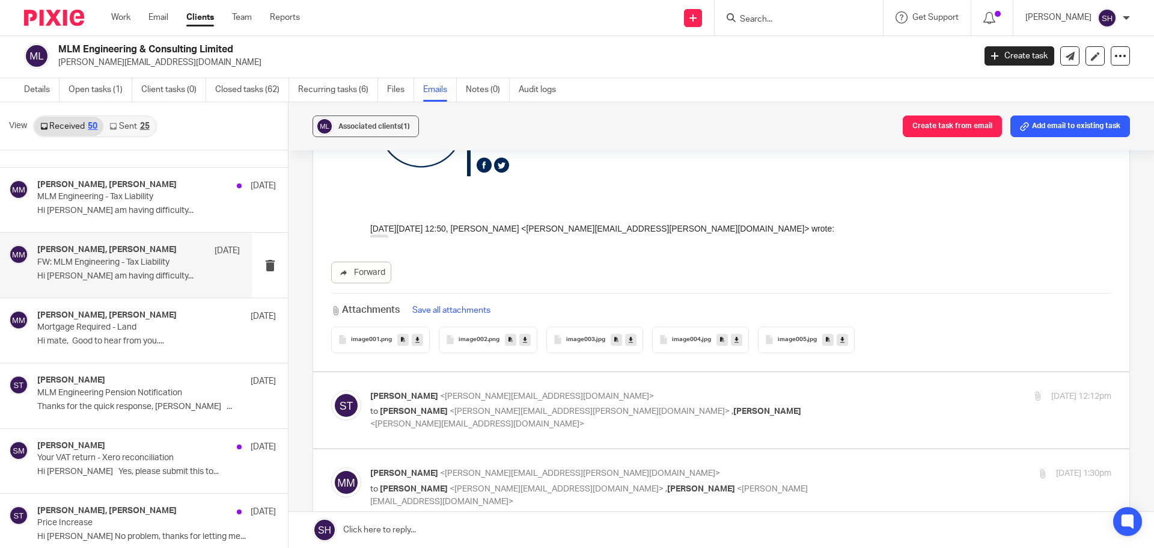
click at [448, 426] on div "[PERSON_NAME] <[PERSON_NAME][EMAIL_ADDRESS][DOMAIN_NAME]> to [PERSON_NAME] <[PE…" at bounding box center [721, 410] width 780 height 40
click at [445, 432] on label at bounding box center [721, 410] width 816 height 76
click at [331, 390] on input "checkbox" at bounding box center [331, 390] width 1 height 1
checkbox input "true"
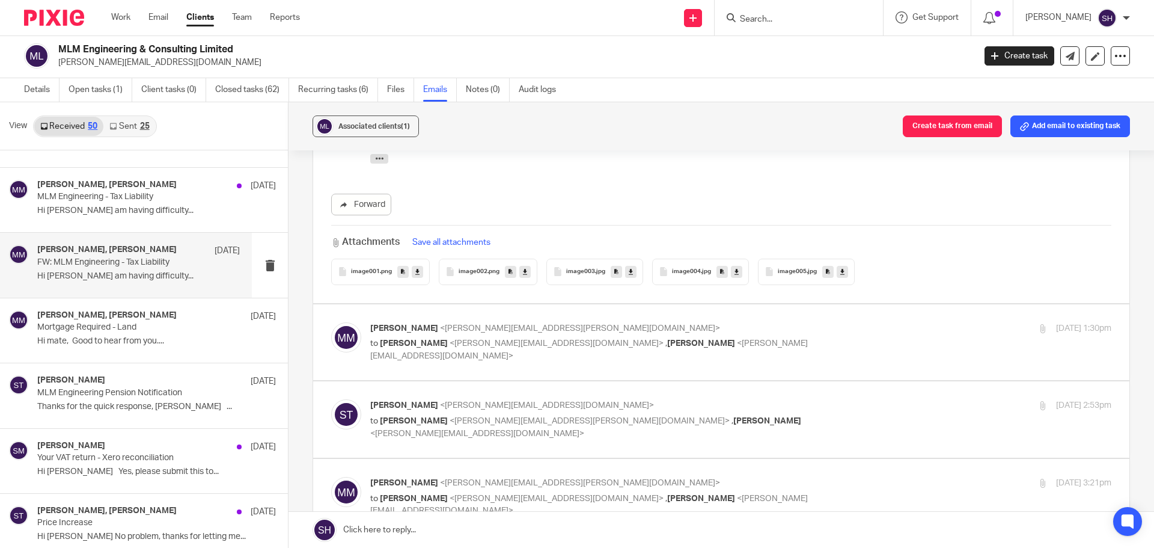
scroll to position [4809, 0]
click at [545, 375] on label at bounding box center [721, 342] width 816 height 76
click at [331, 322] on input "checkbox" at bounding box center [331, 321] width 1 height 1
checkbox input "true"
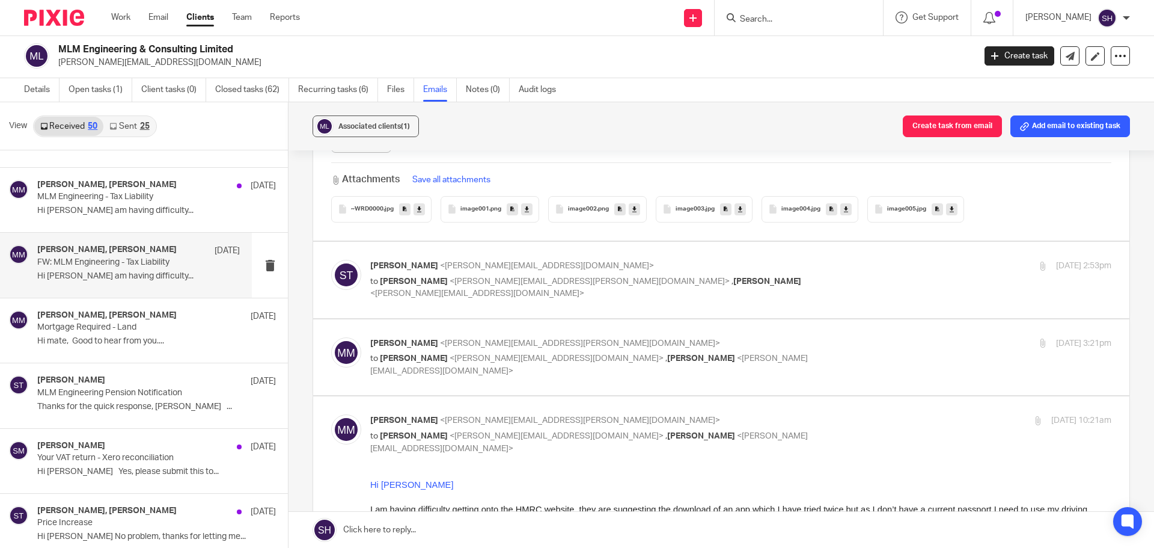
scroll to position [5771, 0]
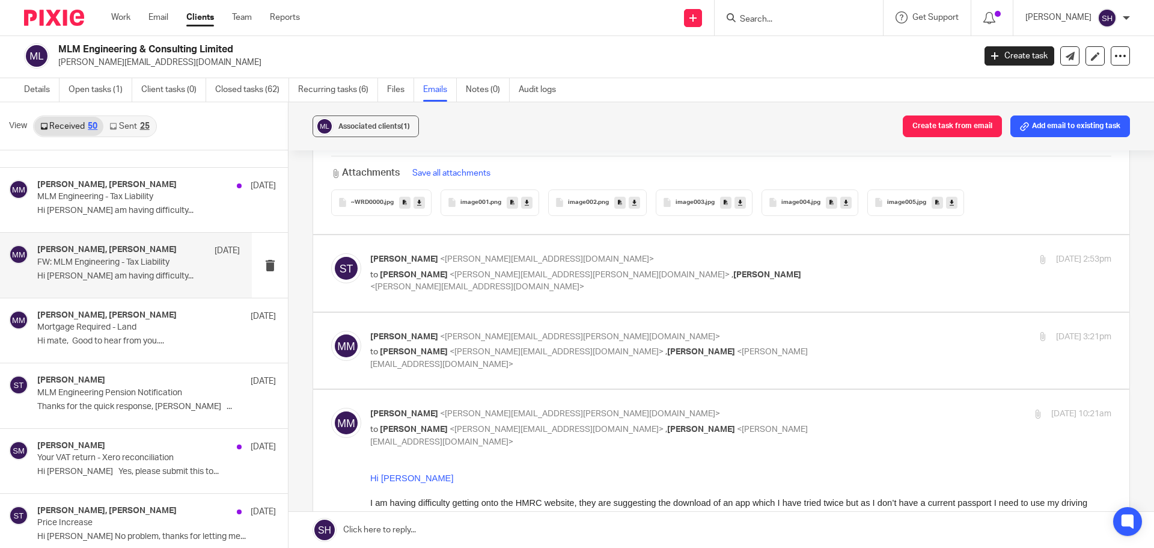
click at [523, 301] on label at bounding box center [721, 273] width 816 height 76
click at [331, 253] on input "checkbox" at bounding box center [331, 252] width 1 height 1
checkbox input "true"
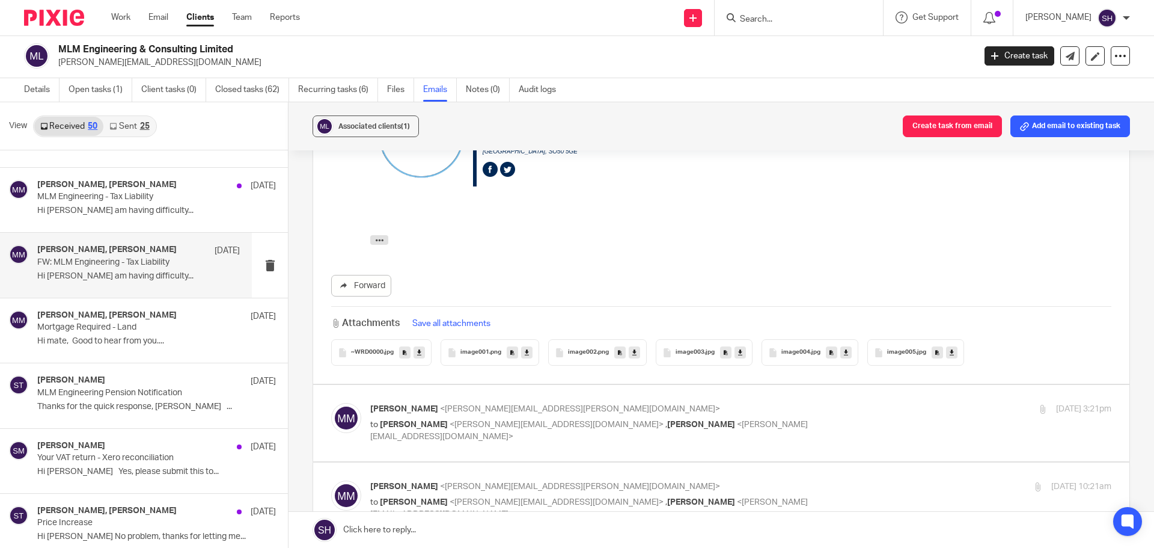
scroll to position [6071, 0]
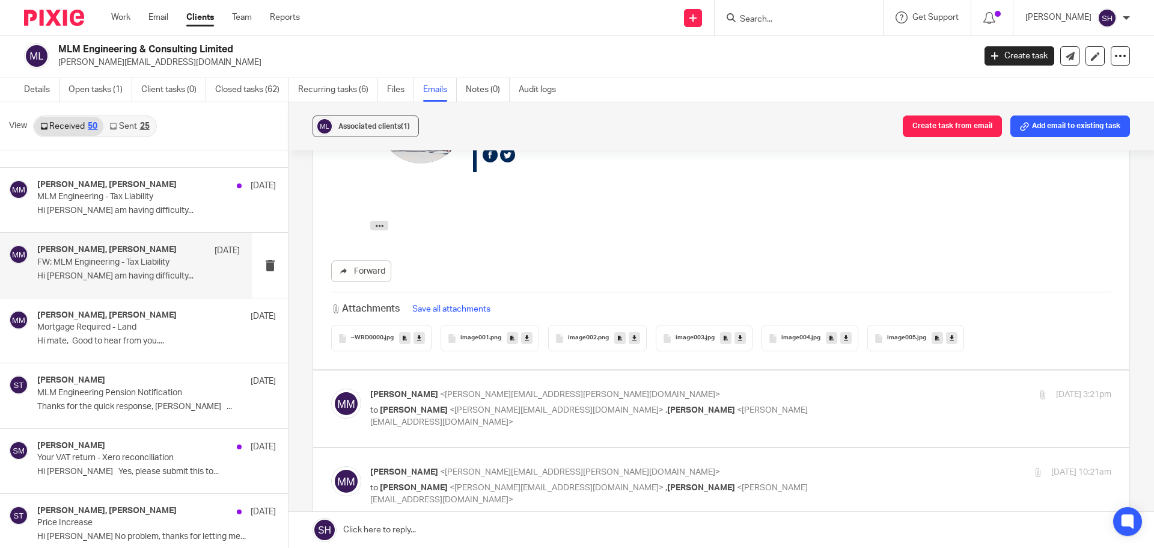
click at [550, 409] on label at bounding box center [721, 408] width 816 height 76
click at [331, 388] on input "checkbox" at bounding box center [331, 388] width 1 height 1
checkbox input "true"
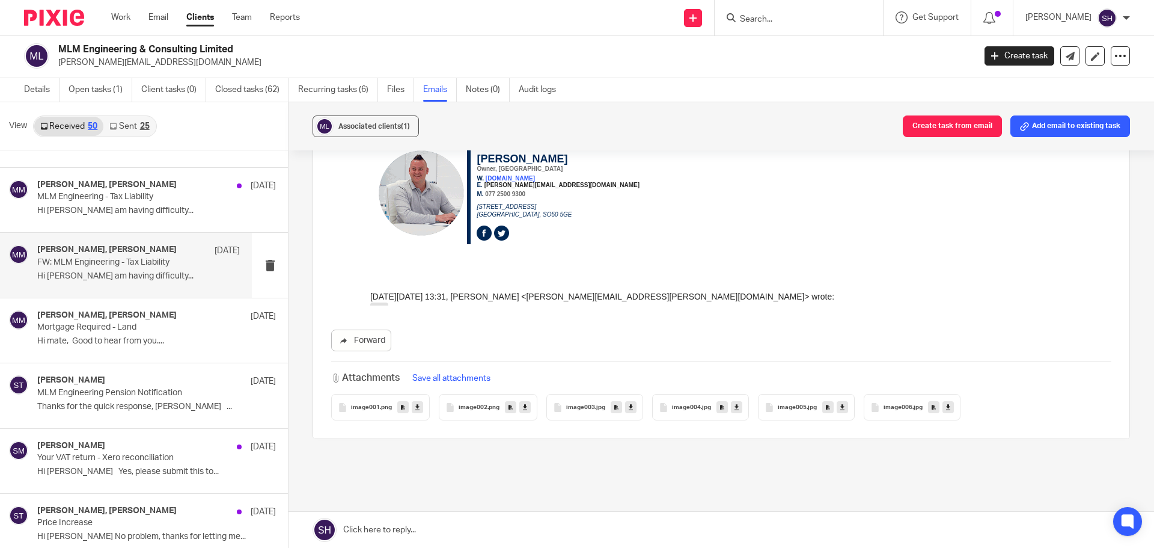
scroll to position [7894, 0]
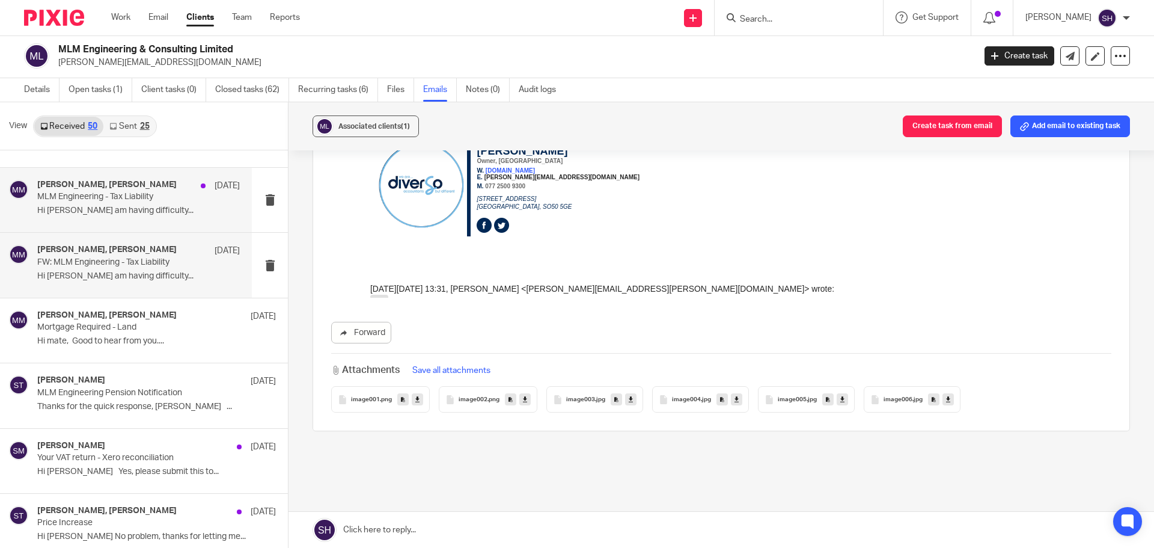
click at [189, 213] on p "Hi [PERSON_NAME] am having difficulty..." at bounding box center [138, 211] width 203 height 10
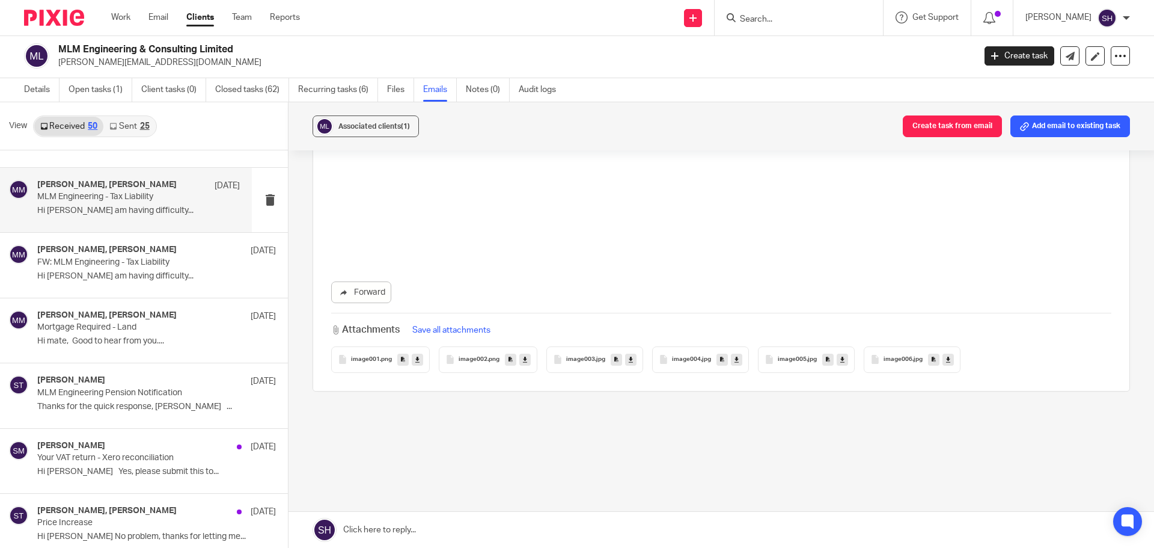
click at [189, 213] on p "Hi [PERSON_NAME] am having difficulty..." at bounding box center [138, 211] width 203 height 10
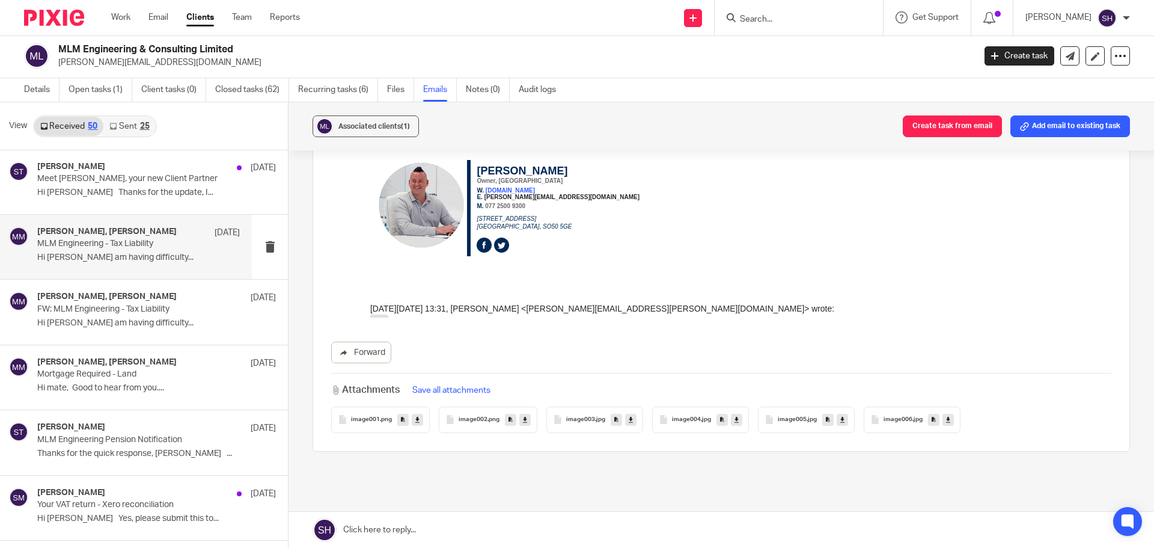
scroll to position [899, 0]
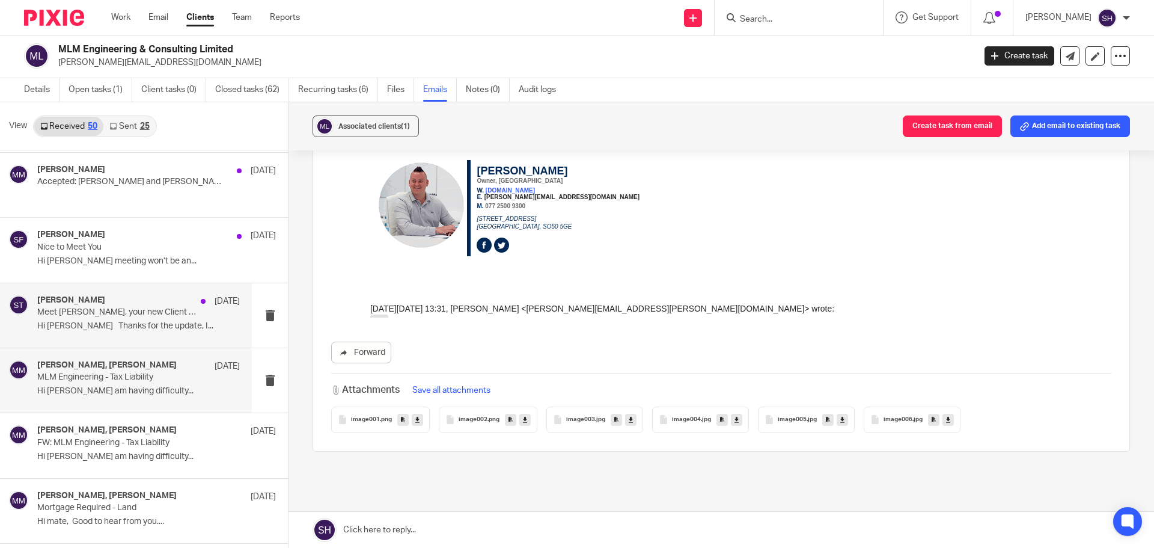
click at [115, 331] on p "Hi [PERSON_NAME] Thanks for the update, I..." at bounding box center [138, 326] width 203 height 10
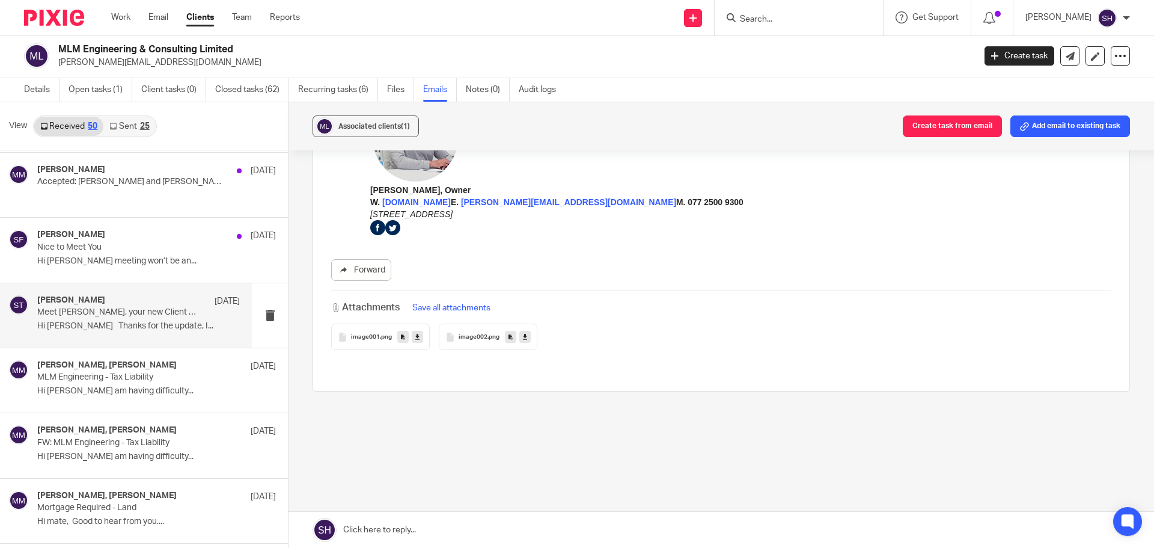
scroll to position [0, 0]
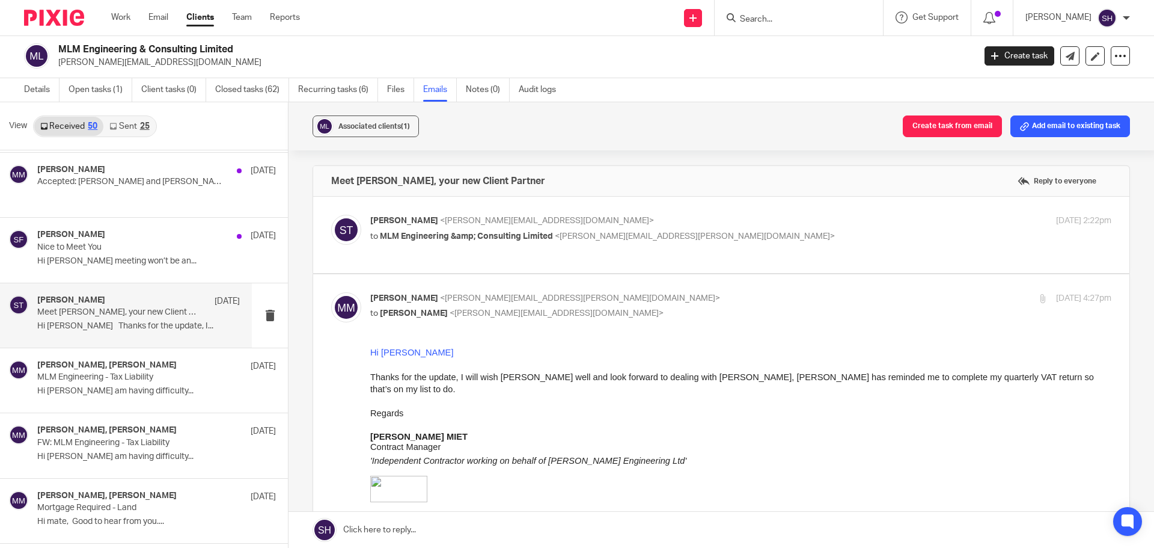
click at [533, 261] on label at bounding box center [721, 235] width 816 height 76
click at [331, 215] on input "checkbox" at bounding box center [331, 214] width 1 height 1
checkbox input "true"
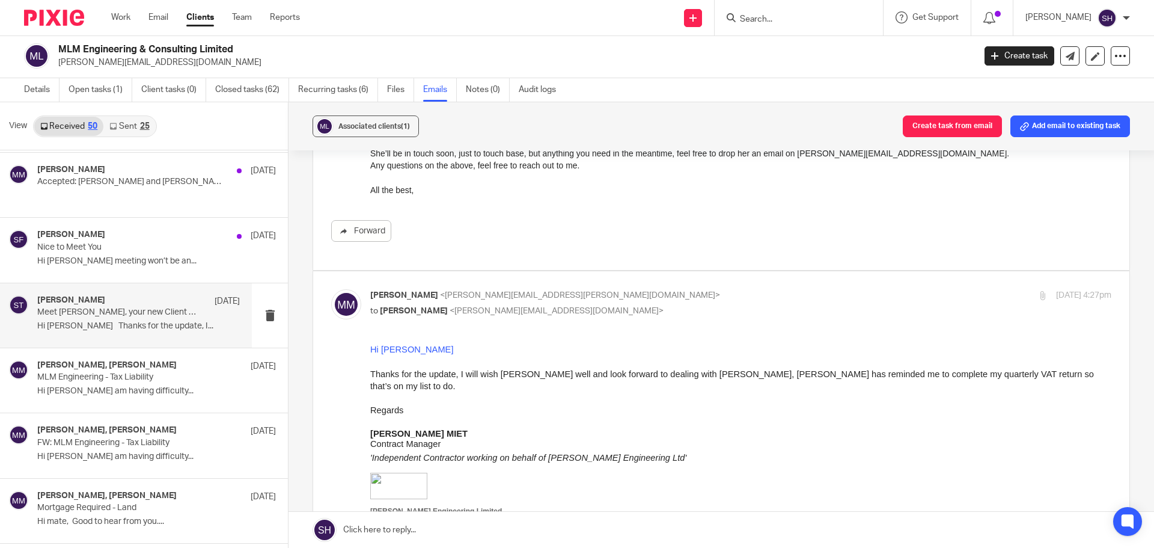
scroll to position [240, 0]
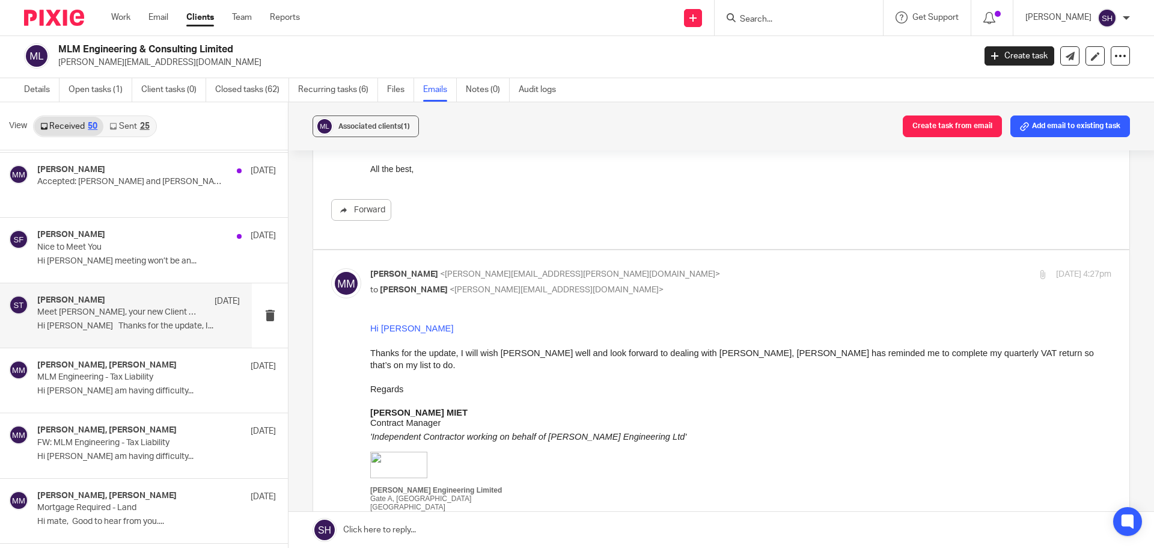
click at [144, 127] on div "25" at bounding box center [145, 126] width 10 height 8
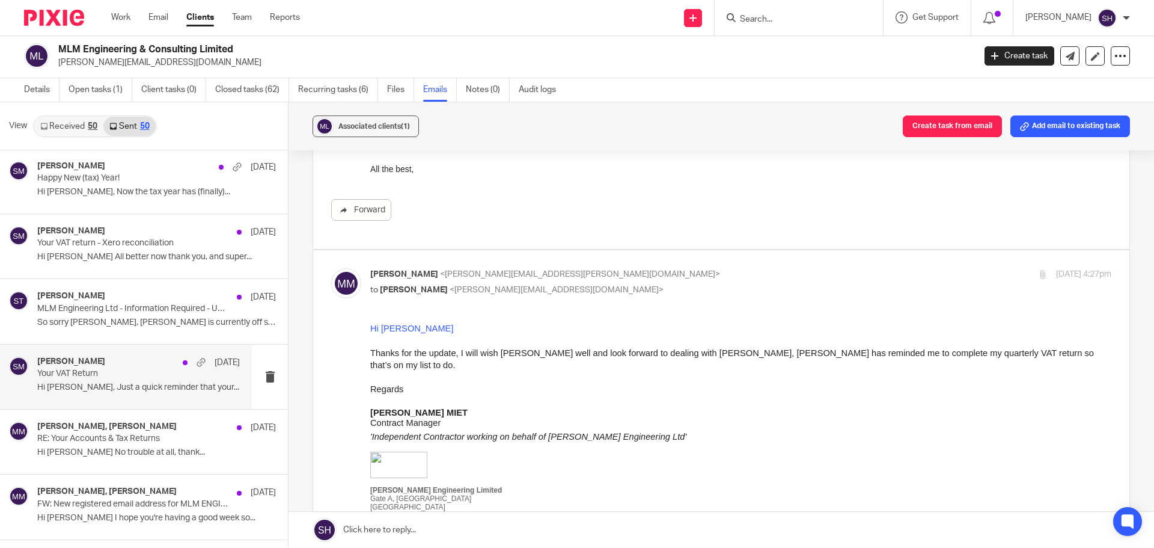
scroll to position [1443, 0]
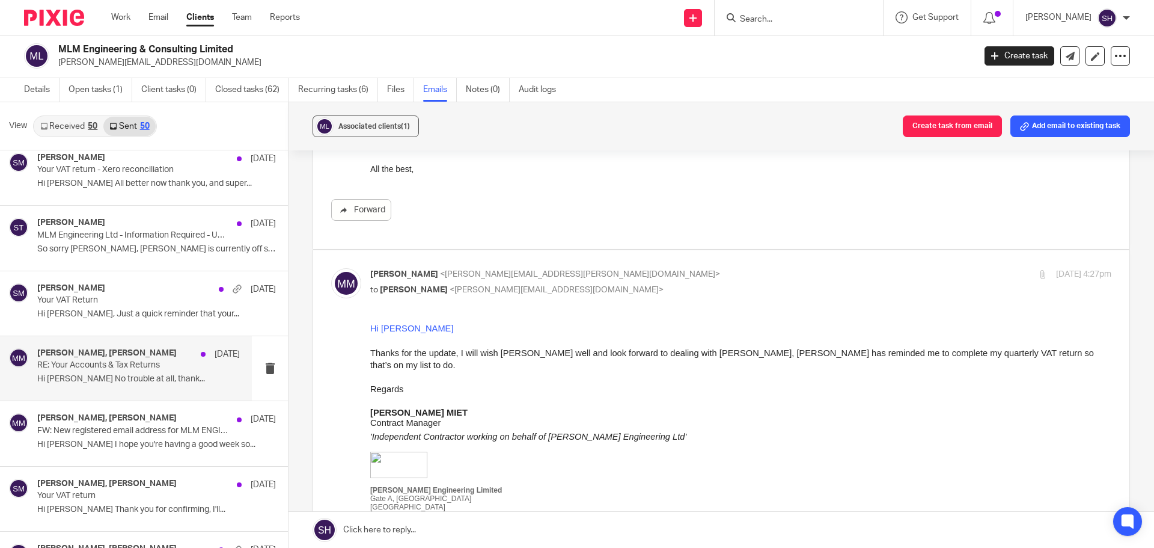
click at [118, 397] on div "[PERSON_NAME], [PERSON_NAME] [DATE] RE: Your Accounts & Tax Returns Hi [PERSON_…" at bounding box center [126, 368] width 252 height 64
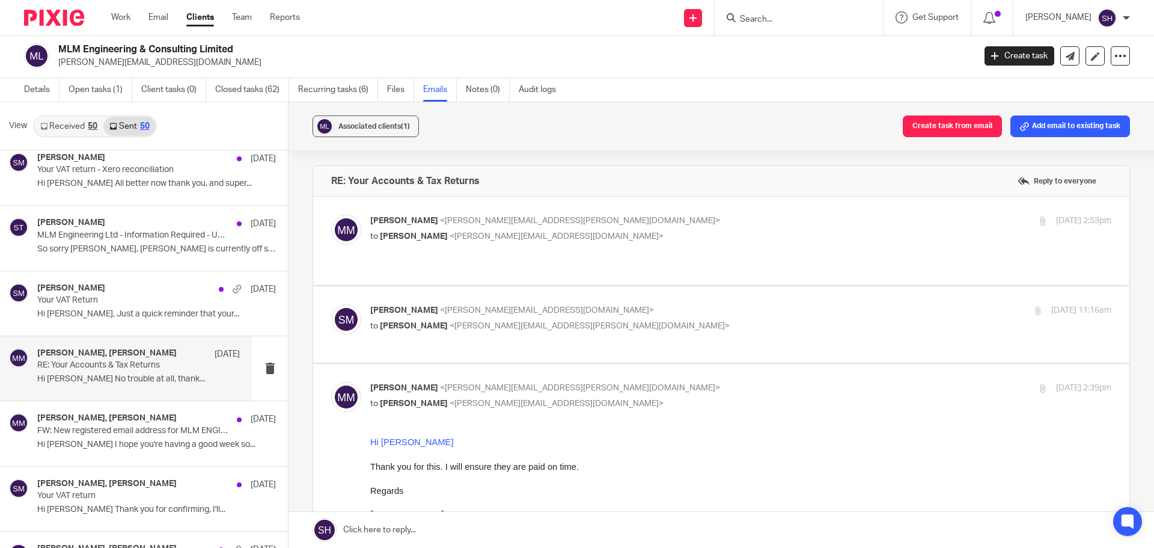
scroll to position [0, 0]
click at [507, 258] on label at bounding box center [721, 241] width 816 height 88
click at [331, 215] on input "checkbox" at bounding box center [331, 214] width 1 height 1
checkbox input "true"
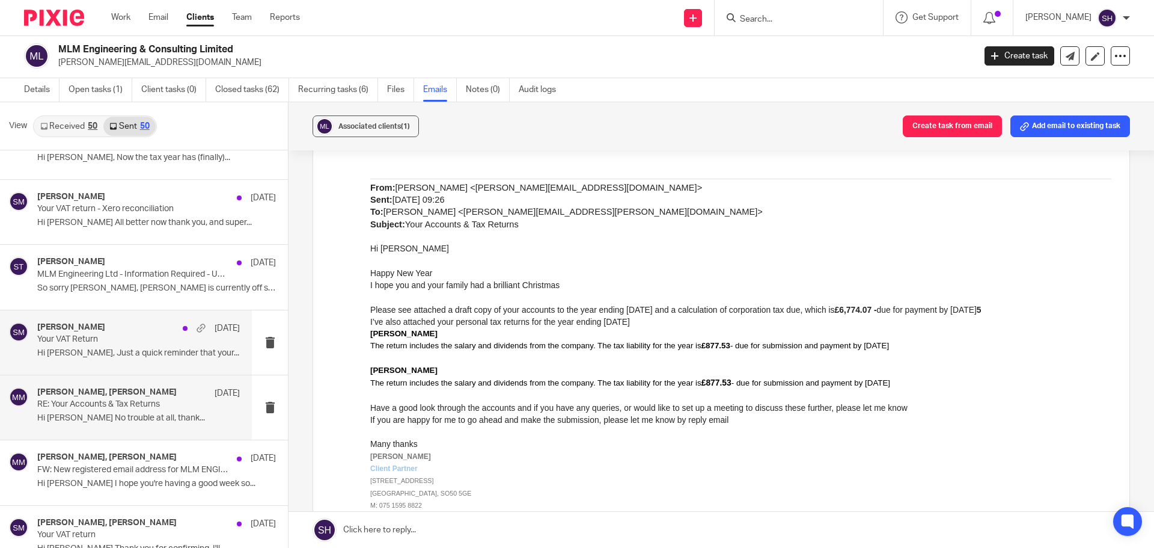
scroll to position [1383, 0]
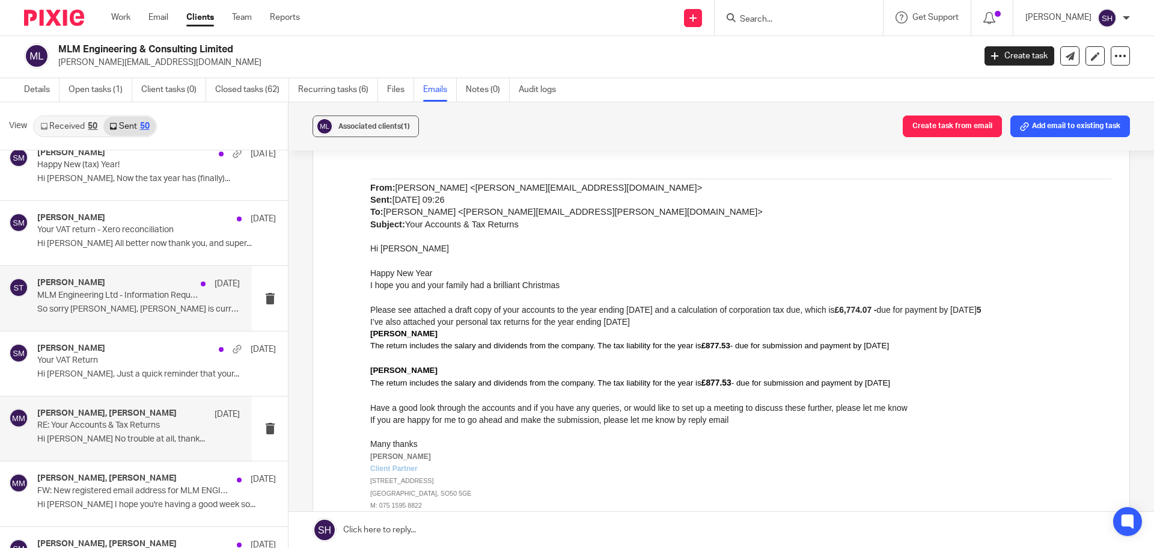
click at [136, 322] on div "[PERSON_NAME] [DATE] MLM Engineering Ltd - Information Required - URGENT So sor…" at bounding box center [126, 298] width 252 height 64
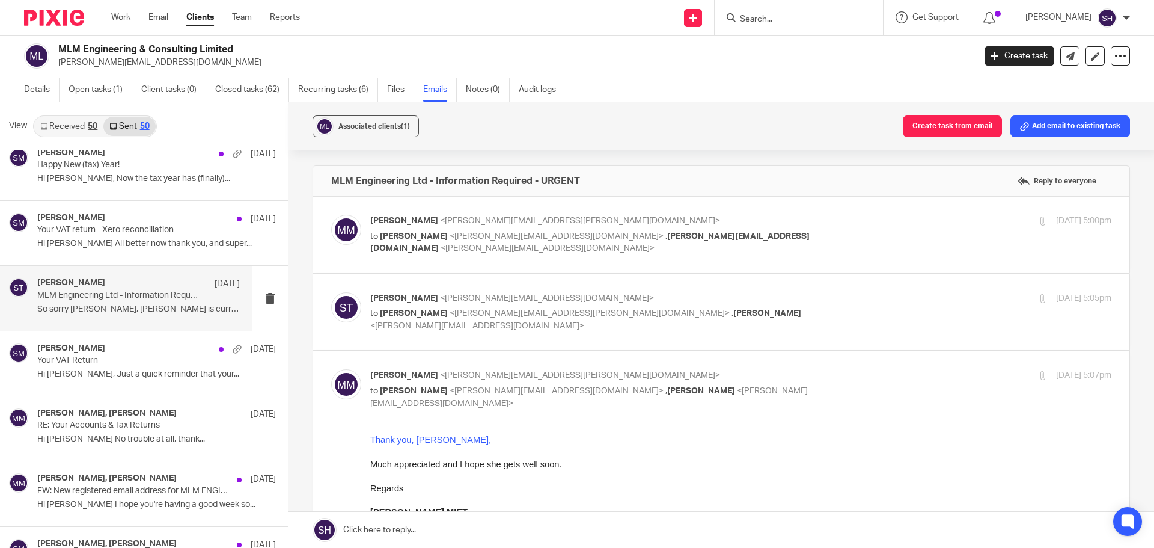
scroll to position [0, 0]
click at [516, 263] on label at bounding box center [721, 235] width 816 height 76
click at [331, 215] on input "checkbox" at bounding box center [331, 214] width 1 height 1
checkbox input "true"
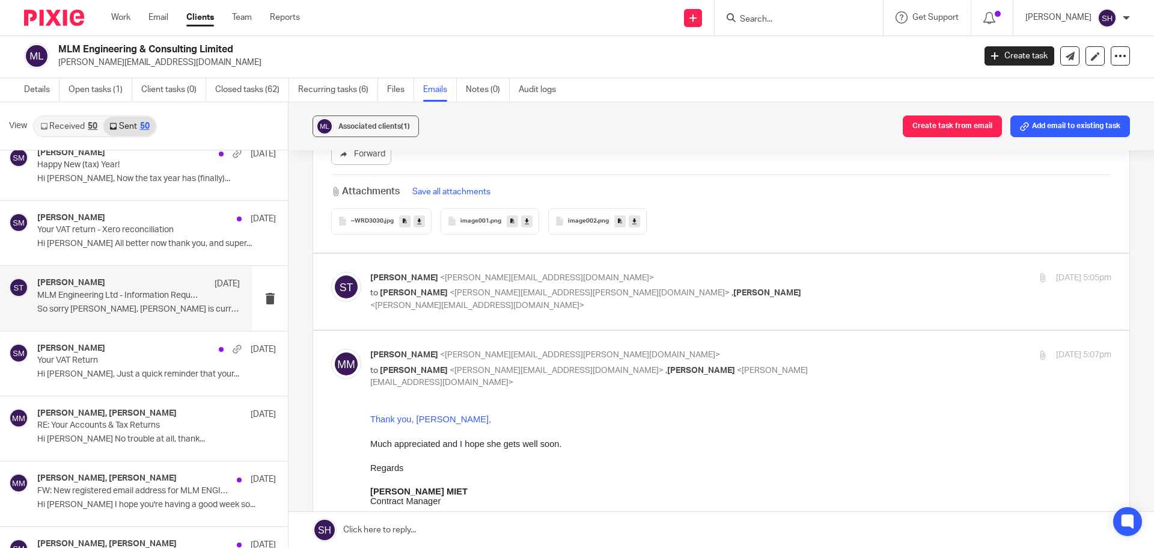
scroll to position [1383, 0]
click at [518, 320] on label at bounding box center [721, 291] width 816 height 76
click at [331, 271] on input "checkbox" at bounding box center [331, 270] width 1 height 1
checkbox input "true"
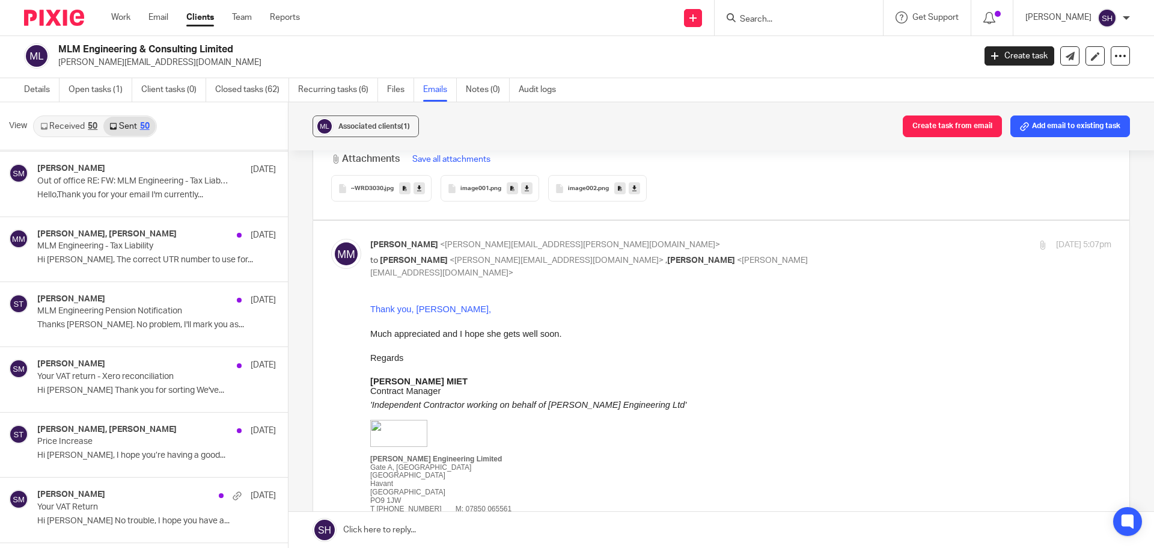
scroll to position [962, 0]
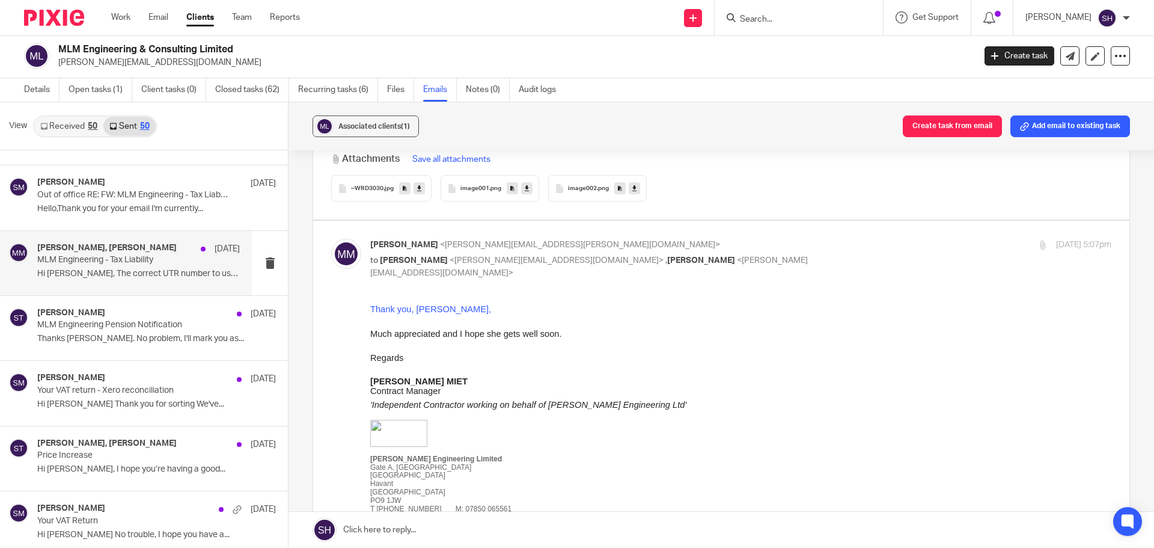
click at [110, 278] on p "Hi [PERSON_NAME], The correct UTR number to use for..." at bounding box center [138, 274] width 203 height 10
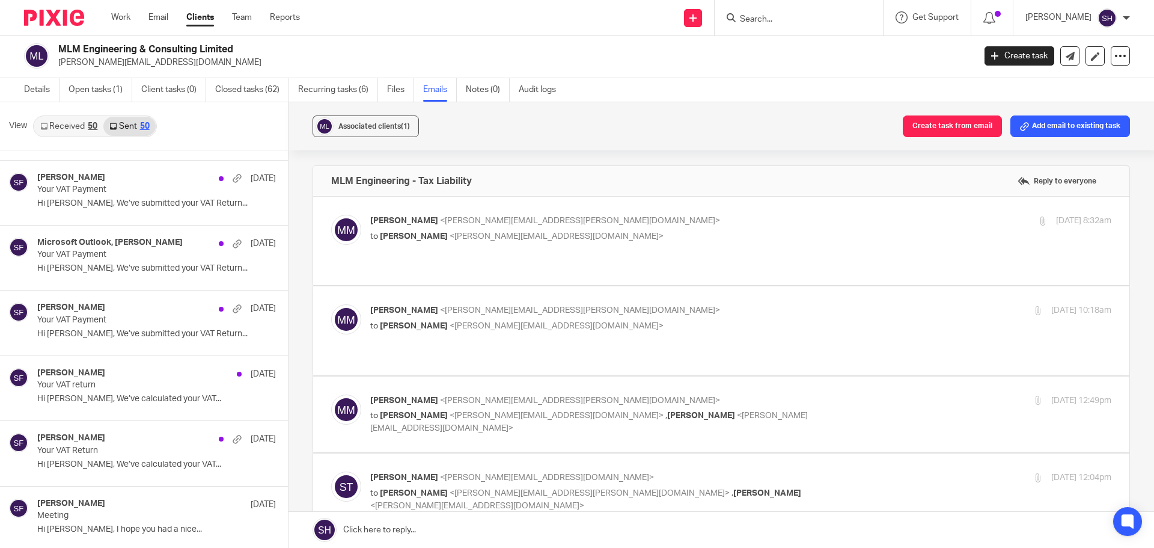
scroll to position [0, 0]
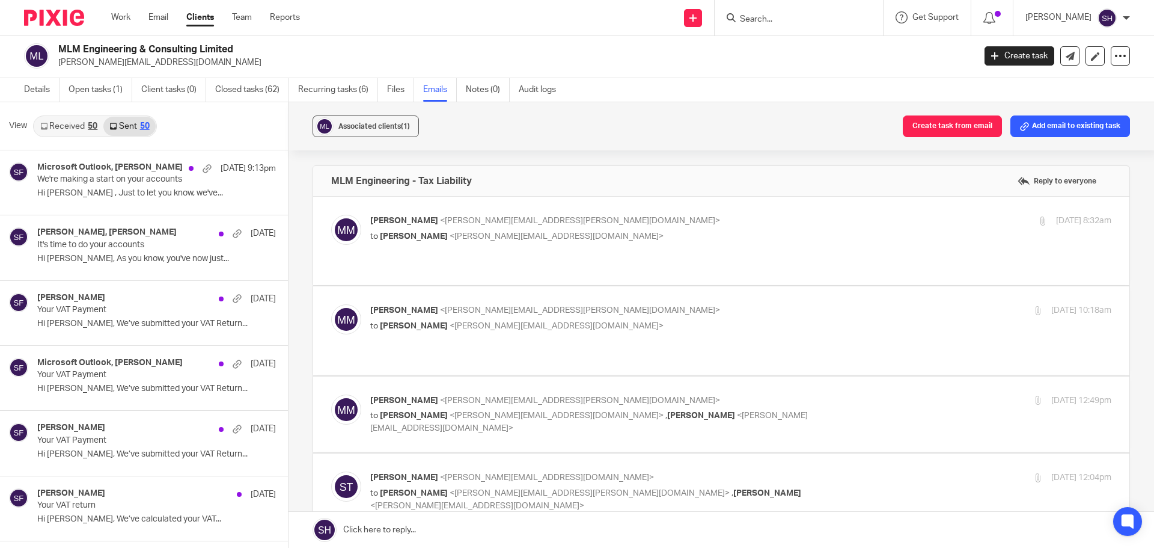
click at [88, 126] on div "50" at bounding box center [93, 126] width 10 height 8
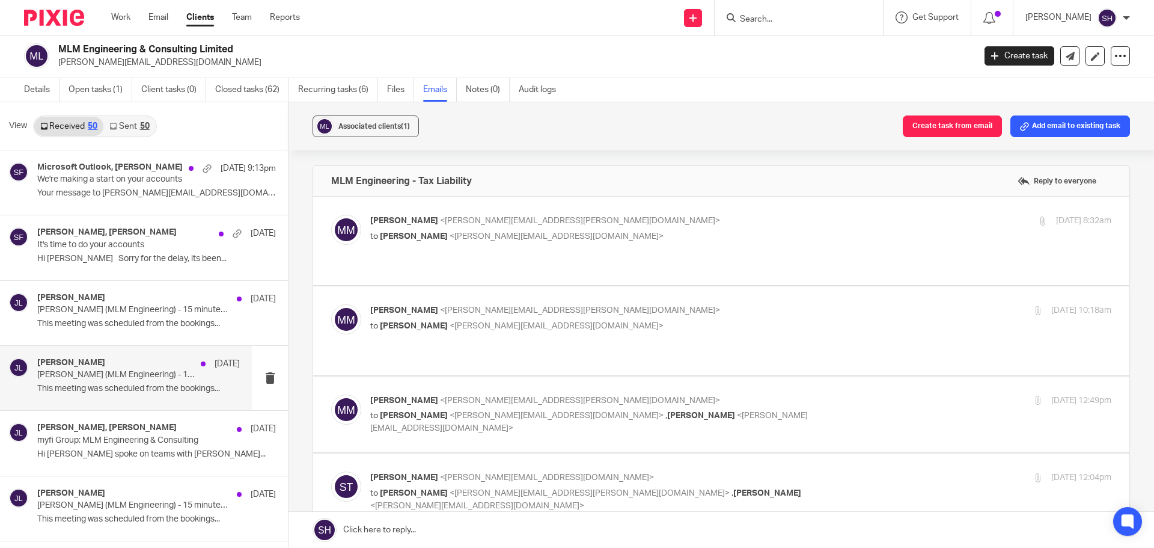
scroll to position [120, 0]
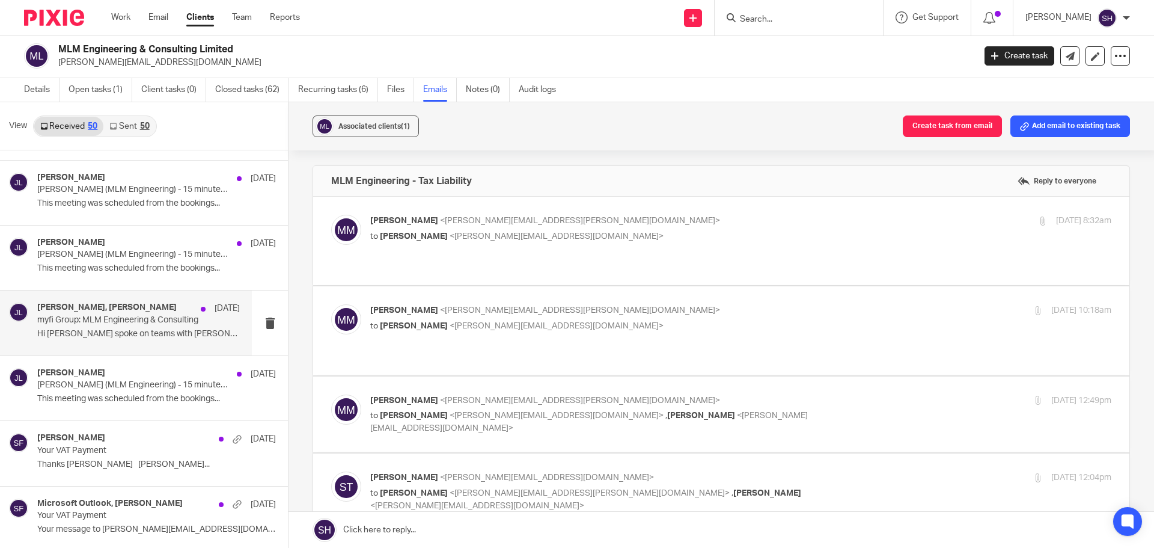
click at [92, 347] on div "[PERSON_NAME], [PERSON_NAME] [DATE] myfi Group: MLM Engineering & Consulting Hi…" at bounding box center [126, 322] width 252 height 64
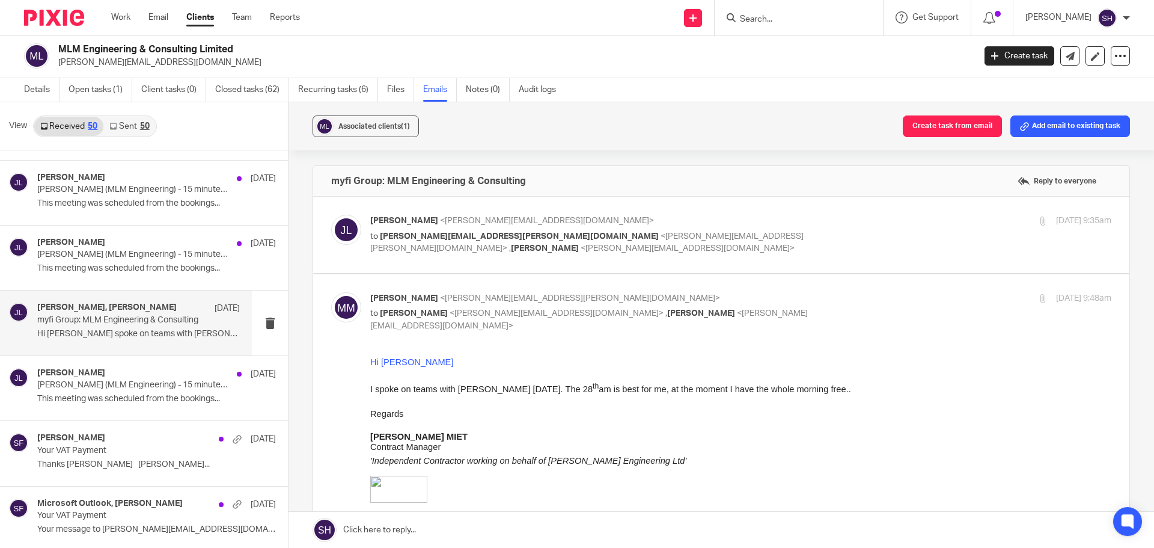
scroll to position [0, 0]
click at [459, 257] on label at bounding box center [721, 235] width 816 height 76
click at [331, 215] on input "checkbox" at bounding box center [331, 214] width 1 height 1
checkbox input "true"
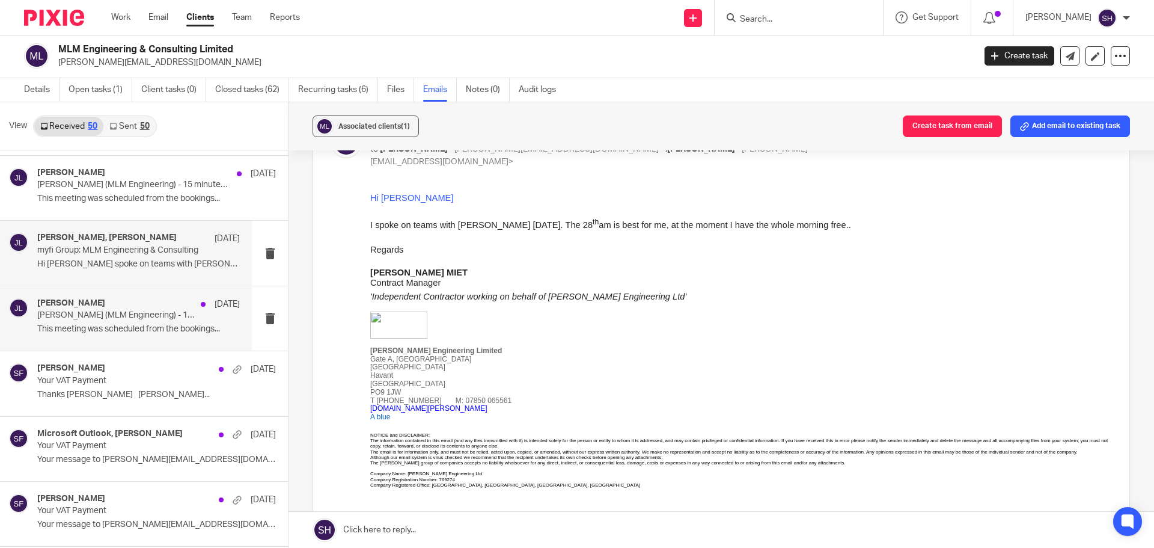
scroll to position [240, 0]
